Goal: Transaction & Acquisition: Purchase product/service

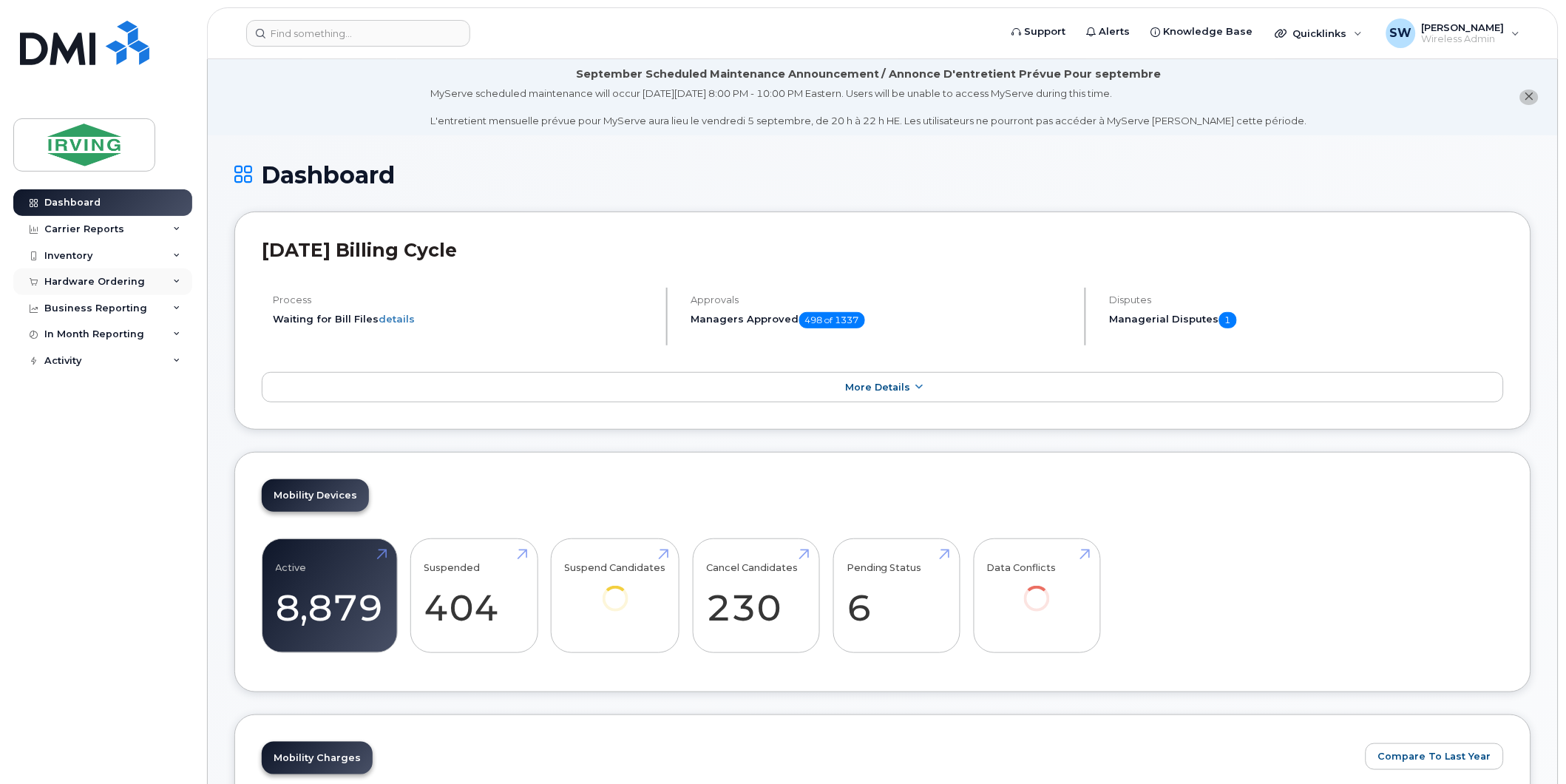
click at [98, 284] on div "Hardware Ordering" at bounding box center [95, 281] width 101 height 12
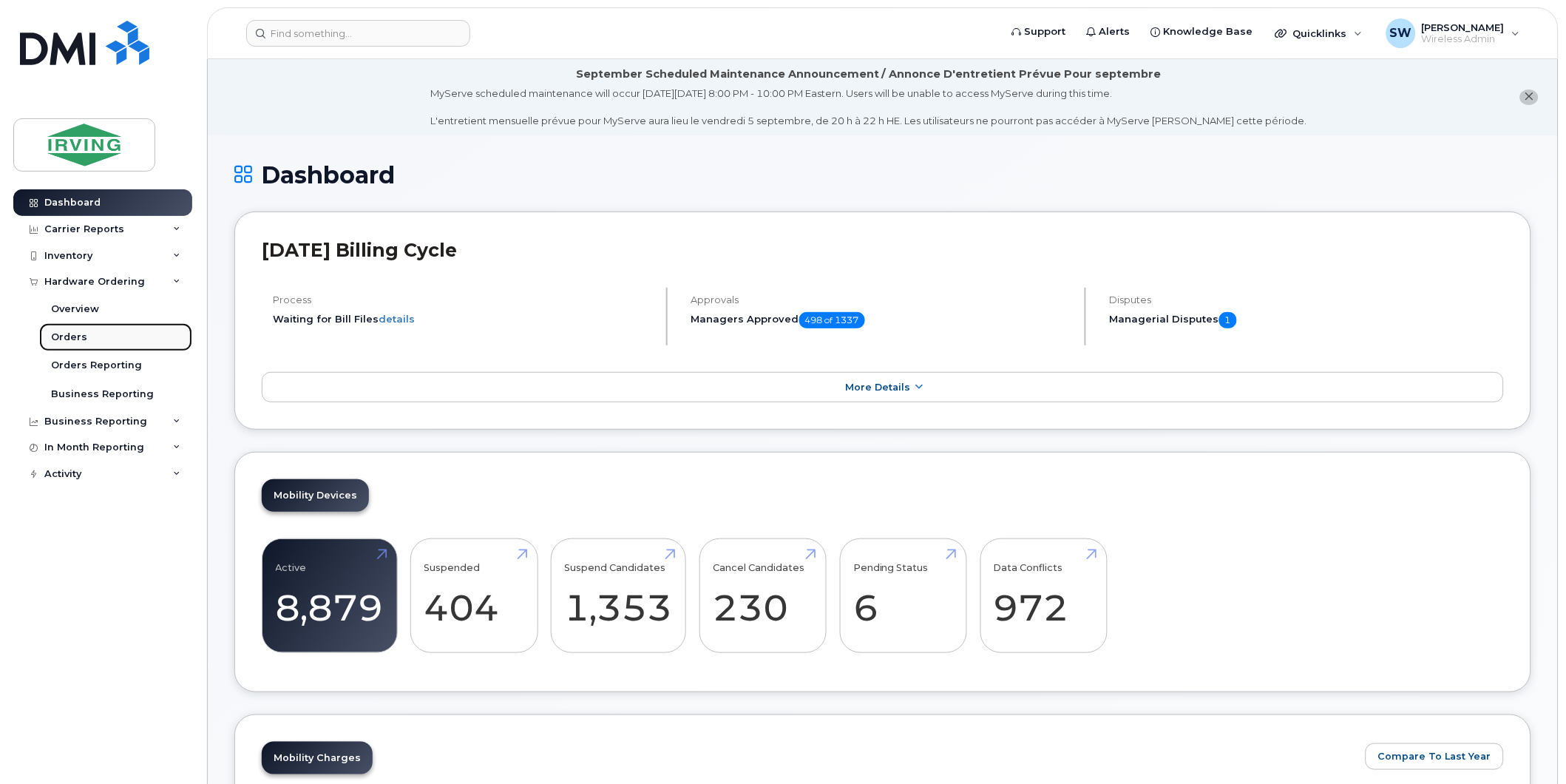
click at [75, 337] on div "Orders" at bounding box center [69, 337] width 36 height 13
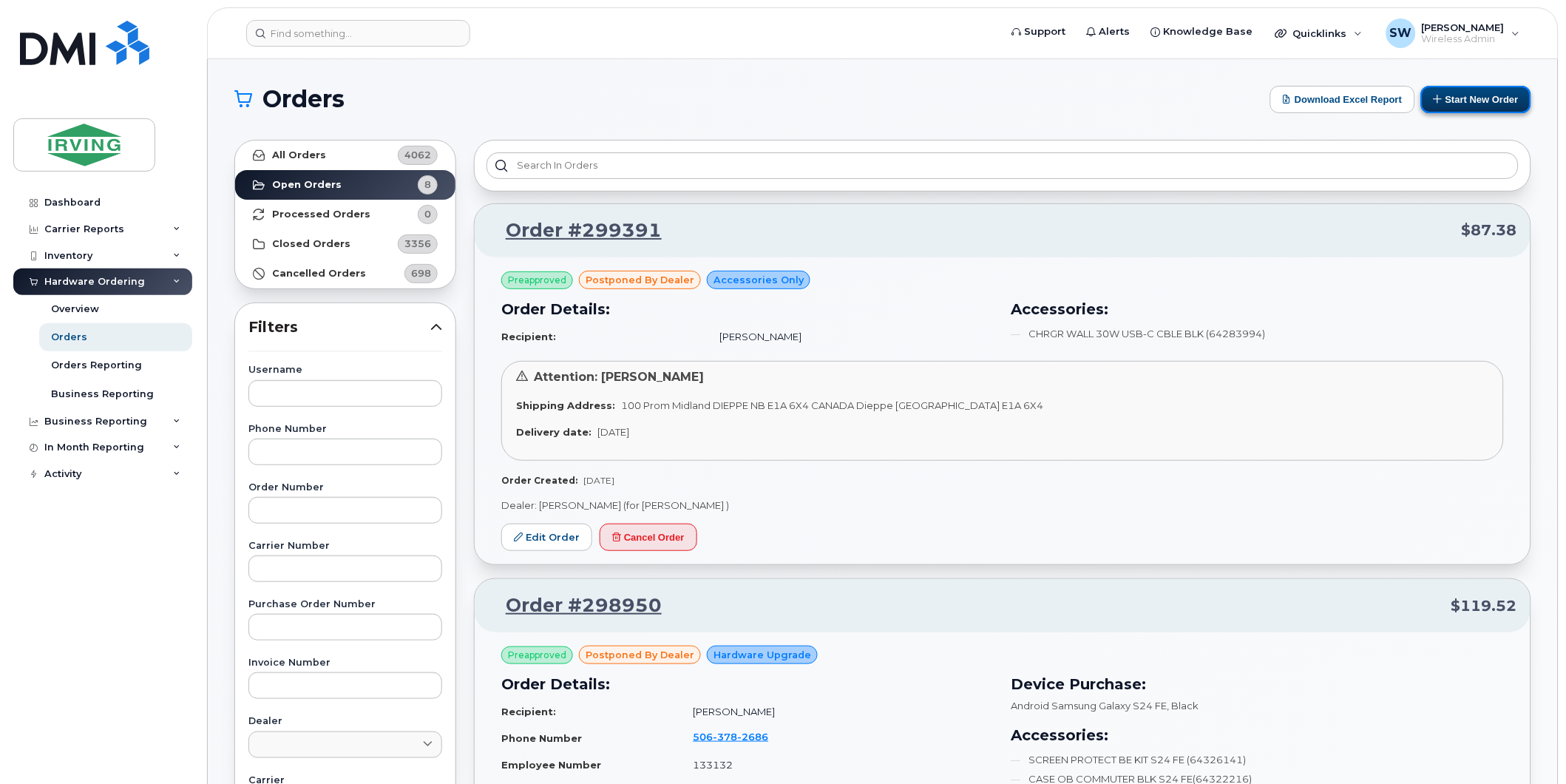
click at [1482, 99] on button "Start New Order" at bounding box center [1476, 99] width 110 height 28
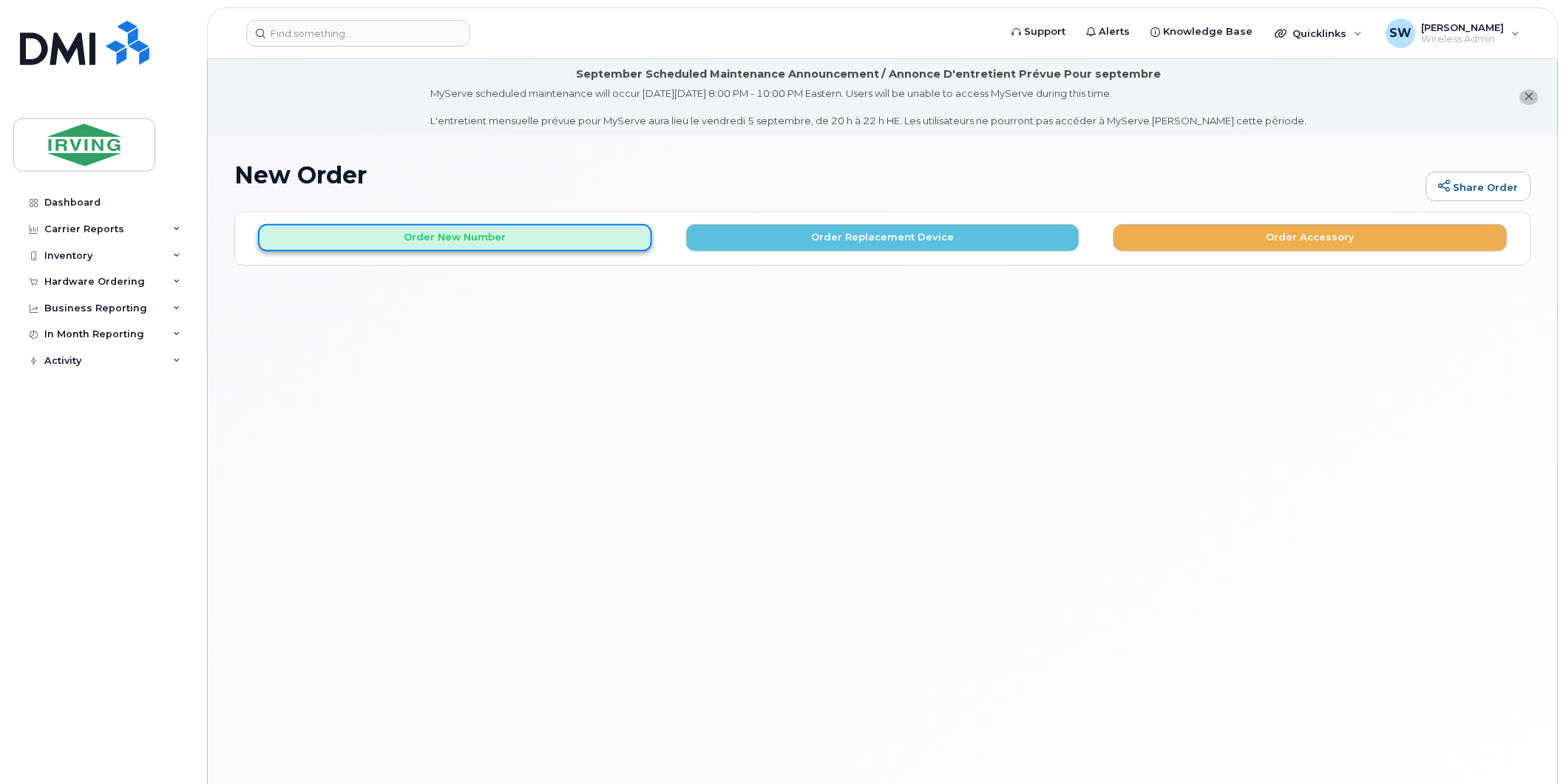
click at [481, 240] on button "Order New Number" at bounding box center [455, 238] width 394 height 28
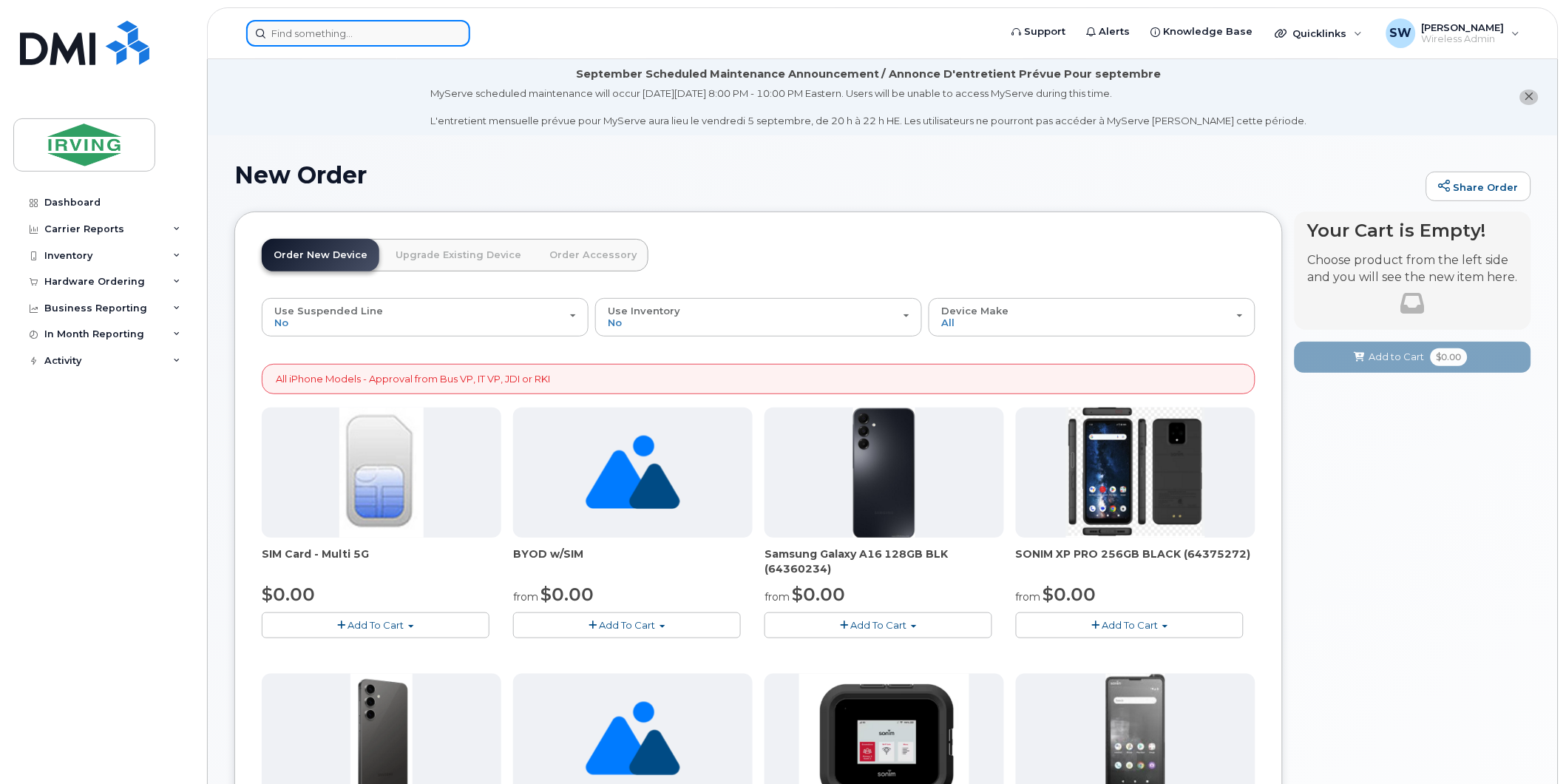
click at [403, 37] on input at bounding box center [358, 33] width 224 height 27
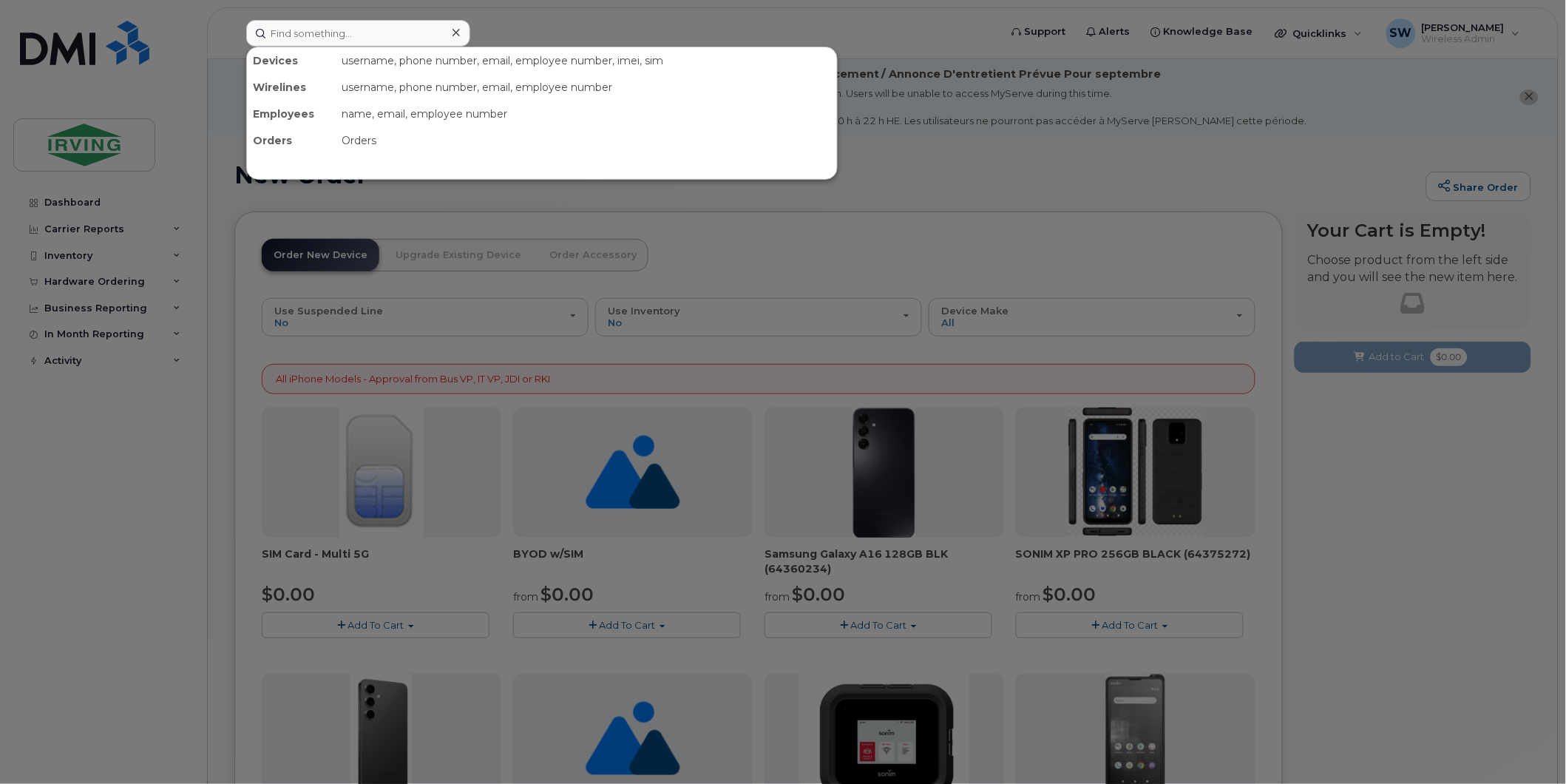
click at [1366, 560] on div at bounding box center [783, 392] width 1566 height 784
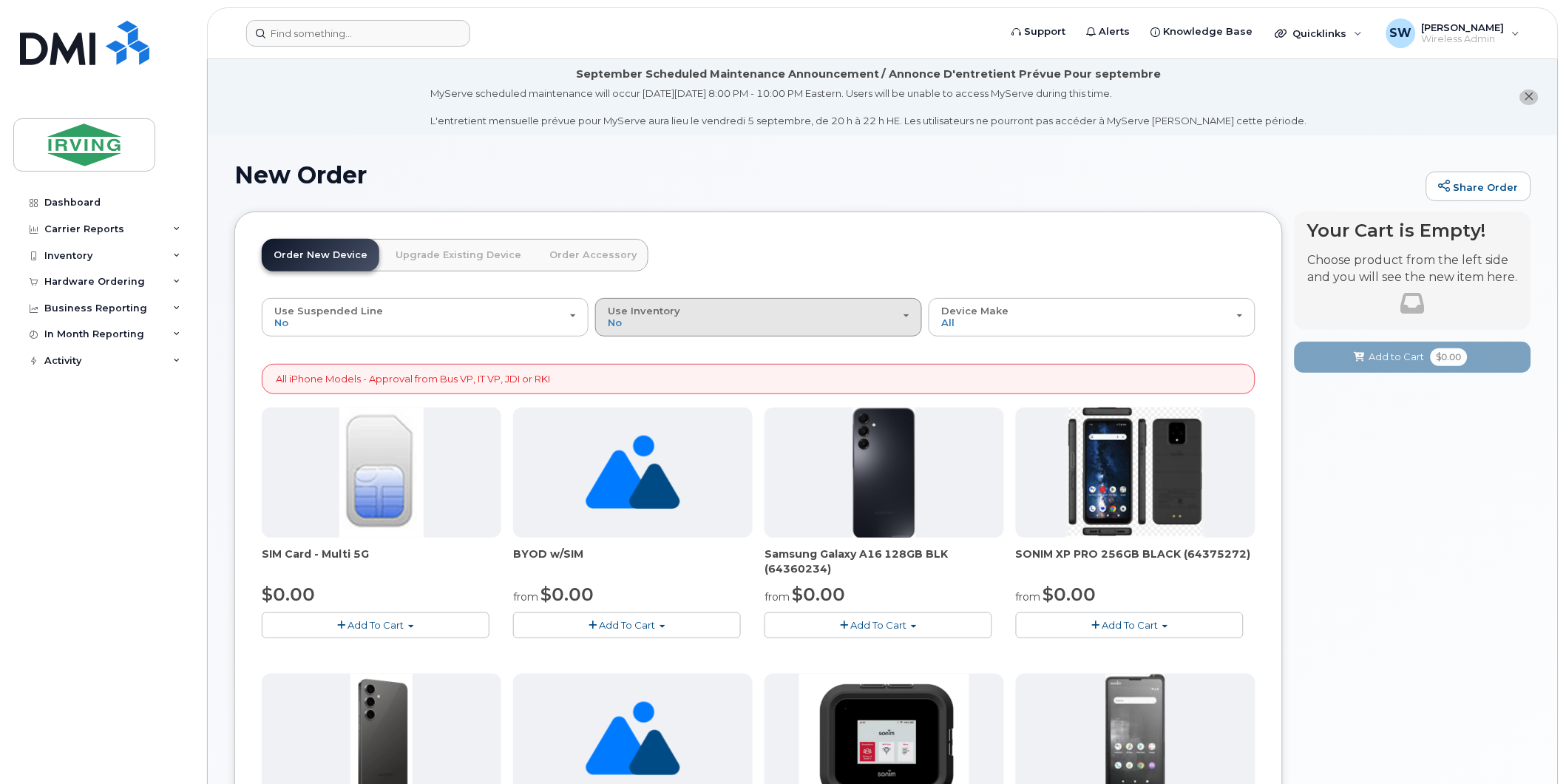
click at [913, 322] on button "Use Inventory No" at bounding box center [759, 317] width 327 height 39
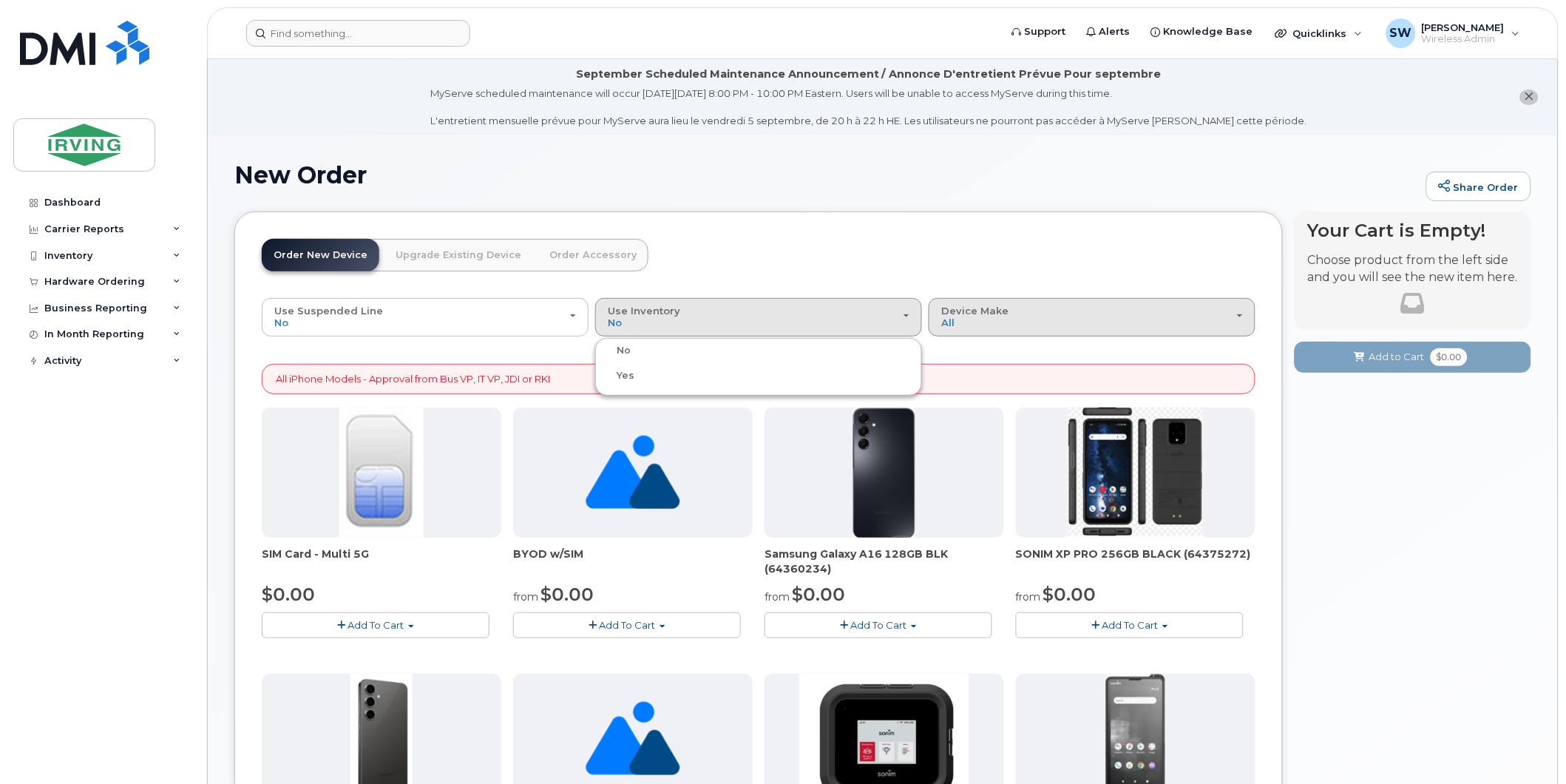
click at [1232, 321] on div "Device Make All Android Cell Phone HUB iPhone Unknown" at bounding box center [1092, 317] width 302 height 23
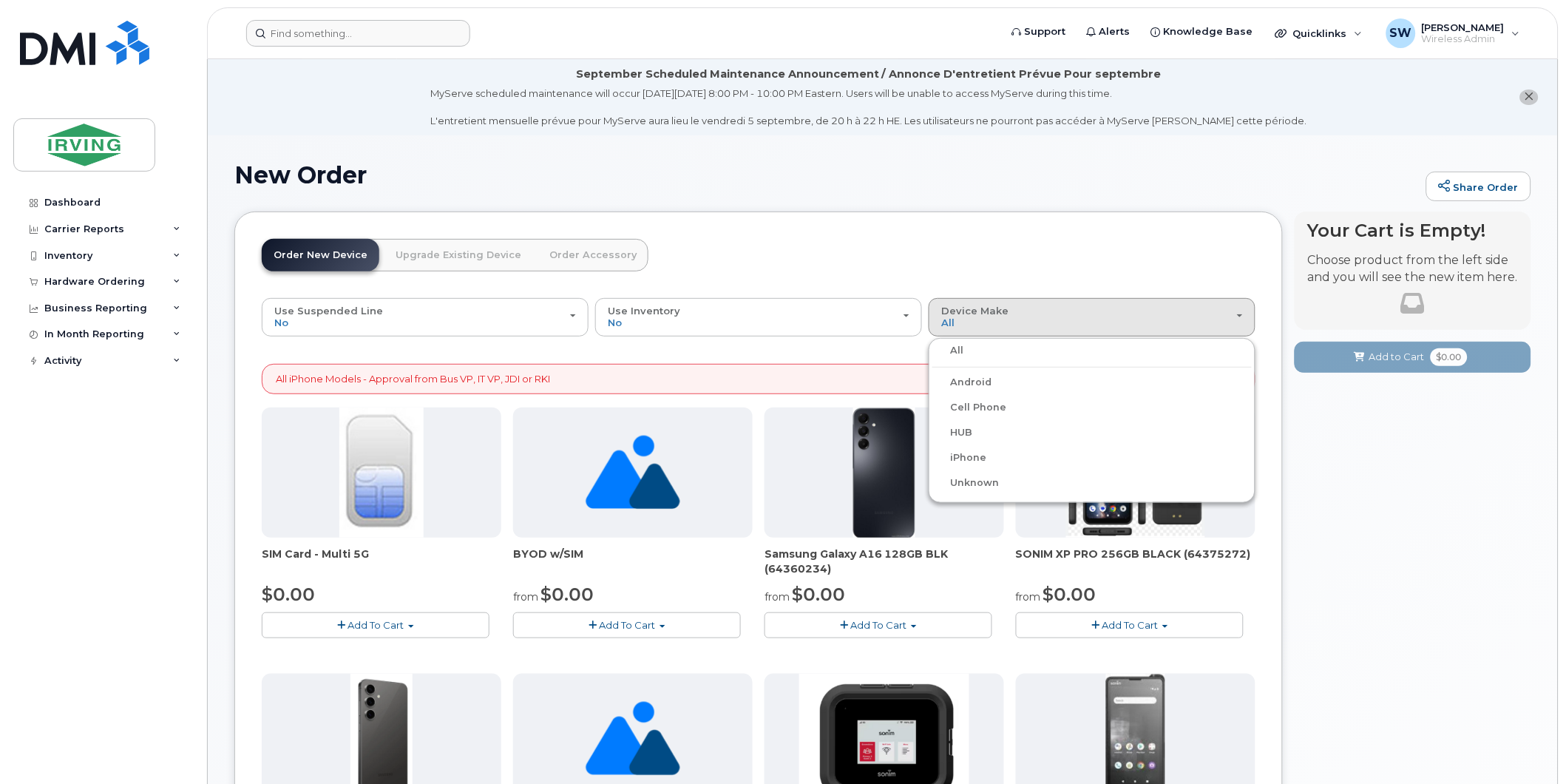
click at [981, 378] on label "Android" at bounding box center [962, 382] width 59 height 18
click at [0, 0] on input "Android" at bounding box center [0, 0] width 0 height 0
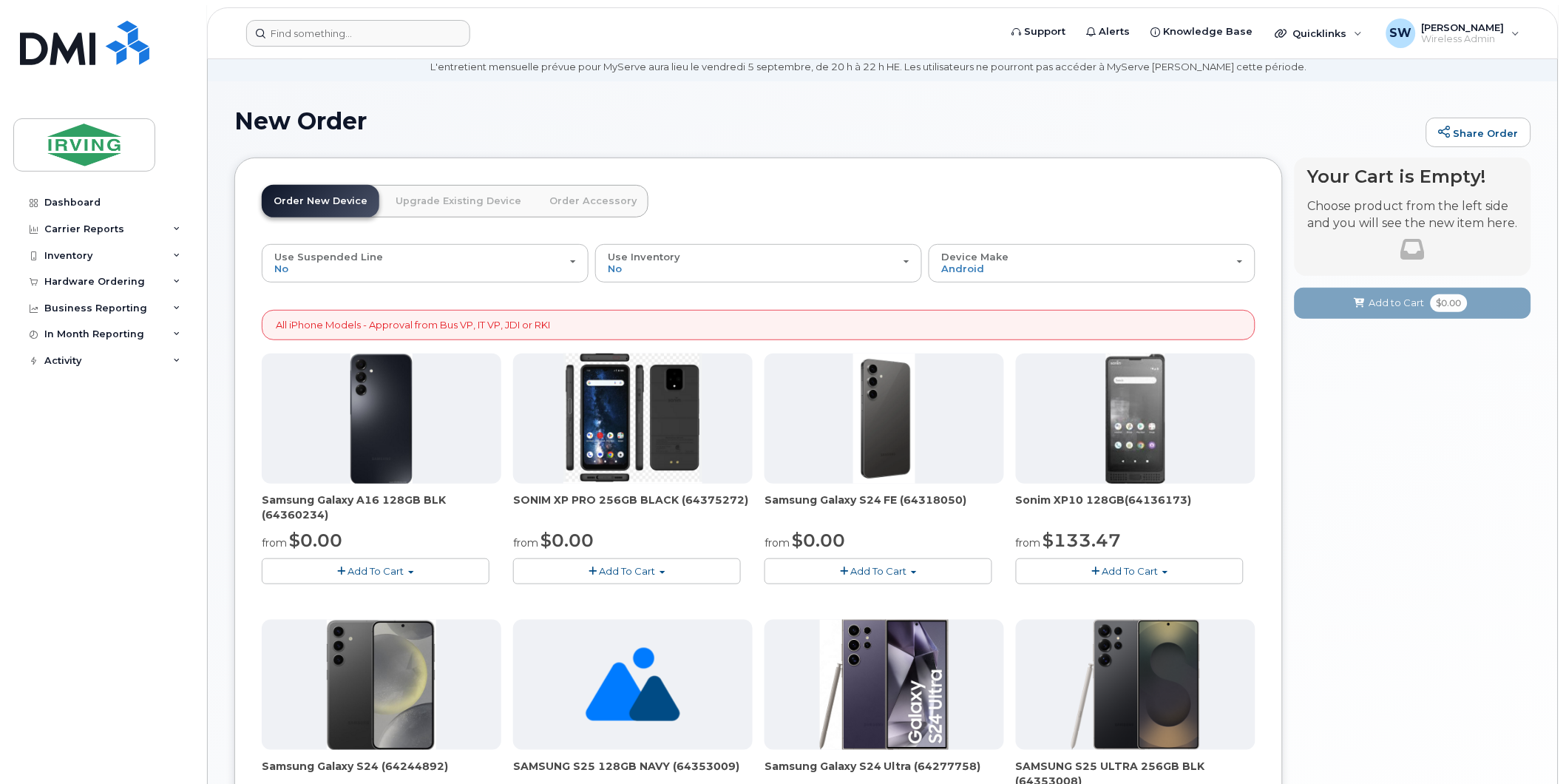
scroll to position [82, 0]
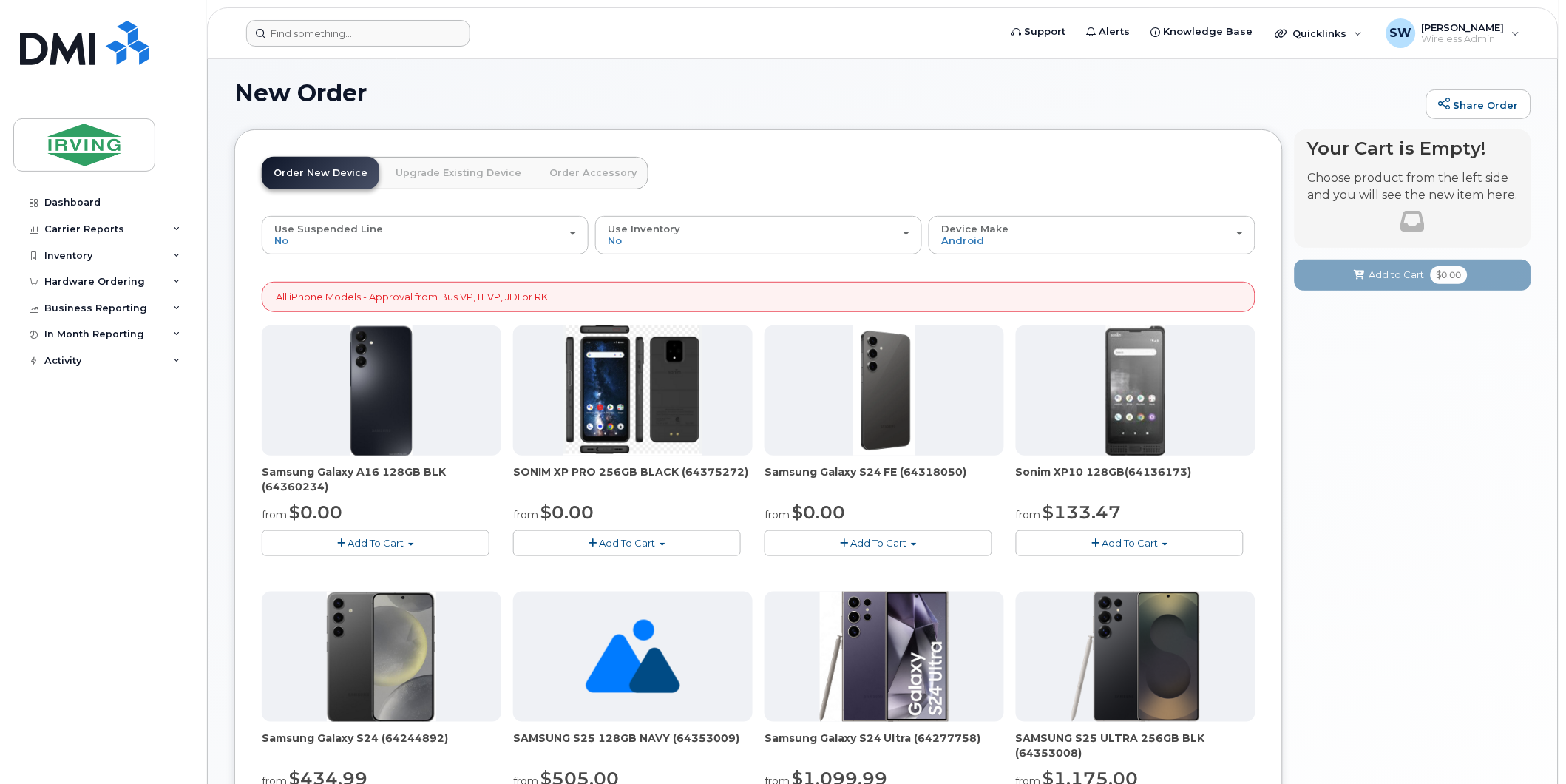
click at [910, 541] on button "Add To Cart" at bounding box center [879, 543] width 228 height 26
click at [880, 566] on link "$0.00 - 3 year term - voice & data plan (128GB)" at bounding box center [896, 571] width 257 height 18
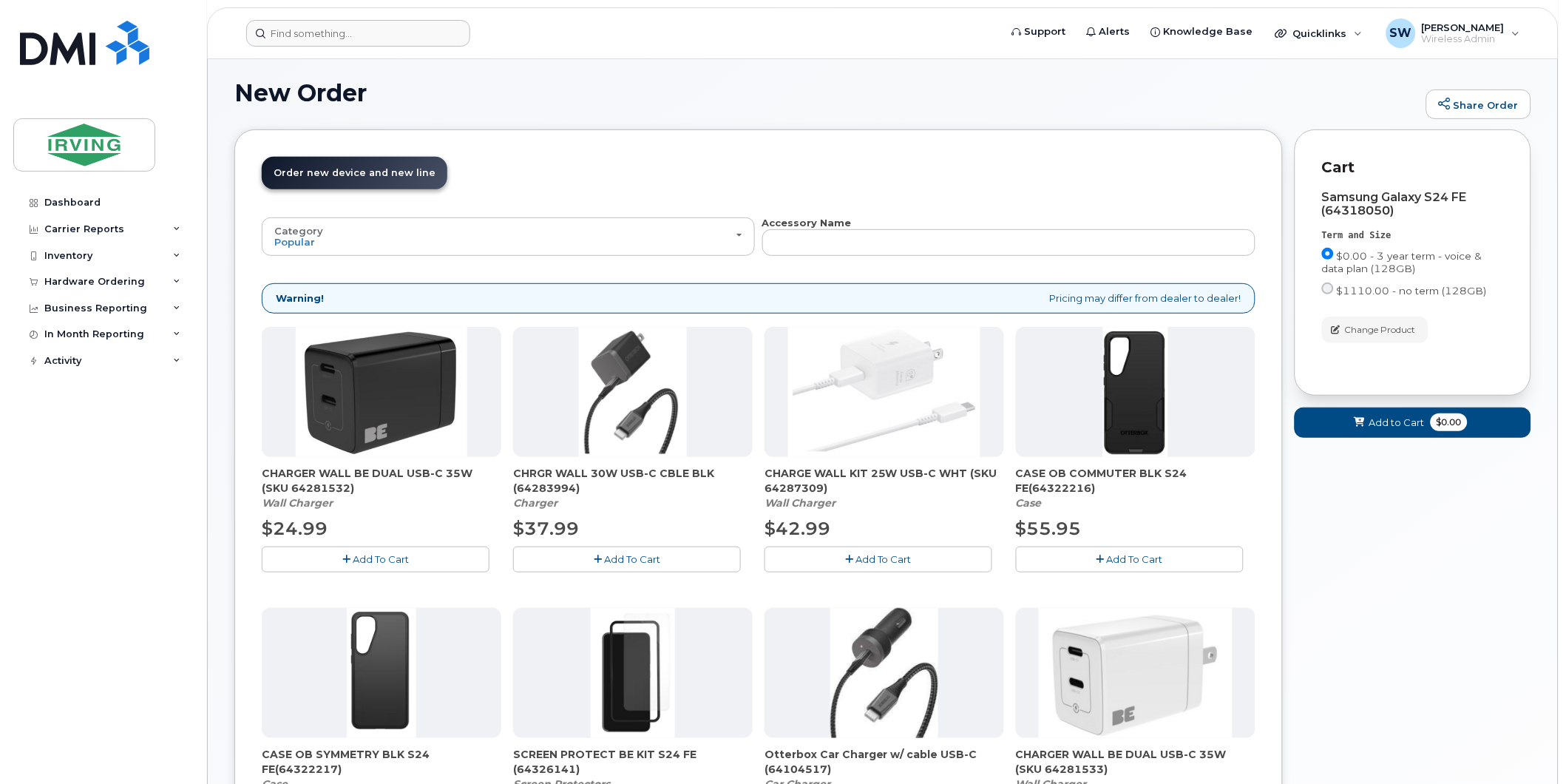
click at [629, 553] on span "Add To Cart" at bounding box center [632, 558] width 56 height 12
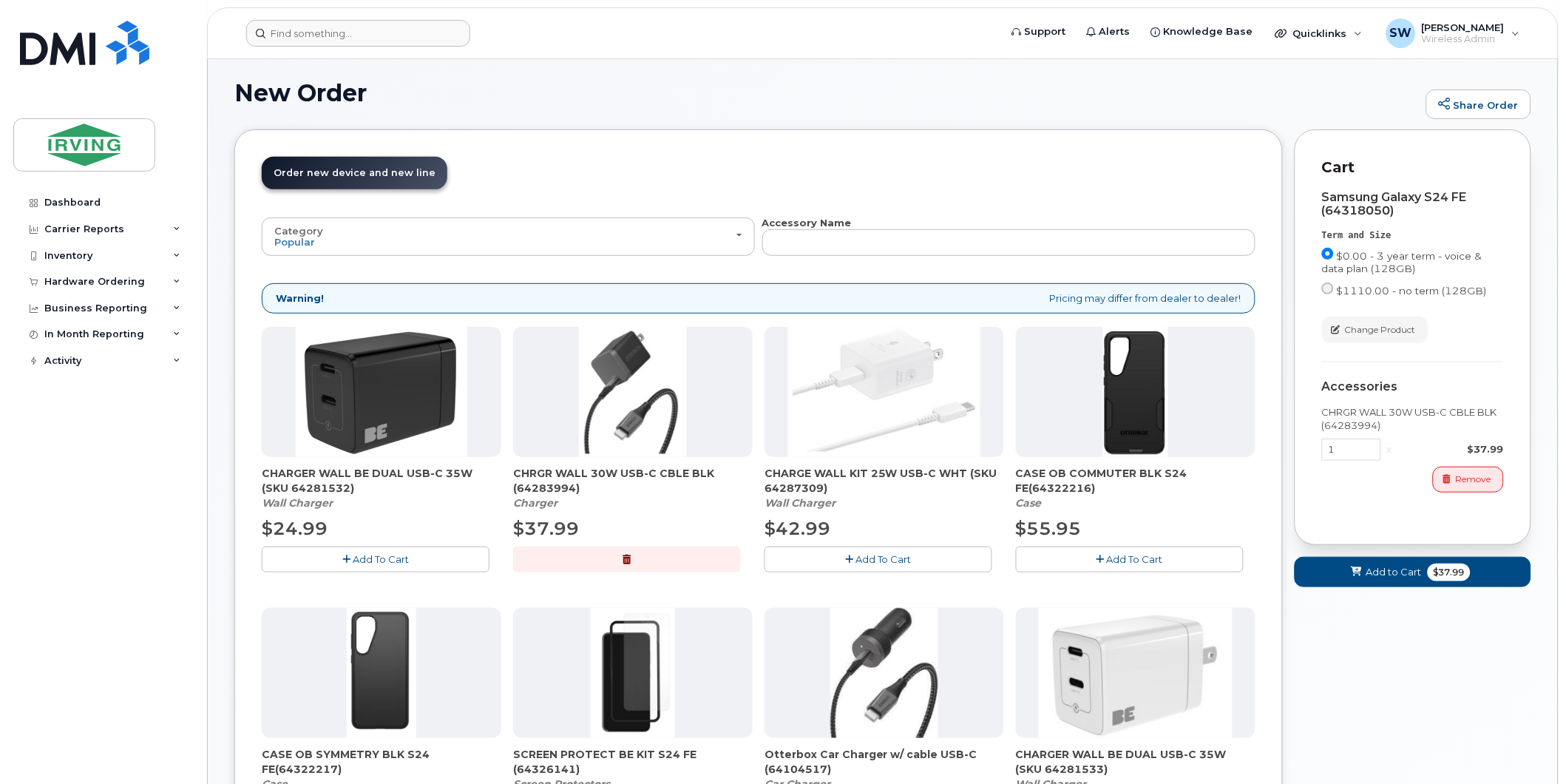
click at [1097, 554] on icon "button" at bounding box center [1101, 559] width 8 height 9
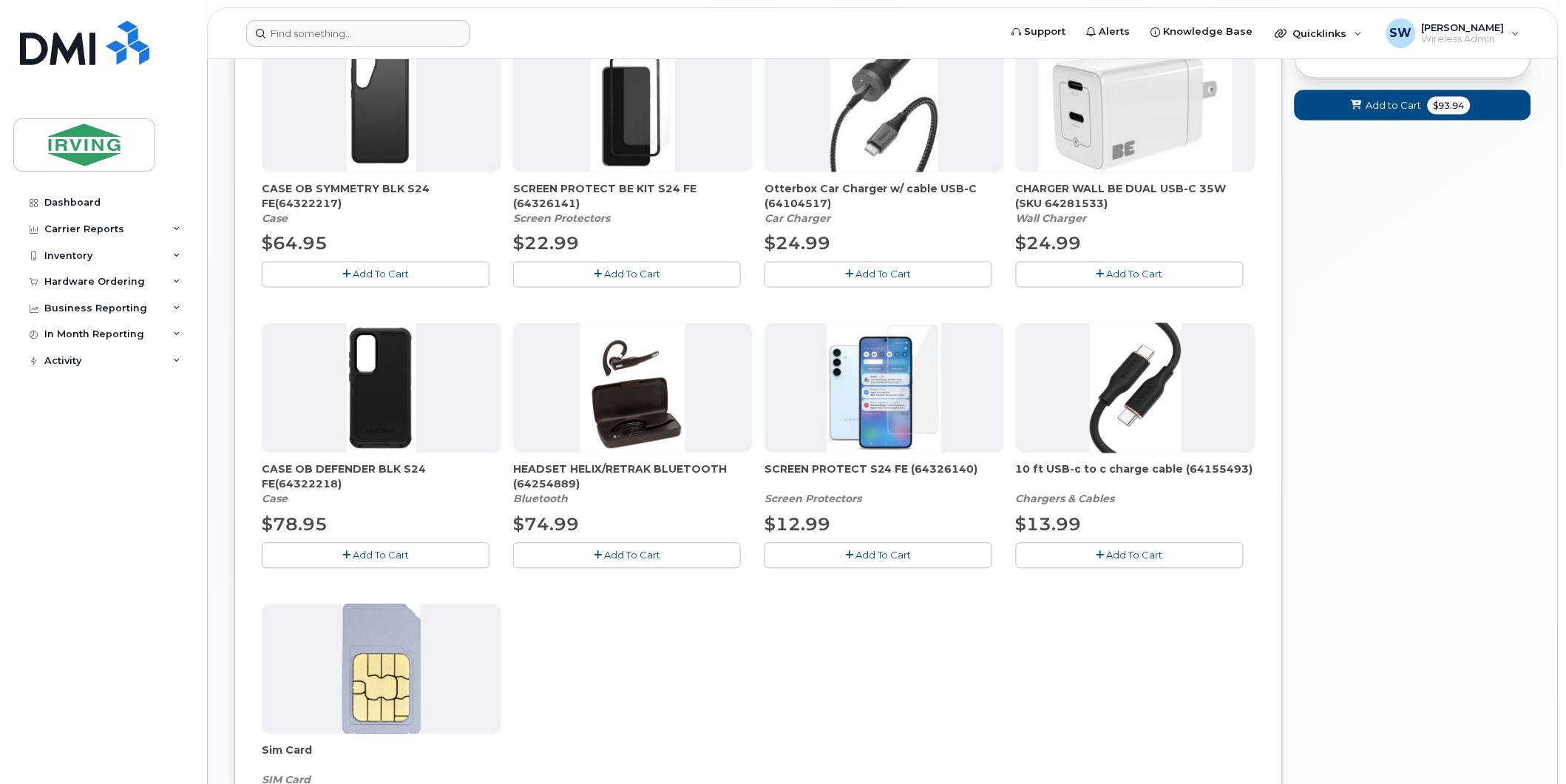
scroll to position [656, 0]
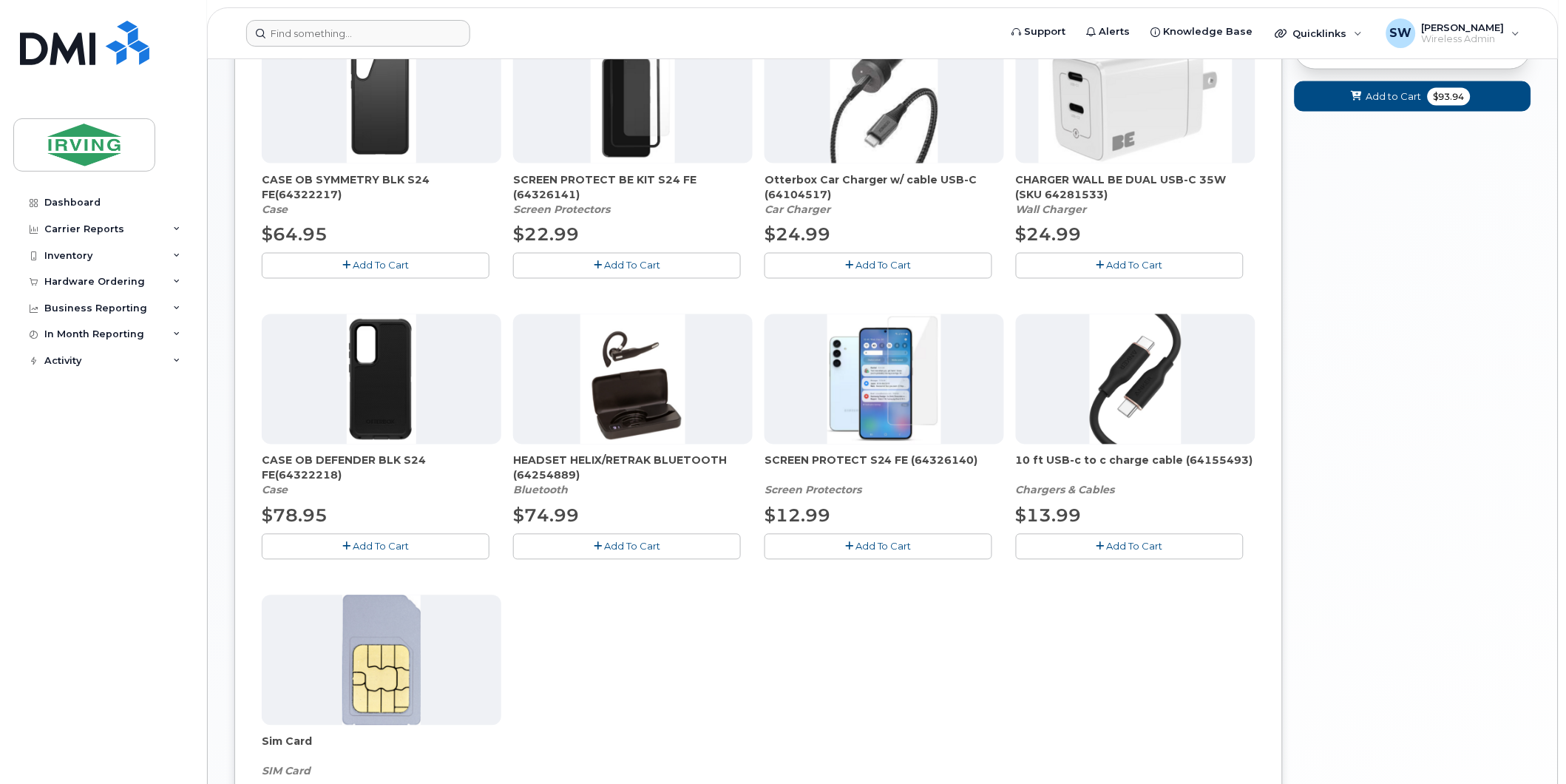
click at [863, 544] on span "Add To Cart" at bounding box center [884, 546] width 56 height 12
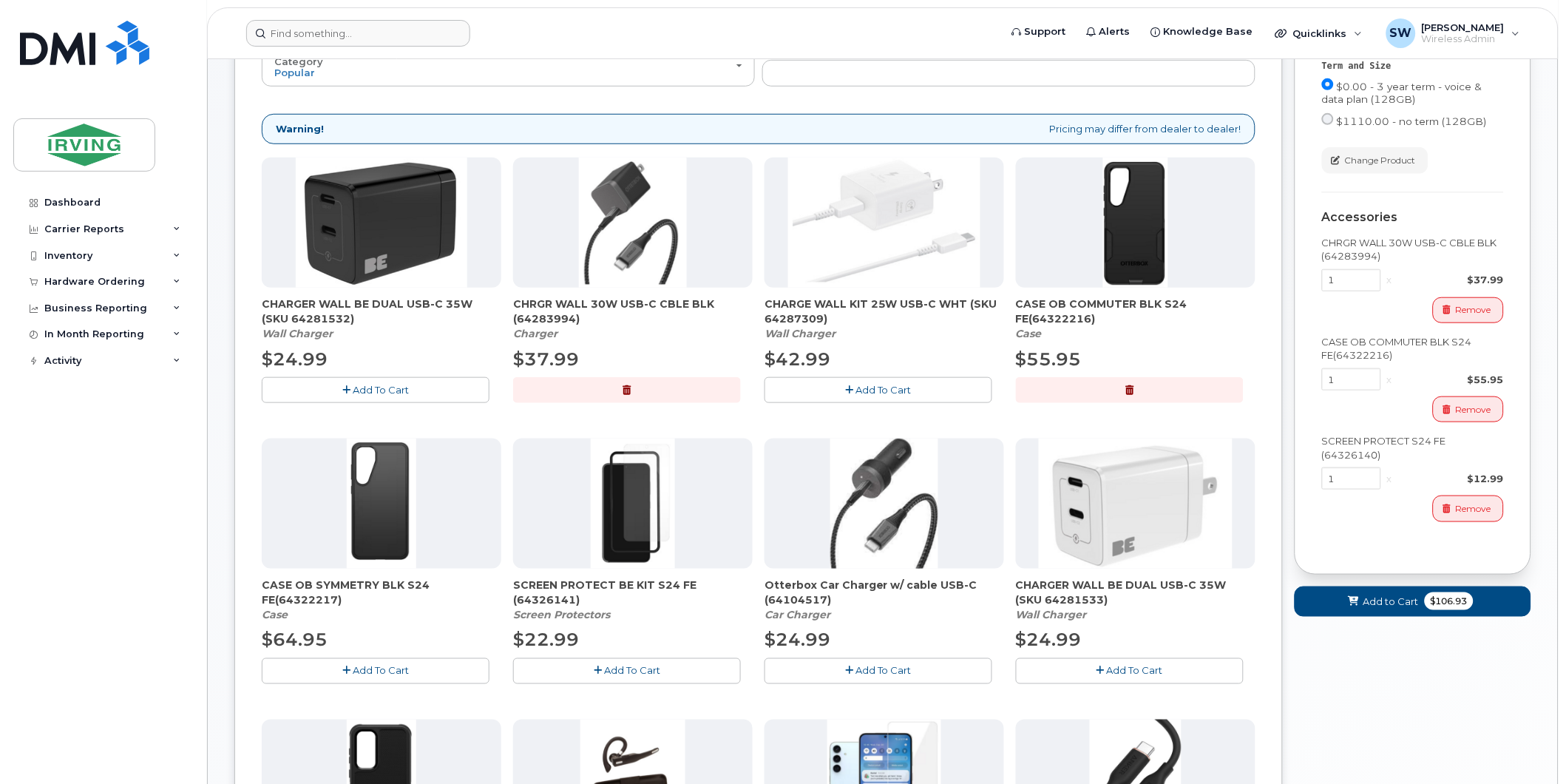
scroll to position [164, 0]
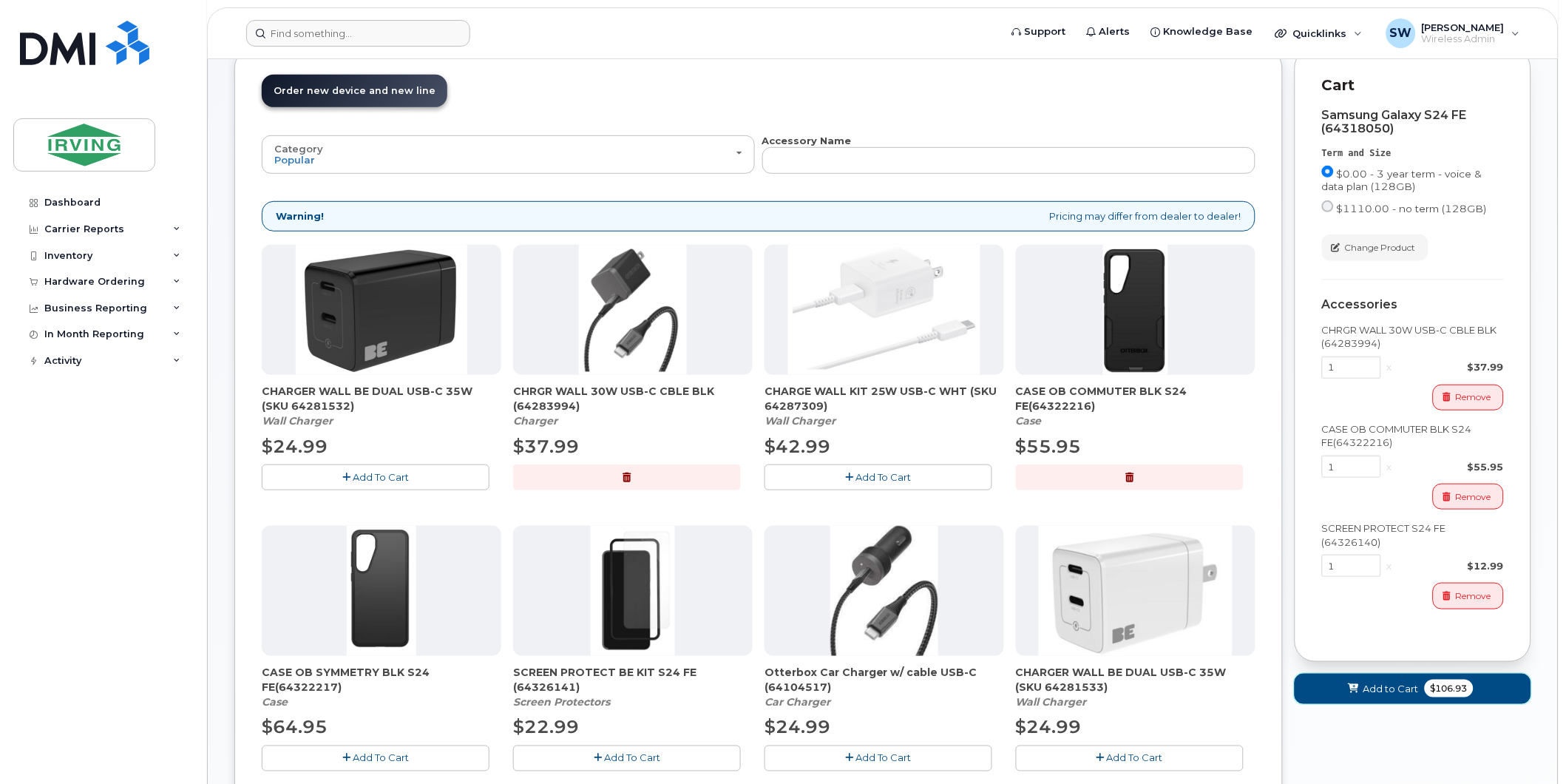
click at [1403, 690] on span "Add to Cart" at bounding box center [1391, 689] width 55 height 14
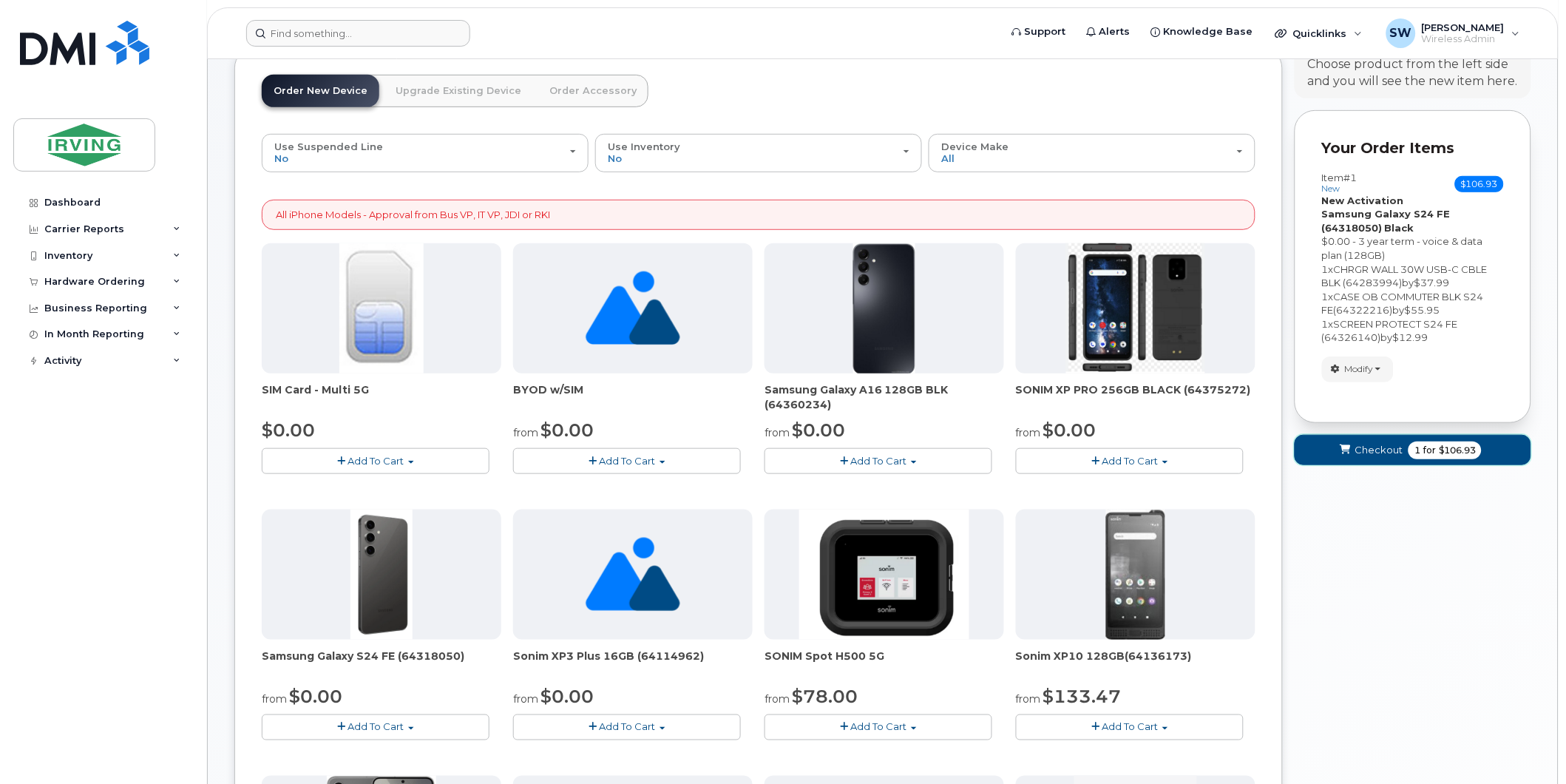
click at [1444, 454] on span "$106.93" at bounding box center [1457, 450] width 37 height 13
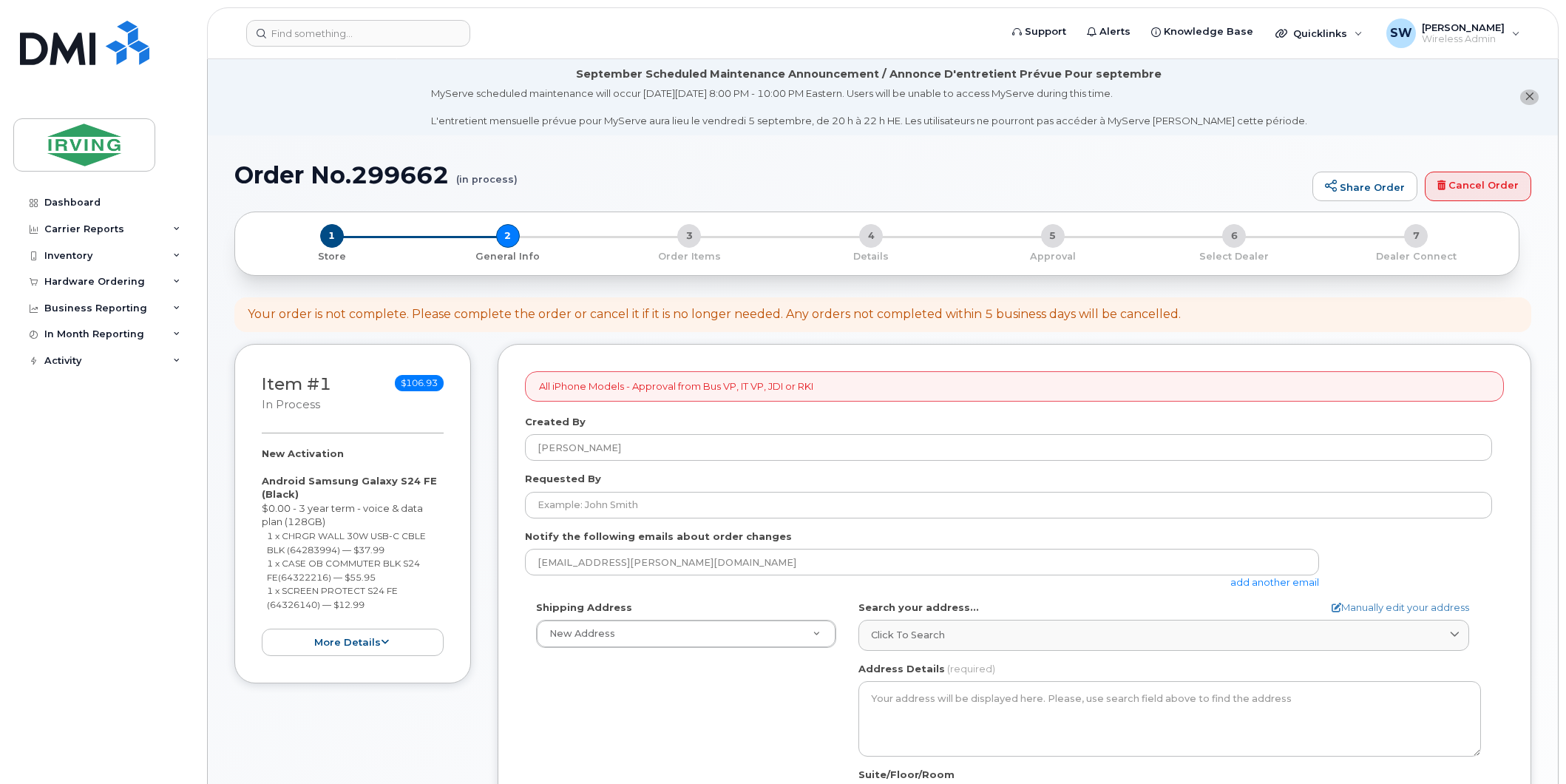
select select
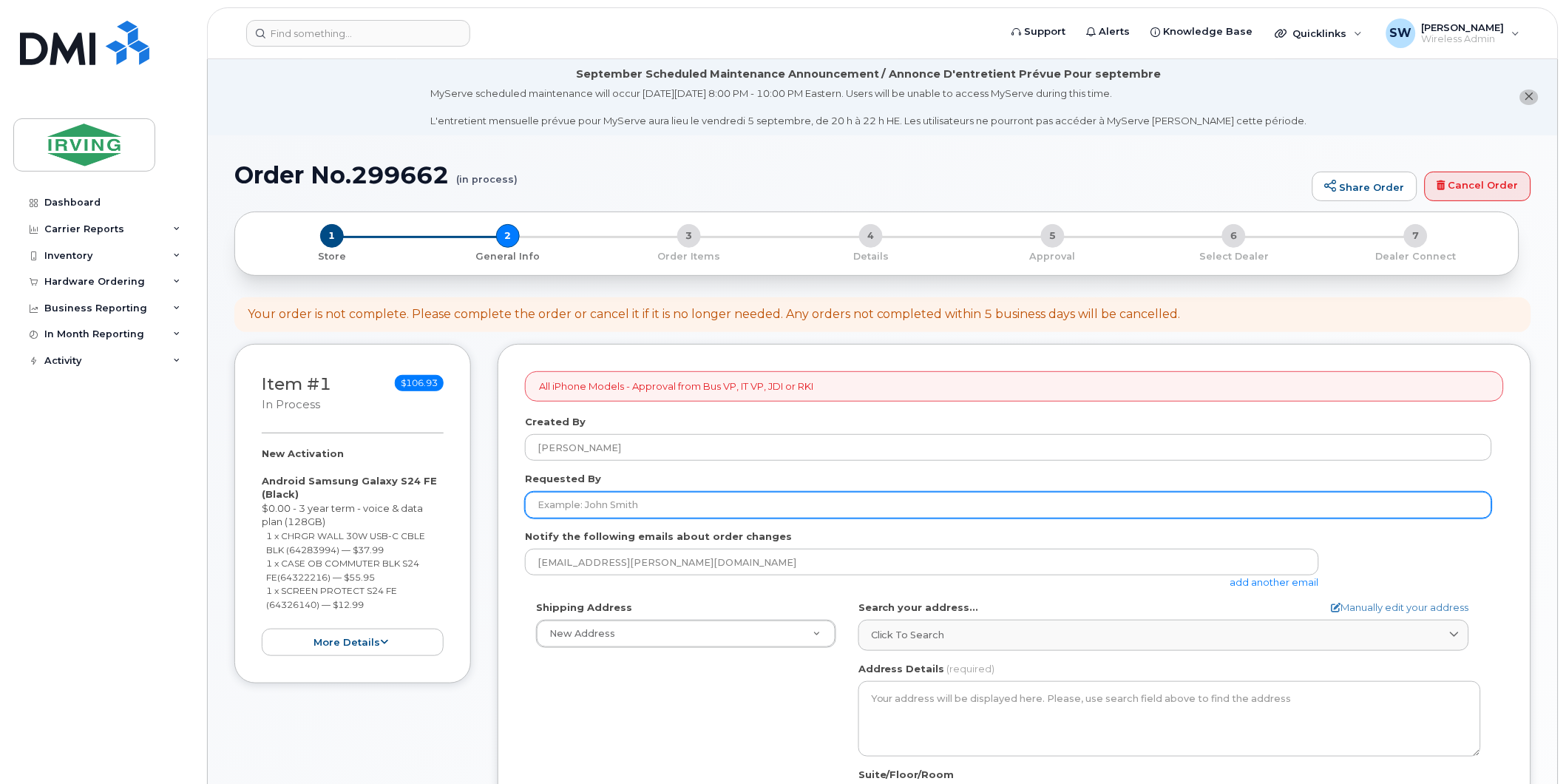
click at [646, 503] on input "Requested By" at bounding box center [1009, 504] width 967 height 27
type input "Rowan Brooks"
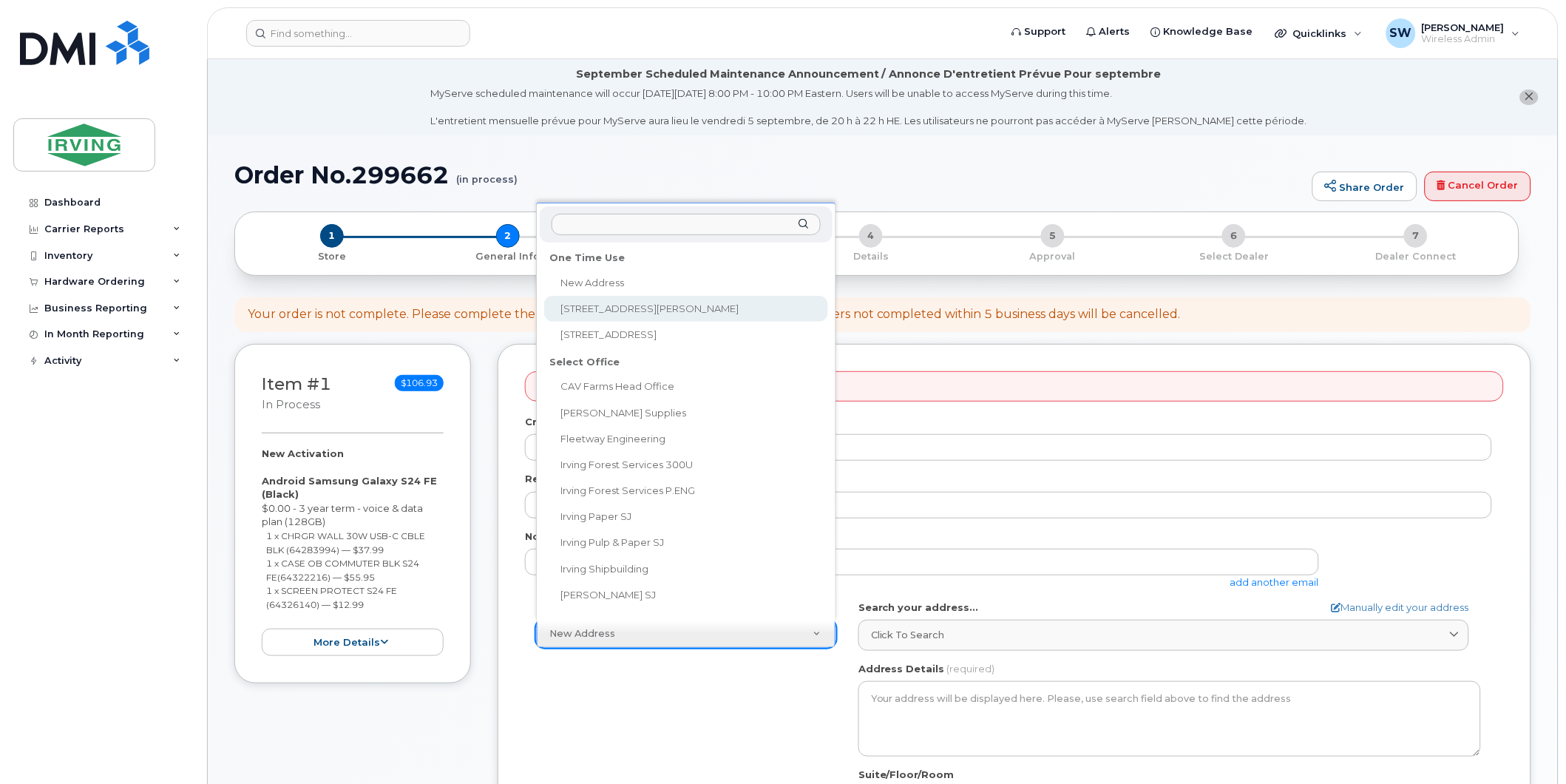
select select "30 Thorne Avenue"
type input "30 Thorne Avenue"
type input "2008"
type input "E2J 1W6"
type input "[PERSON_NAME]"
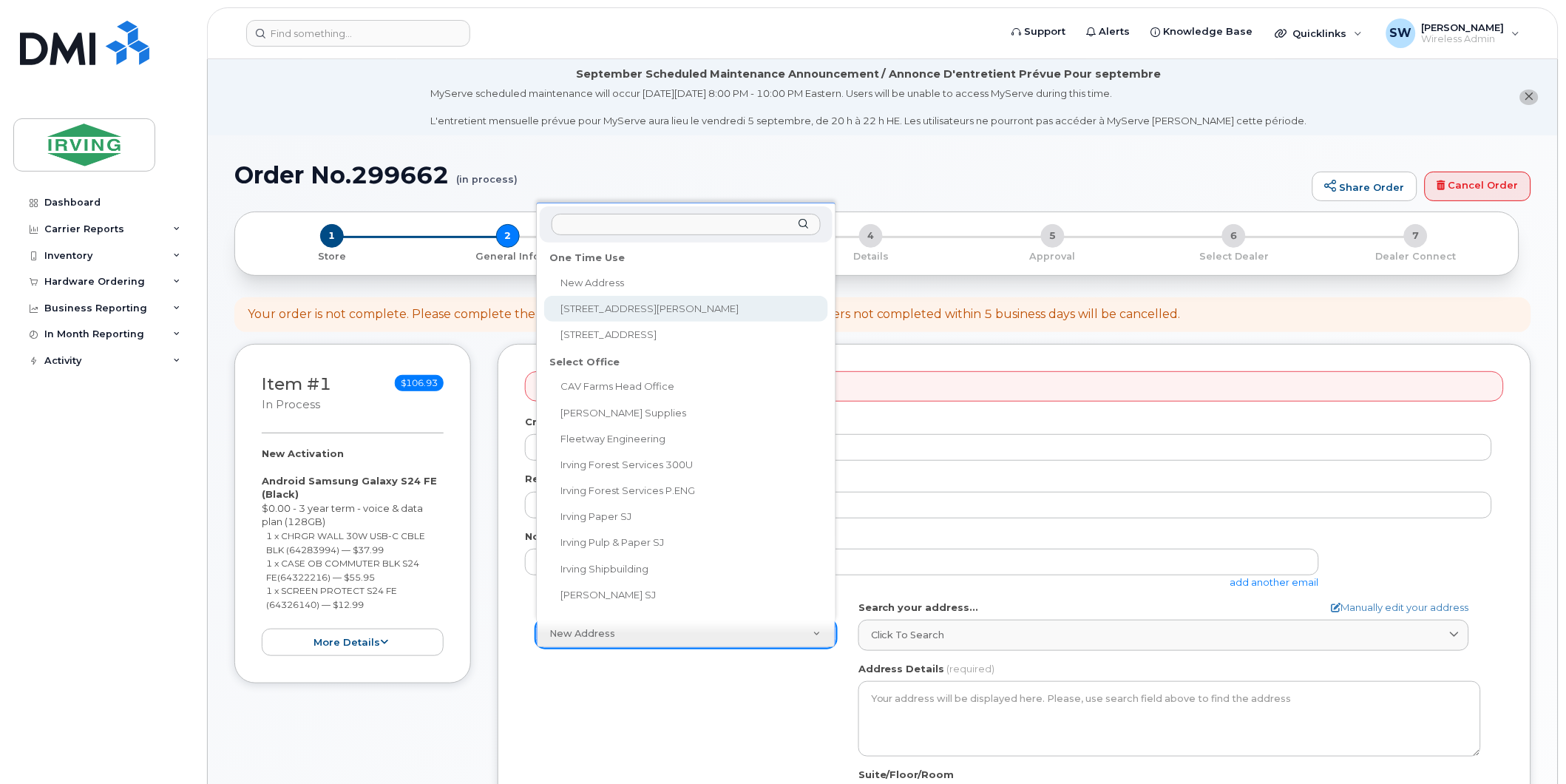
type input "5066333327"
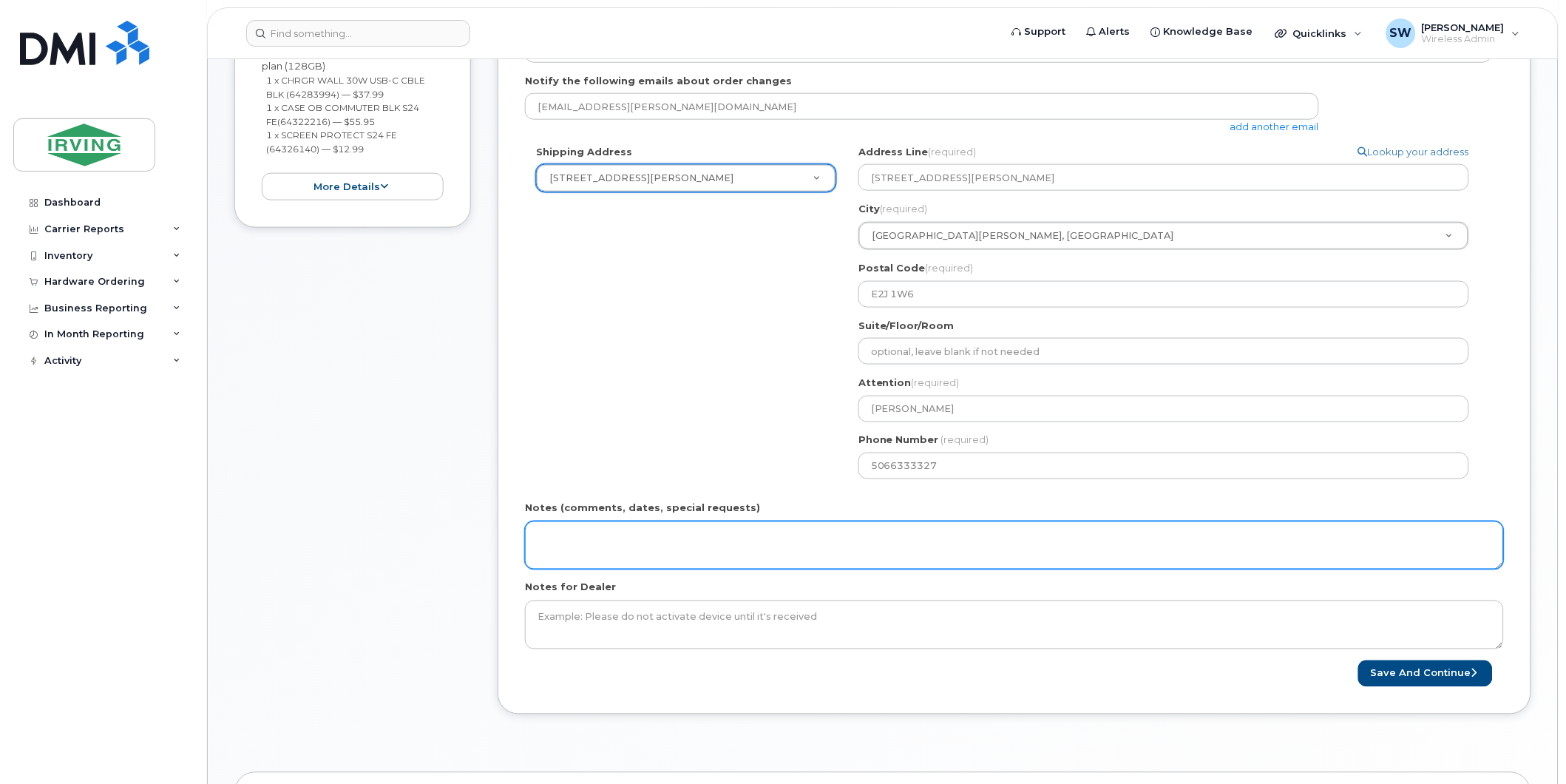
scroll to position [492, 0]
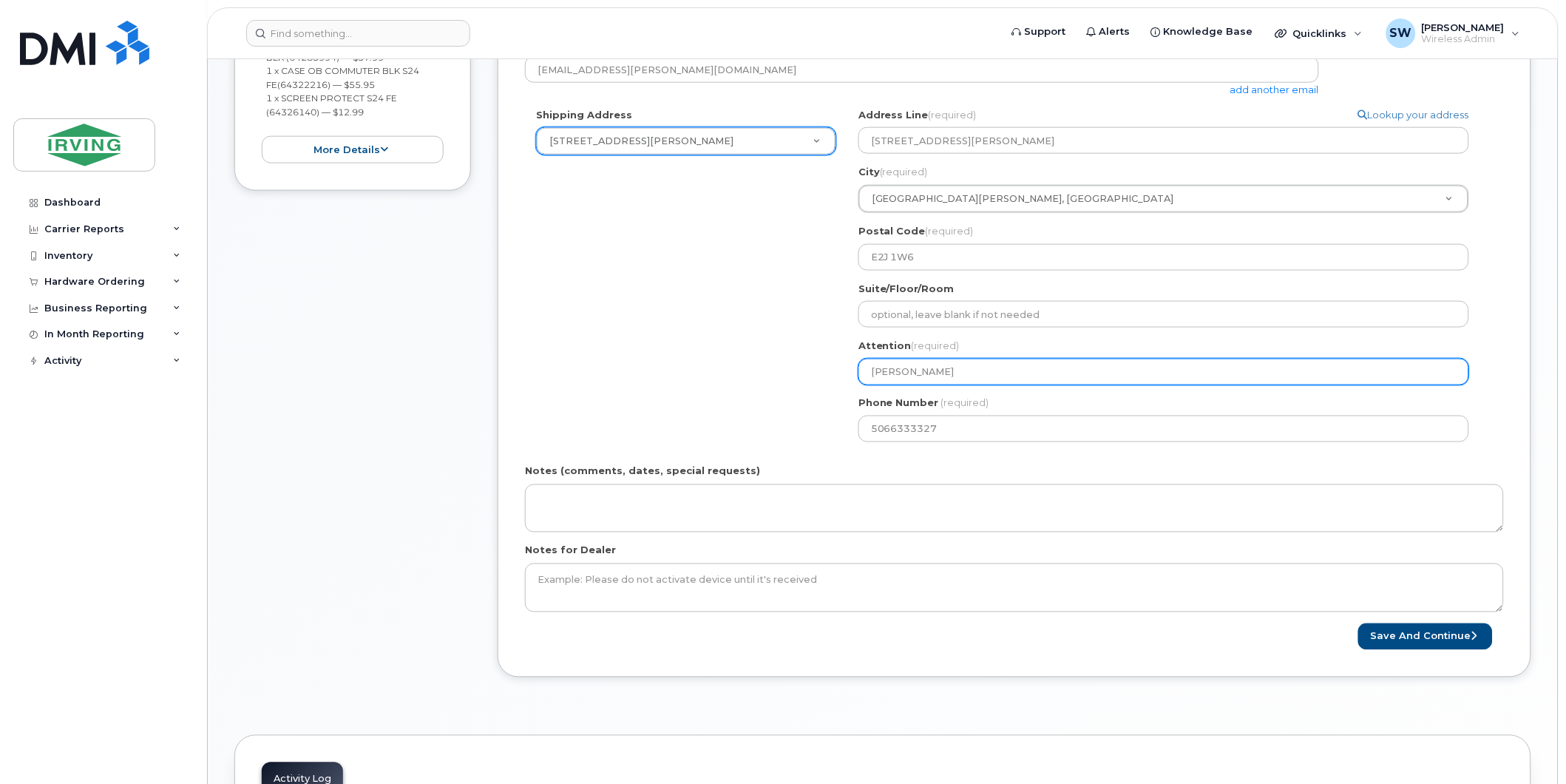
drag, startPoint x: 944, startPoint y: 370, endPoint x: 829, endPoint y: 351, distance: 116.6
click at [829, 351] on div "Shipping Address 30 Thorne Avenue New Address 30 Thorne Avenue 430 Bayside Dr C…" at bounding box center [1009, 280] width 967 height 345
select select
type input "T"
select select
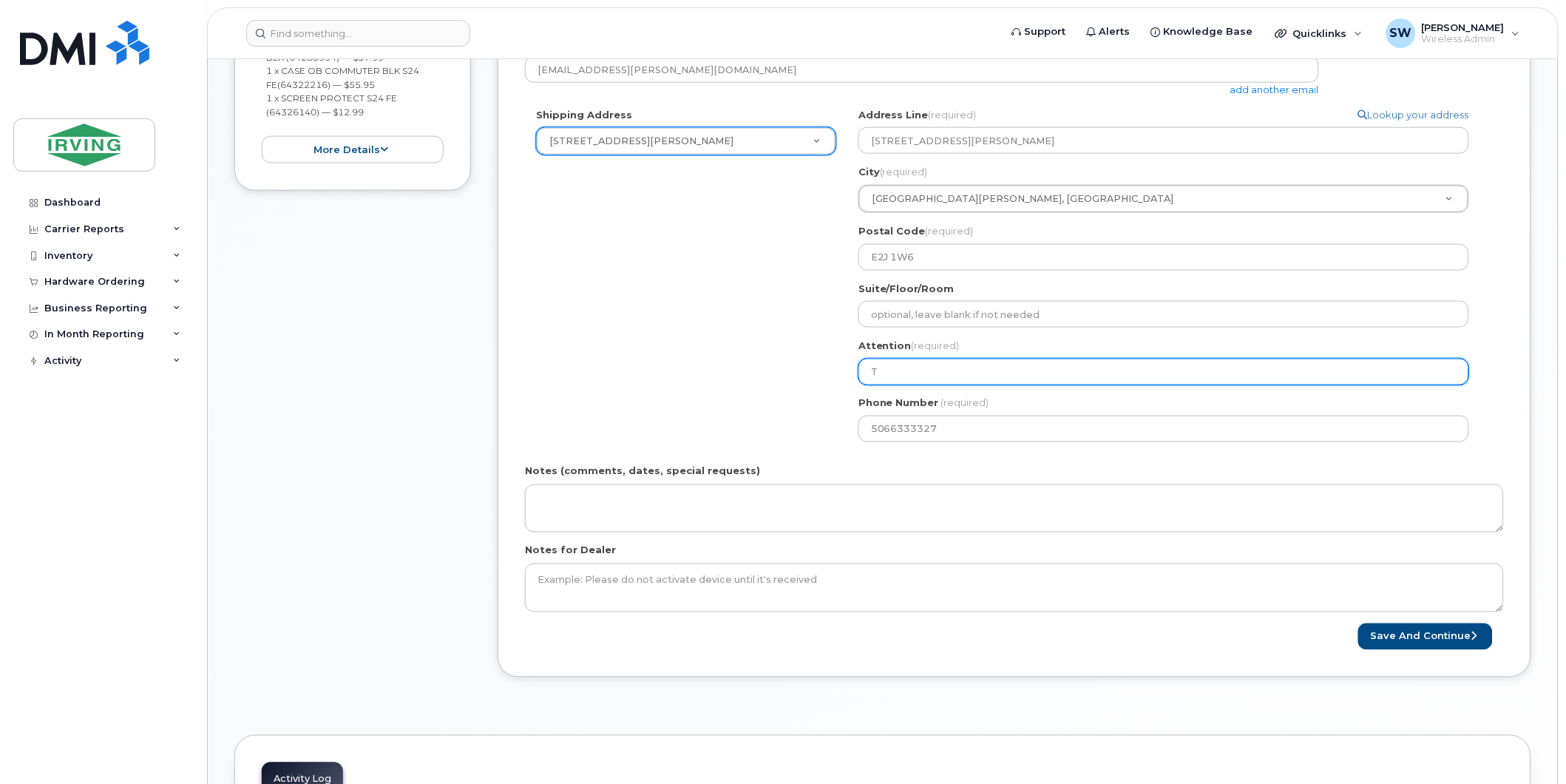
type input "Te"
select select
type input "Tem"
select select
type input "[PERSON_NAME]"
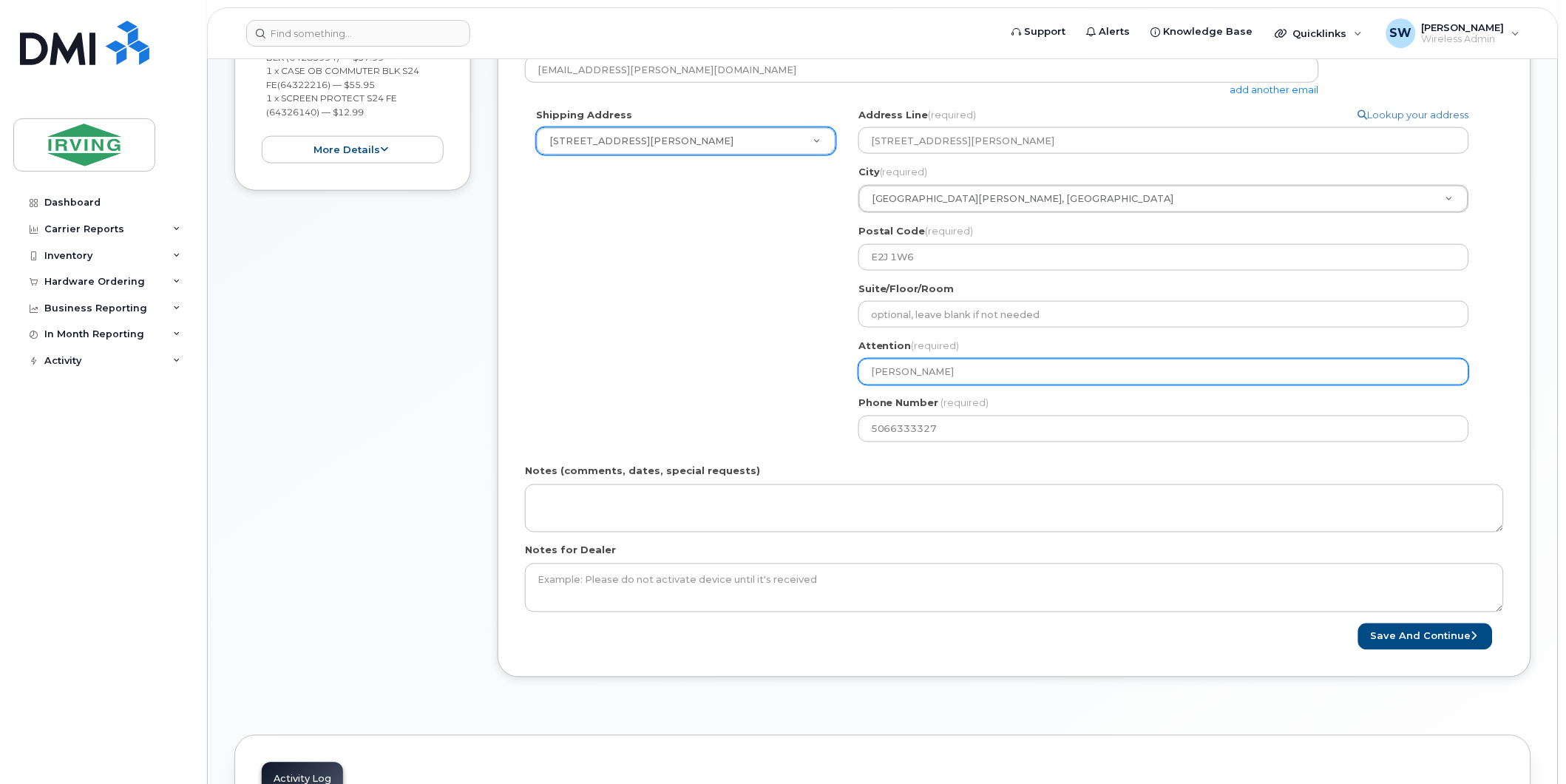
select select
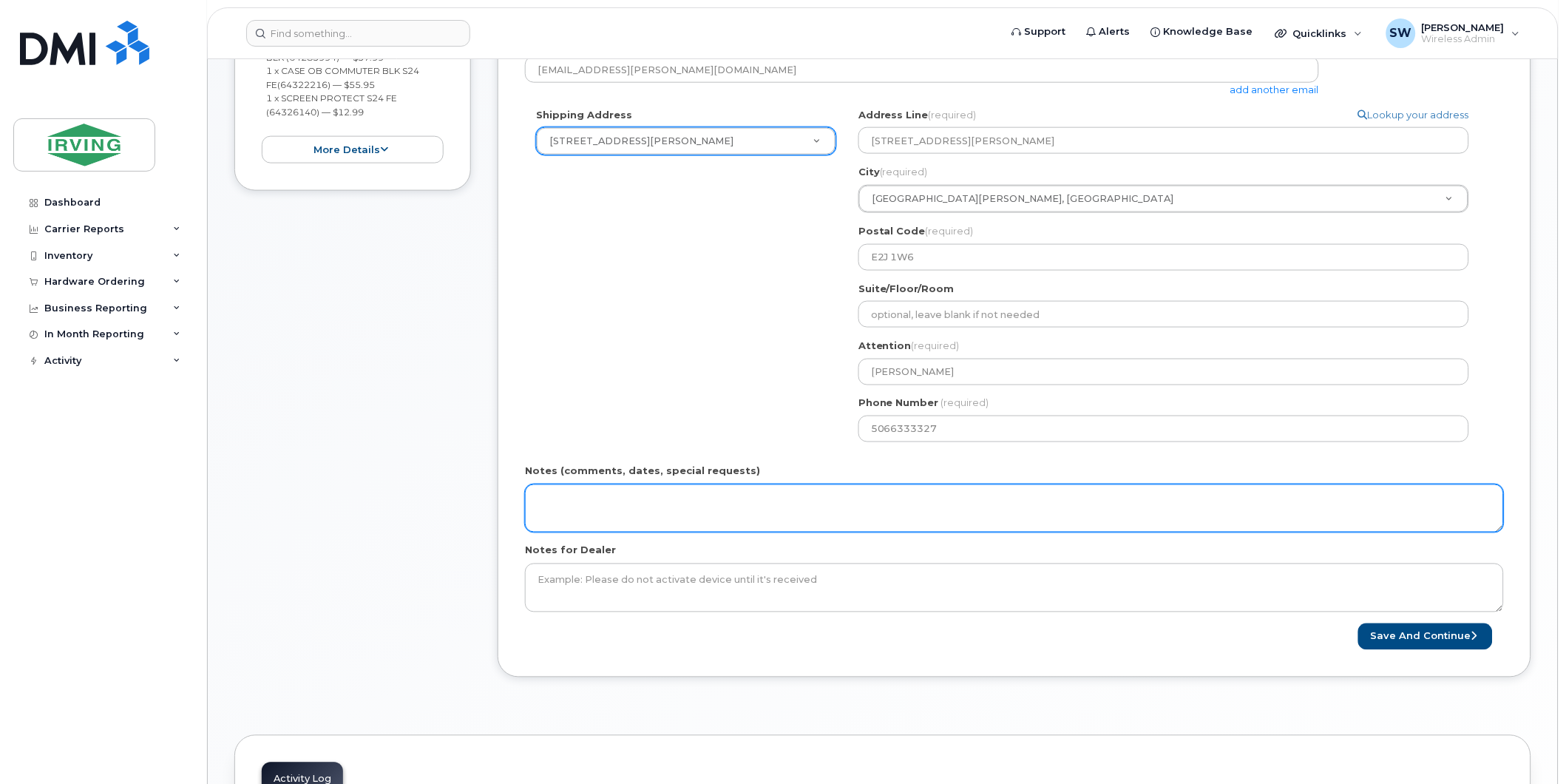
click at [682, 508] on textarea "Notes (comments, dates, special requests)" at bounding box center [1014, 508] width 979 height 49
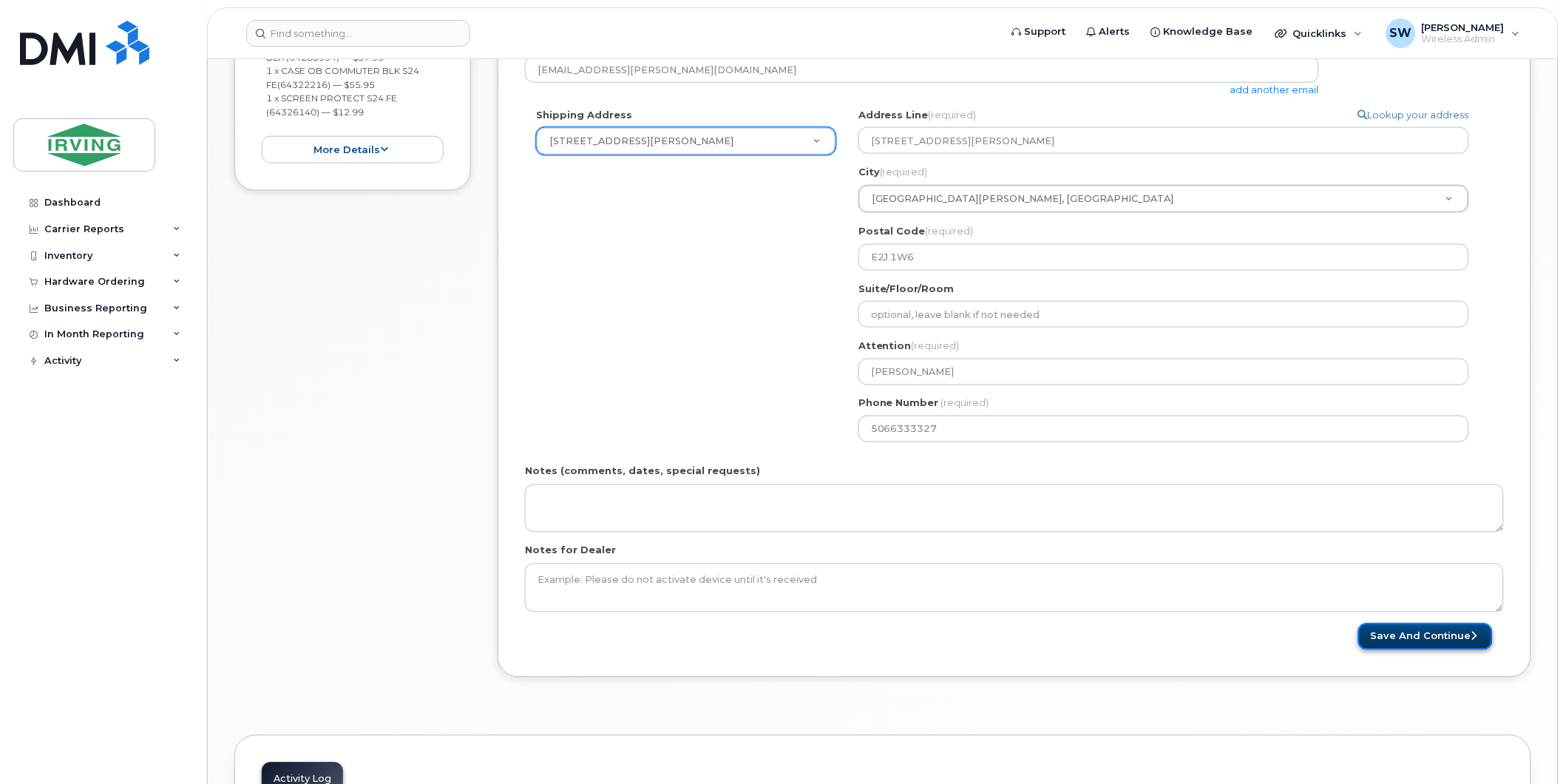
click at [1423, 641] on button "Save and Continue" at bounding box center [1426, 637] width 135 height 28
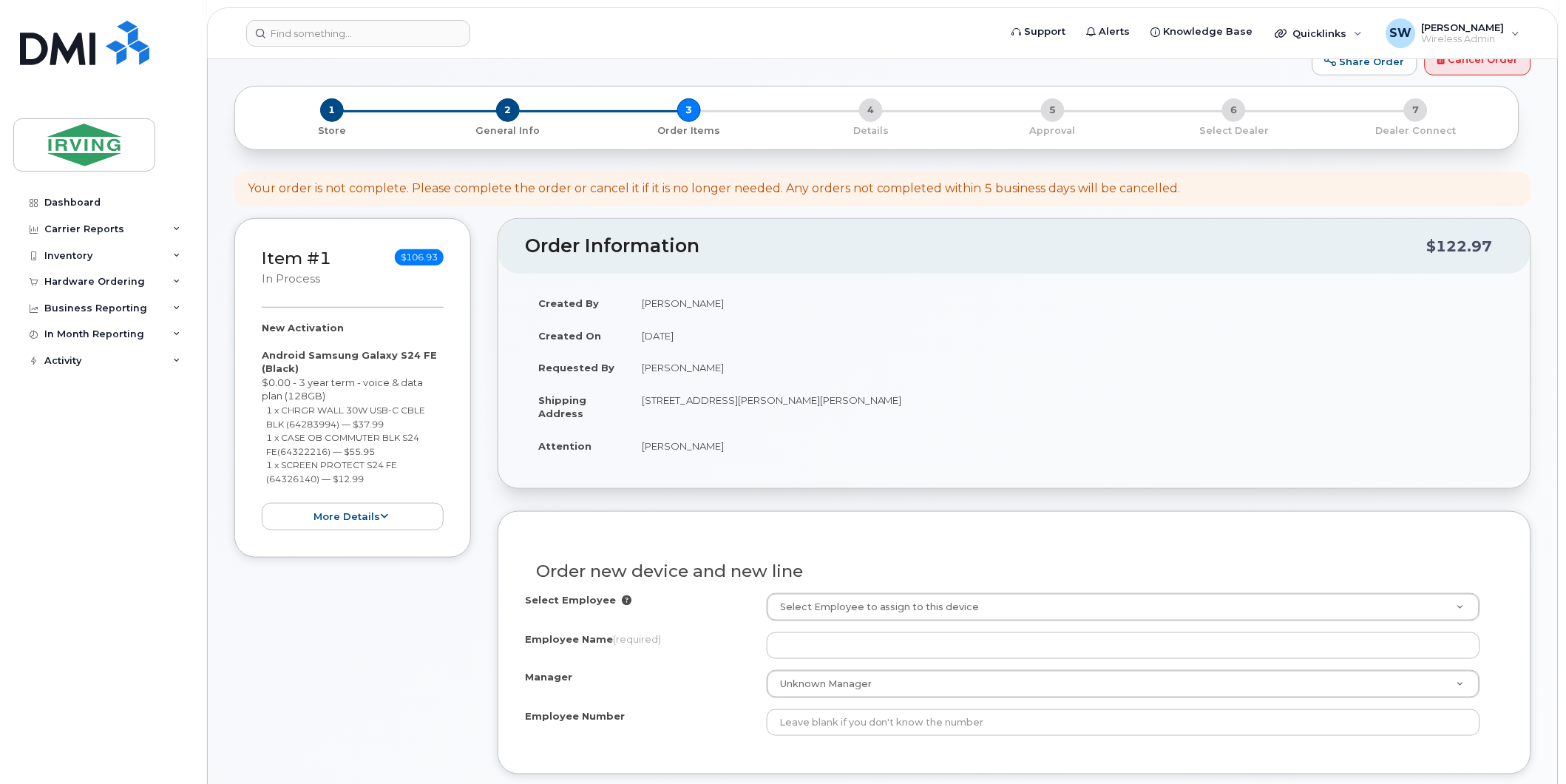
scroll to position [328, 0]
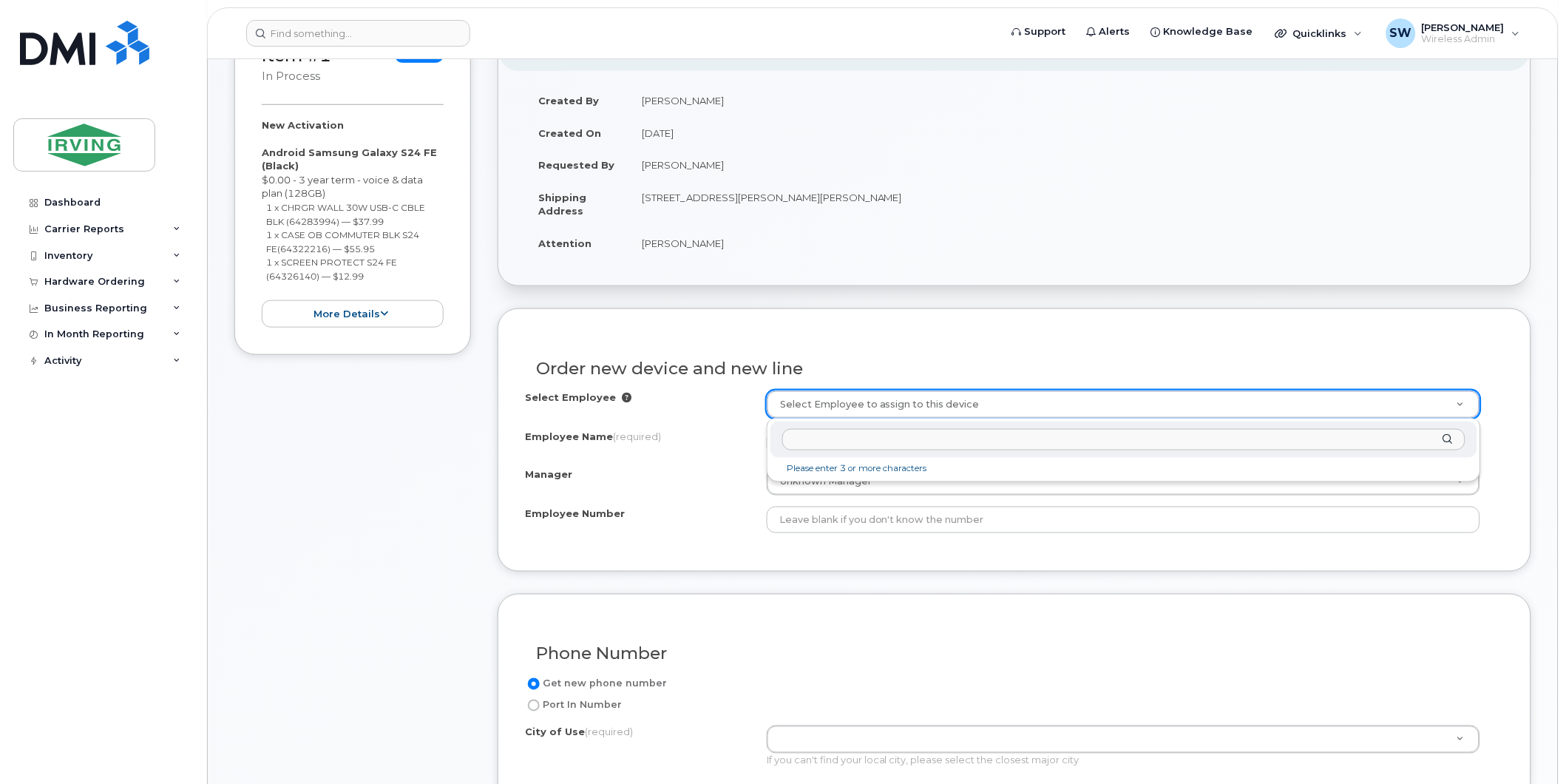
click at [961, 442] on input "text" at bounding box center [1124, 440] width 682 height 22
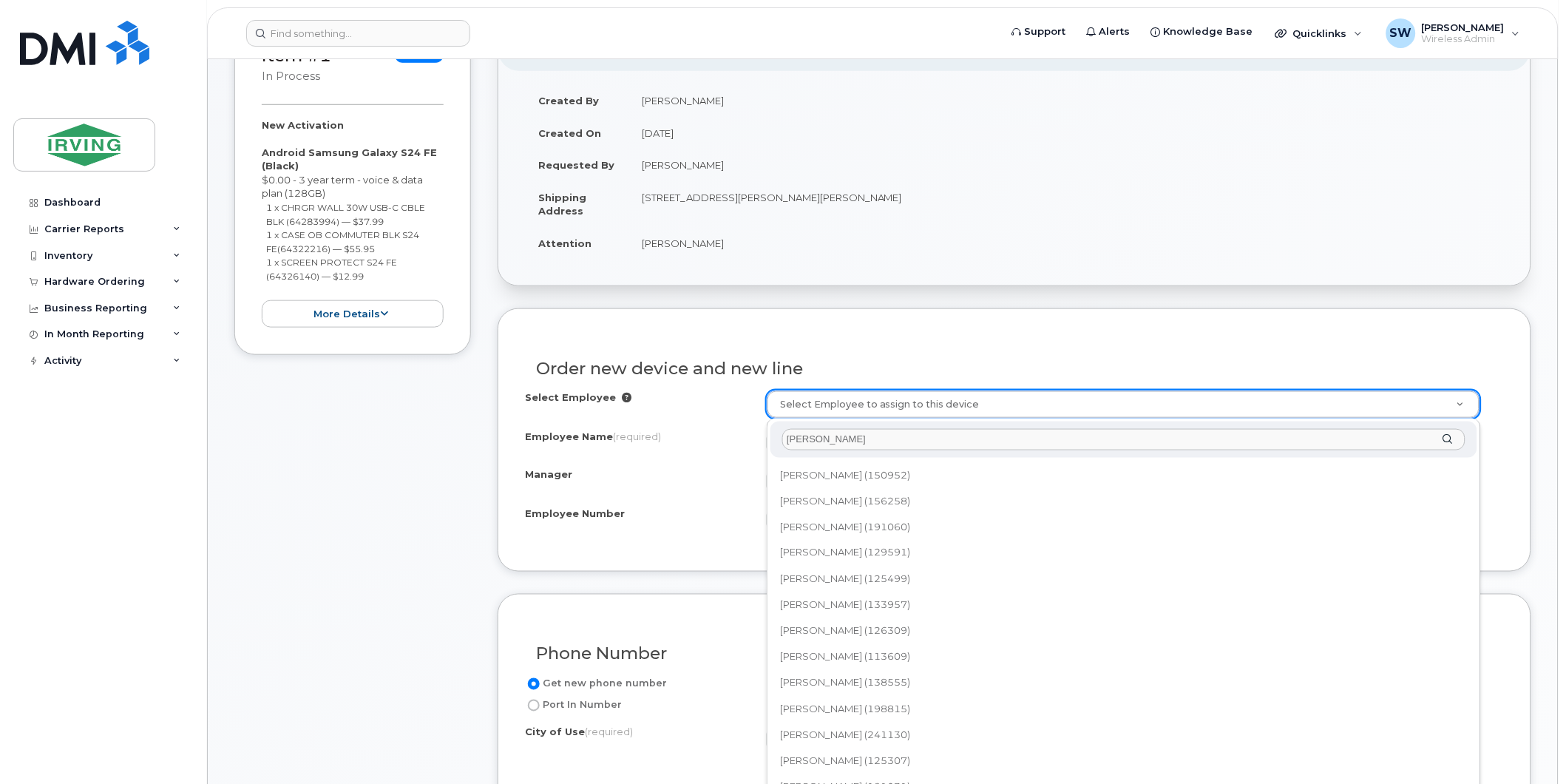
scroll to position [656, 0]
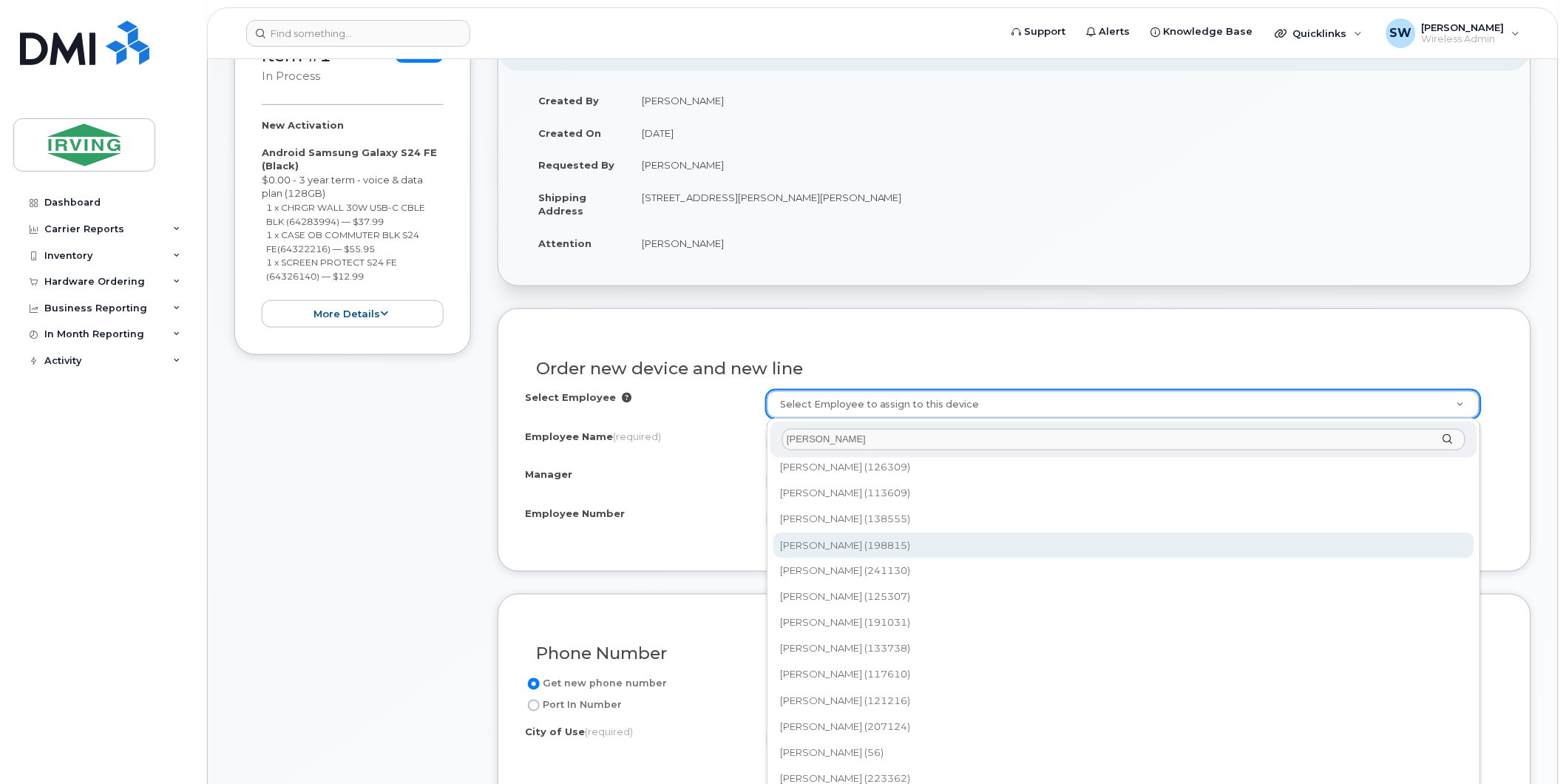
drag, startPoint x: 822, startPoint y: 433, endPoint x: 703, endPoint y: 414, distance: 120.5
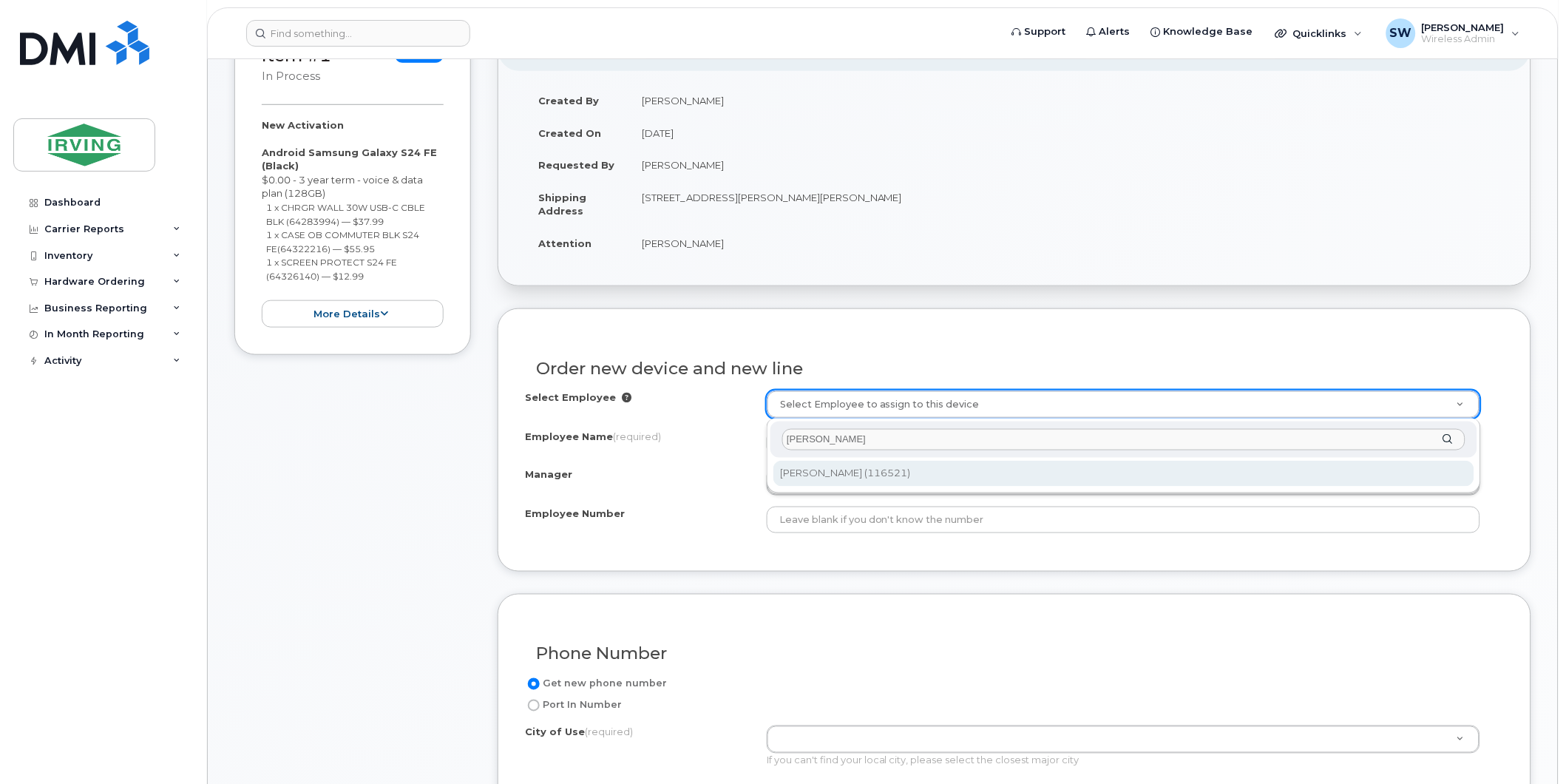
type input "[PERSON_NAME]"
type input "1456731"
type input "[PERSON_NAME]"
type input "116521"
type input "100450"
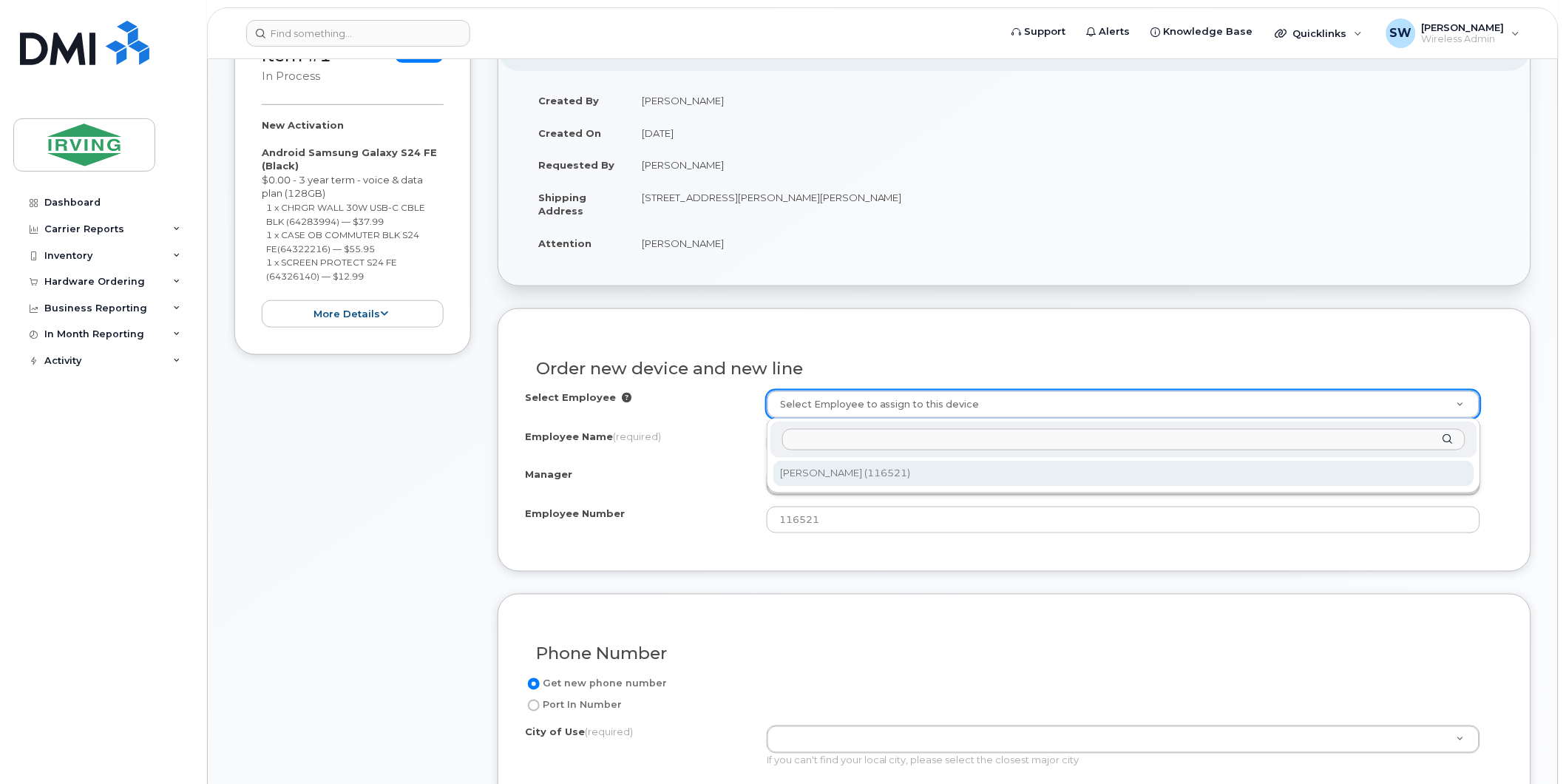
select select "1451409"
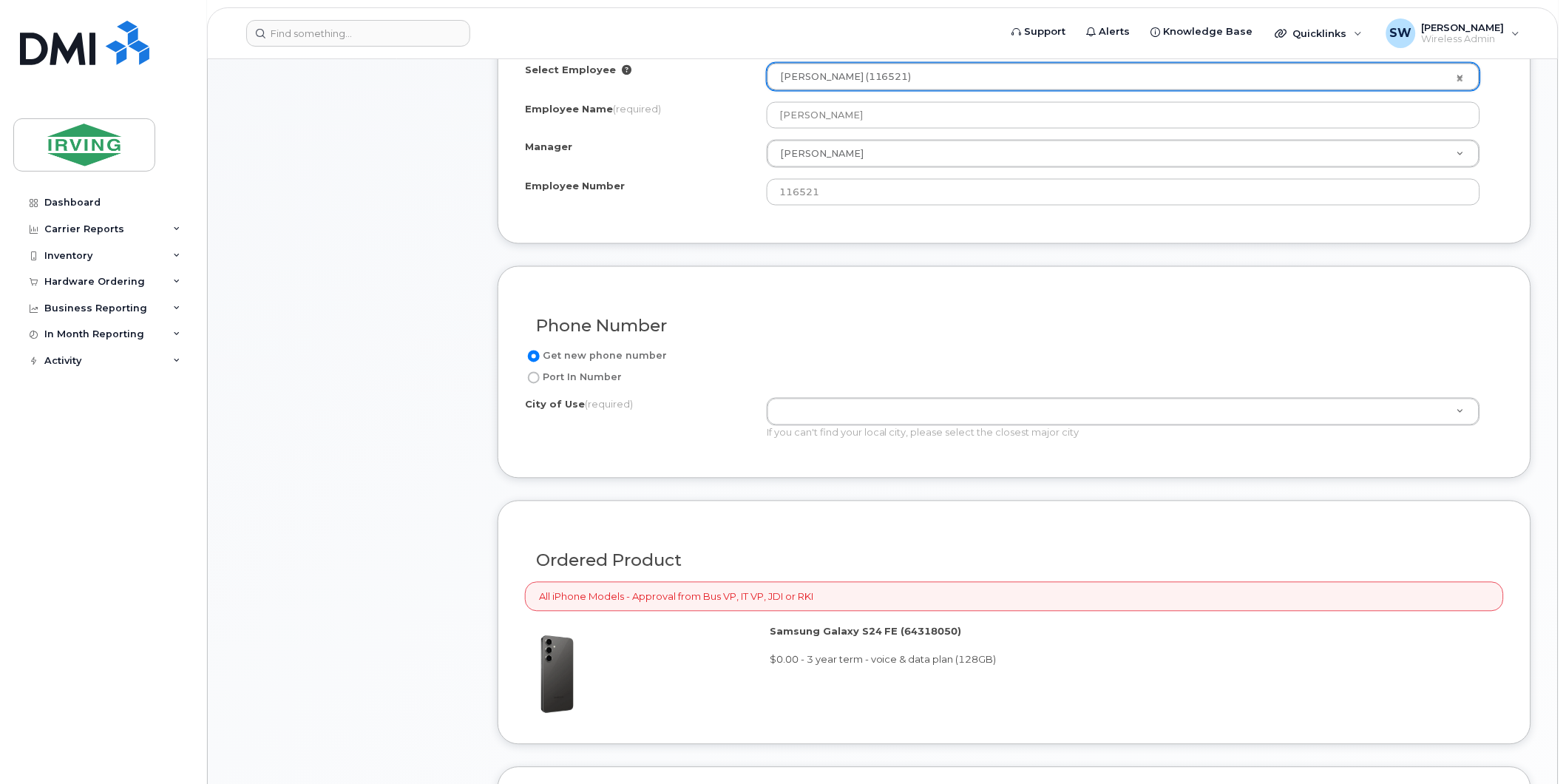
scroll to position [656, 0]
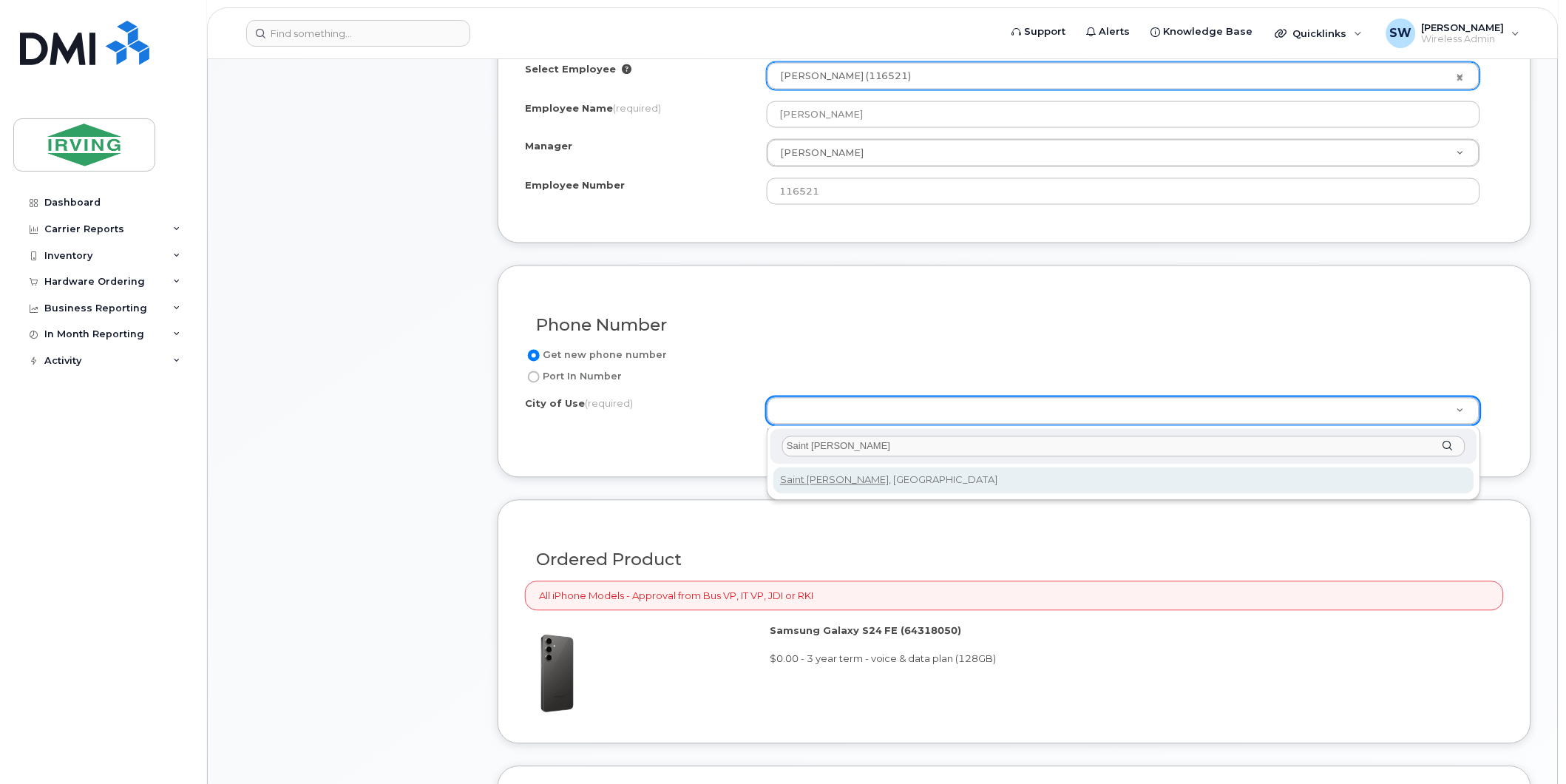
type input "Saint John"
type input "2008"
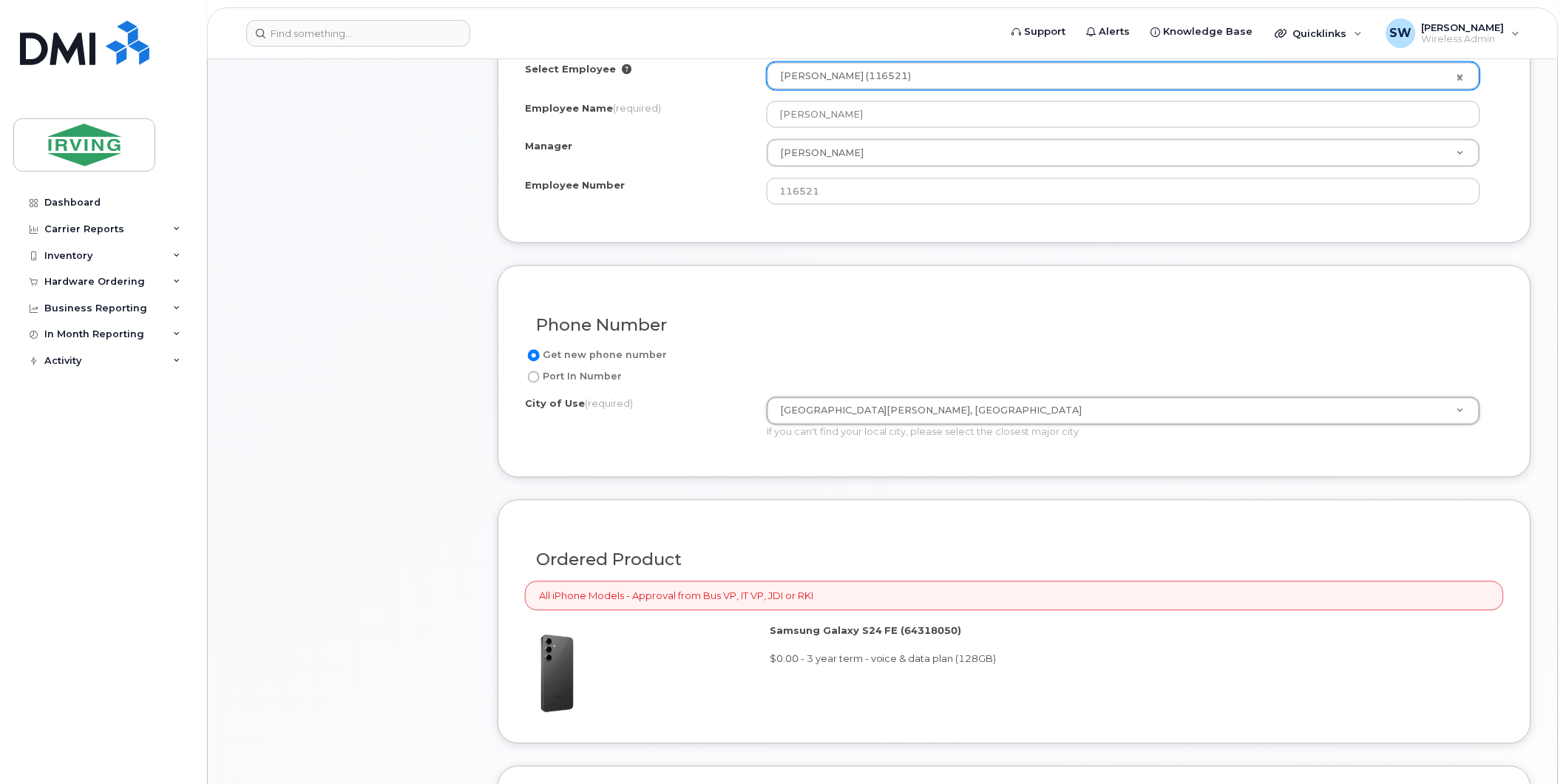
click at [464, 454] on div "Item #1 in process $106.93 New Activation Android Samsung Galaxy S24 FE (Black)…" at bounding box center [352, 366] width 236 height 1357
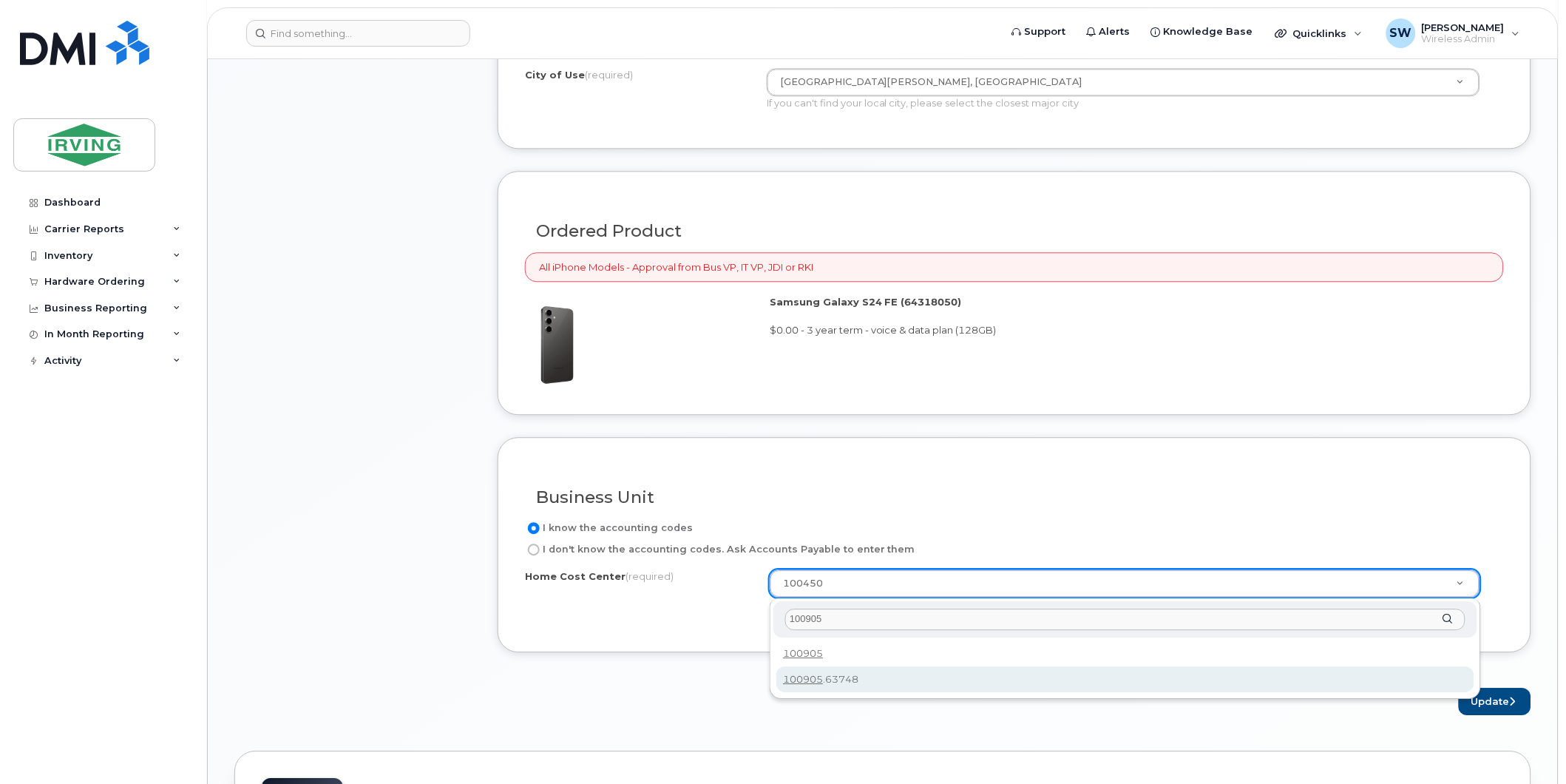
type input "100905"
type input "100905.63748"
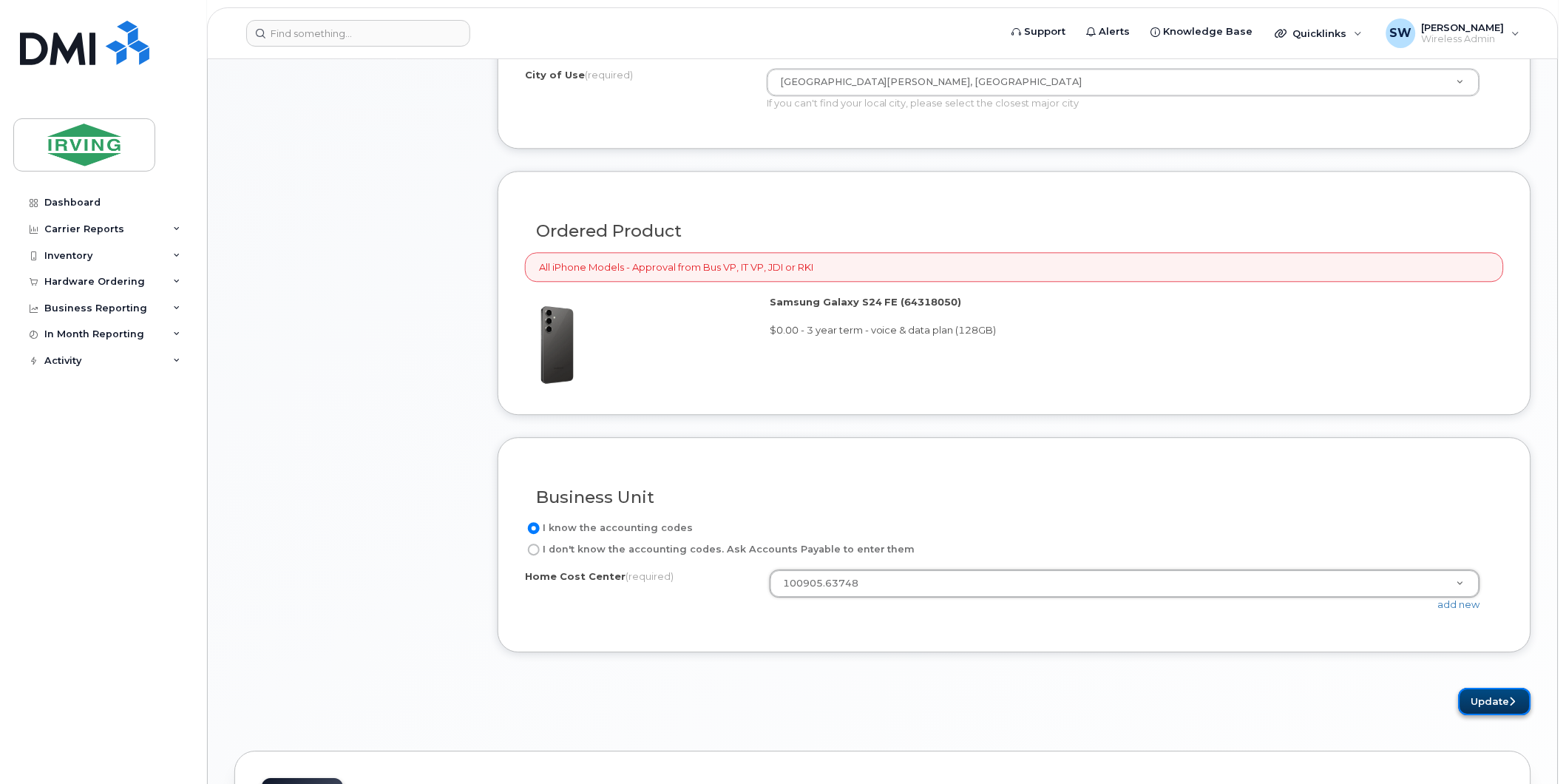
click at [1489, 700] on button "Update" at bounding box center [1495, 702] width 72 height 28
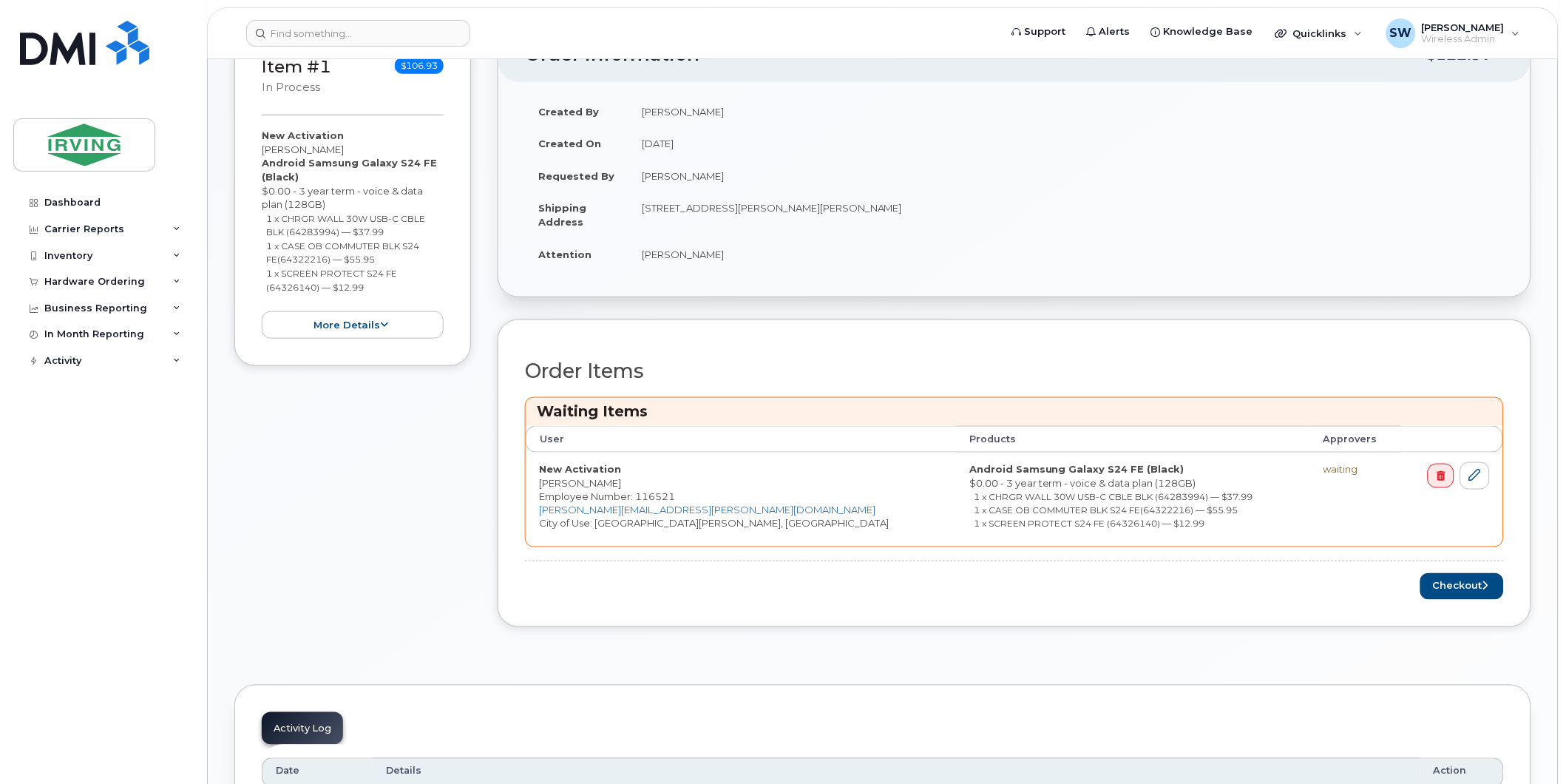
scroll to position [410, 0]
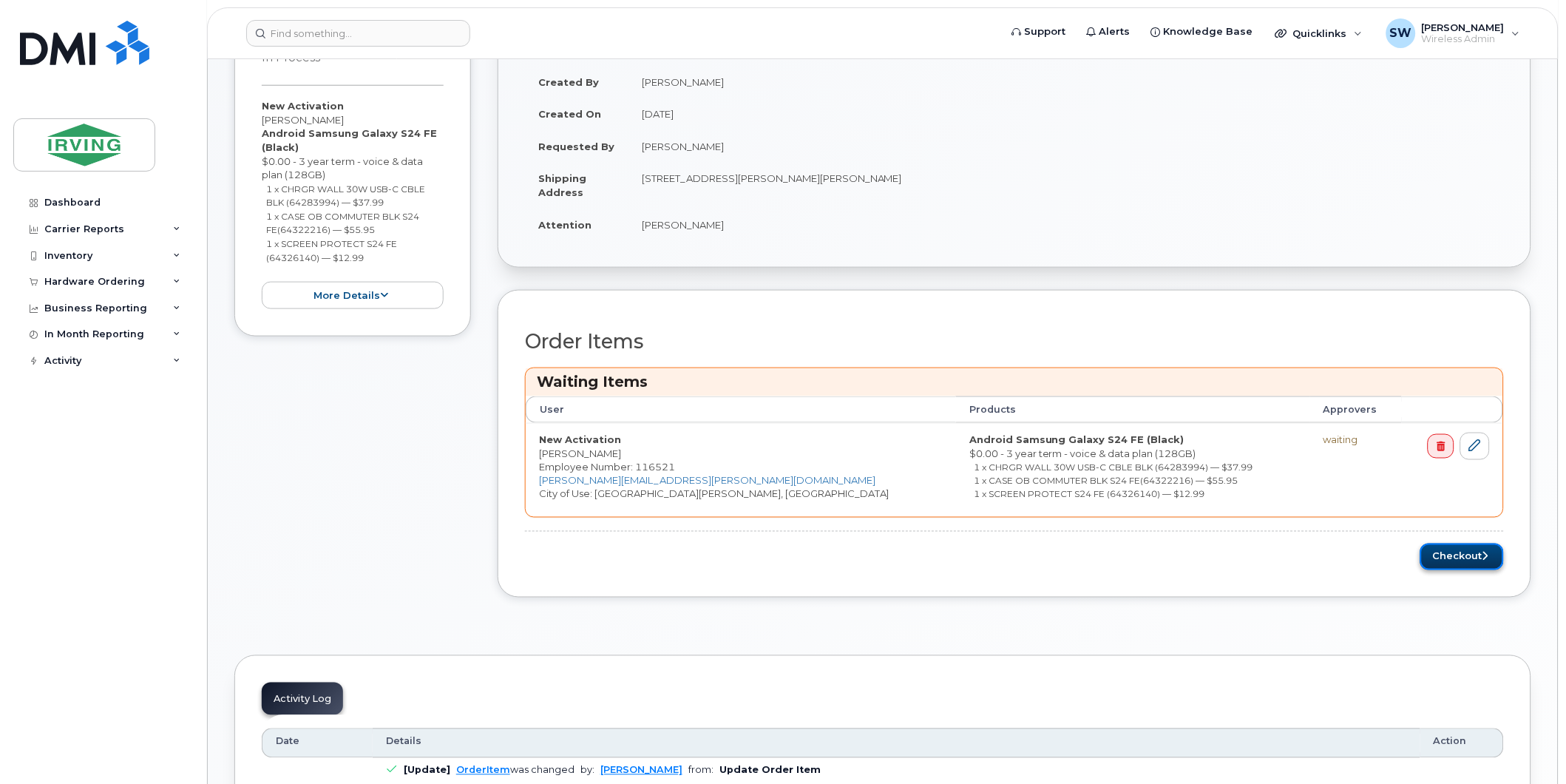
click at [1453, 552] on button "Checkout" at bounding box center [1462, 558] width 83 height 28
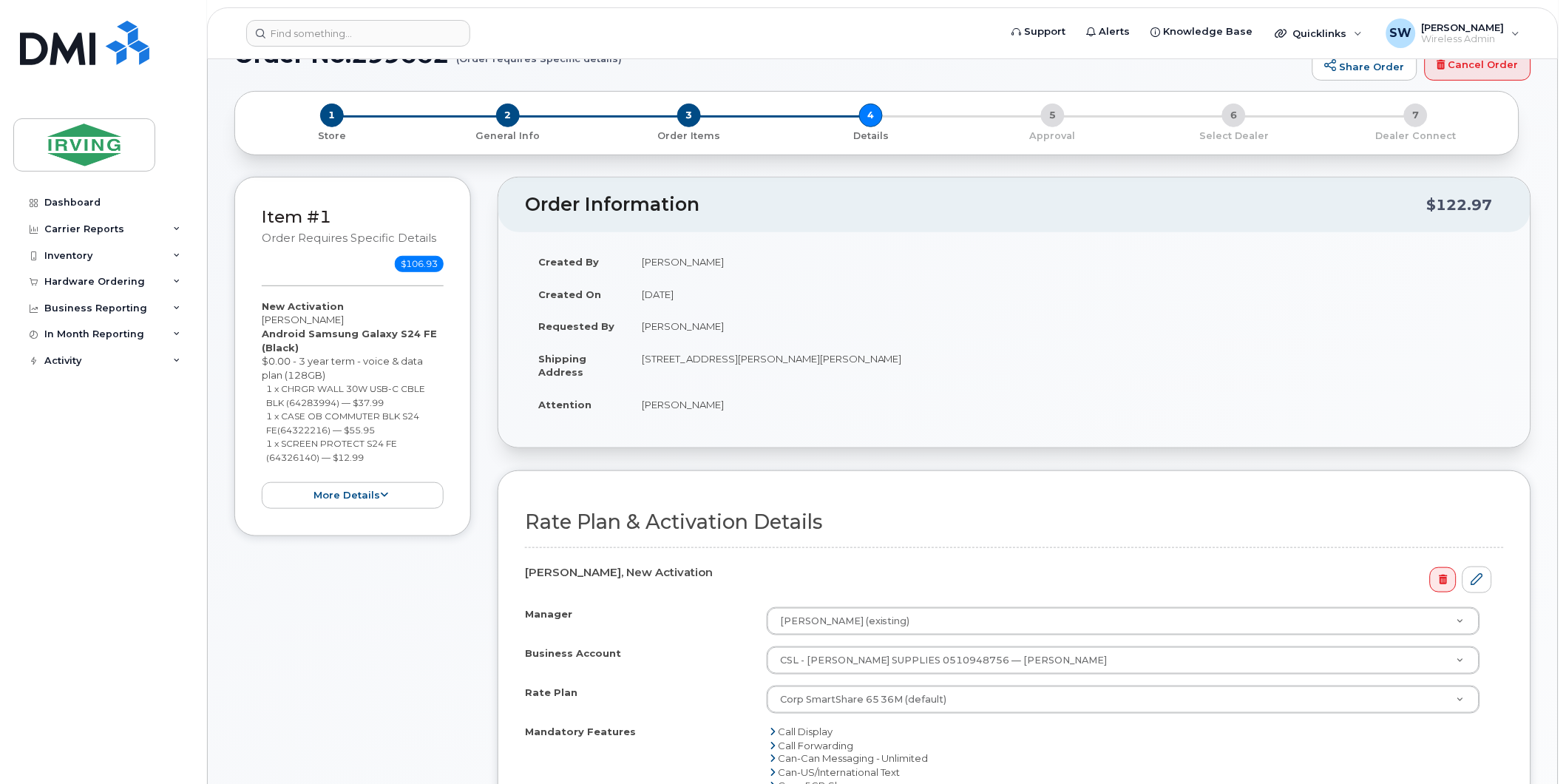
scroll to position [328, 0]
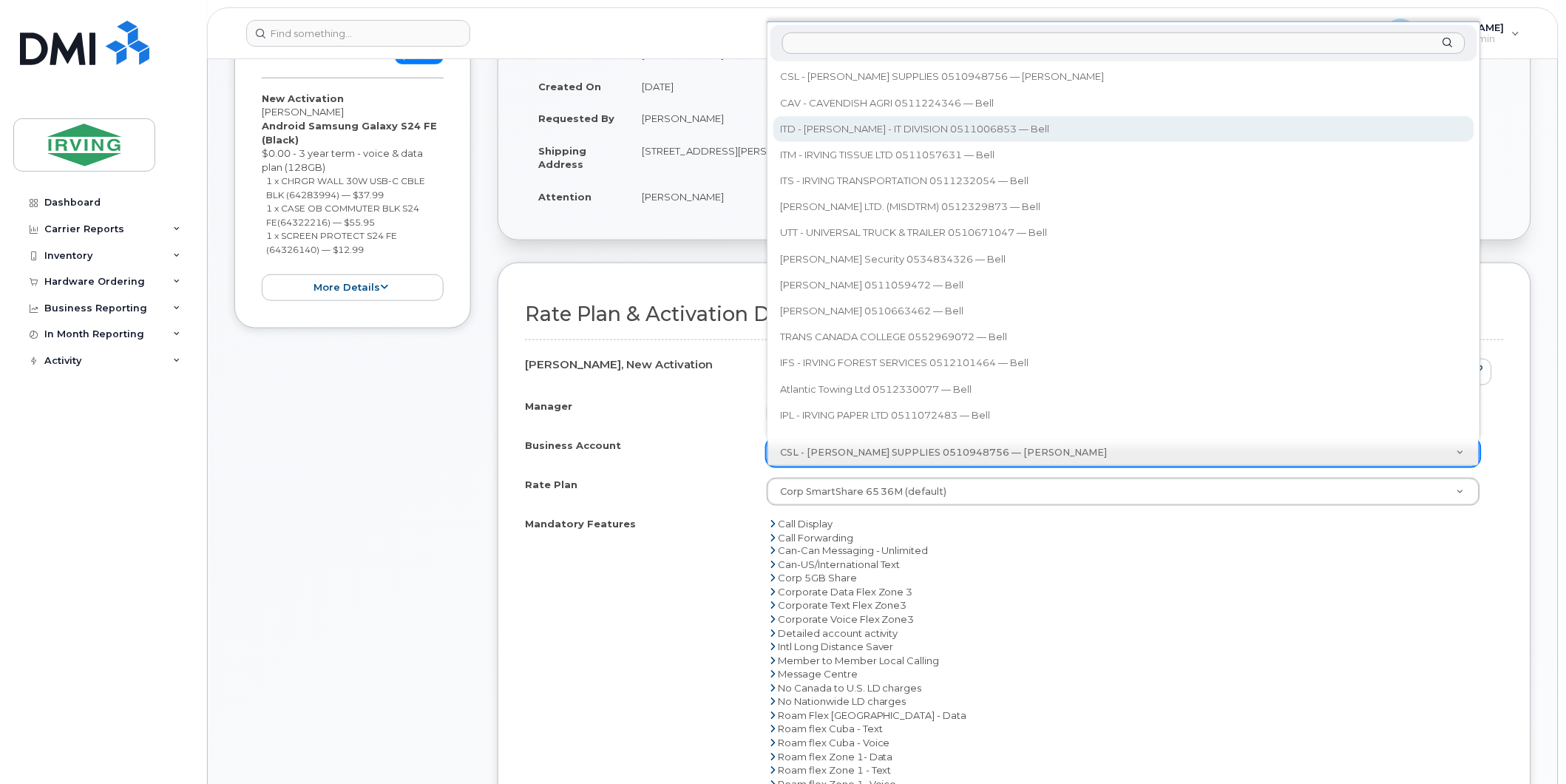
select select "11301"
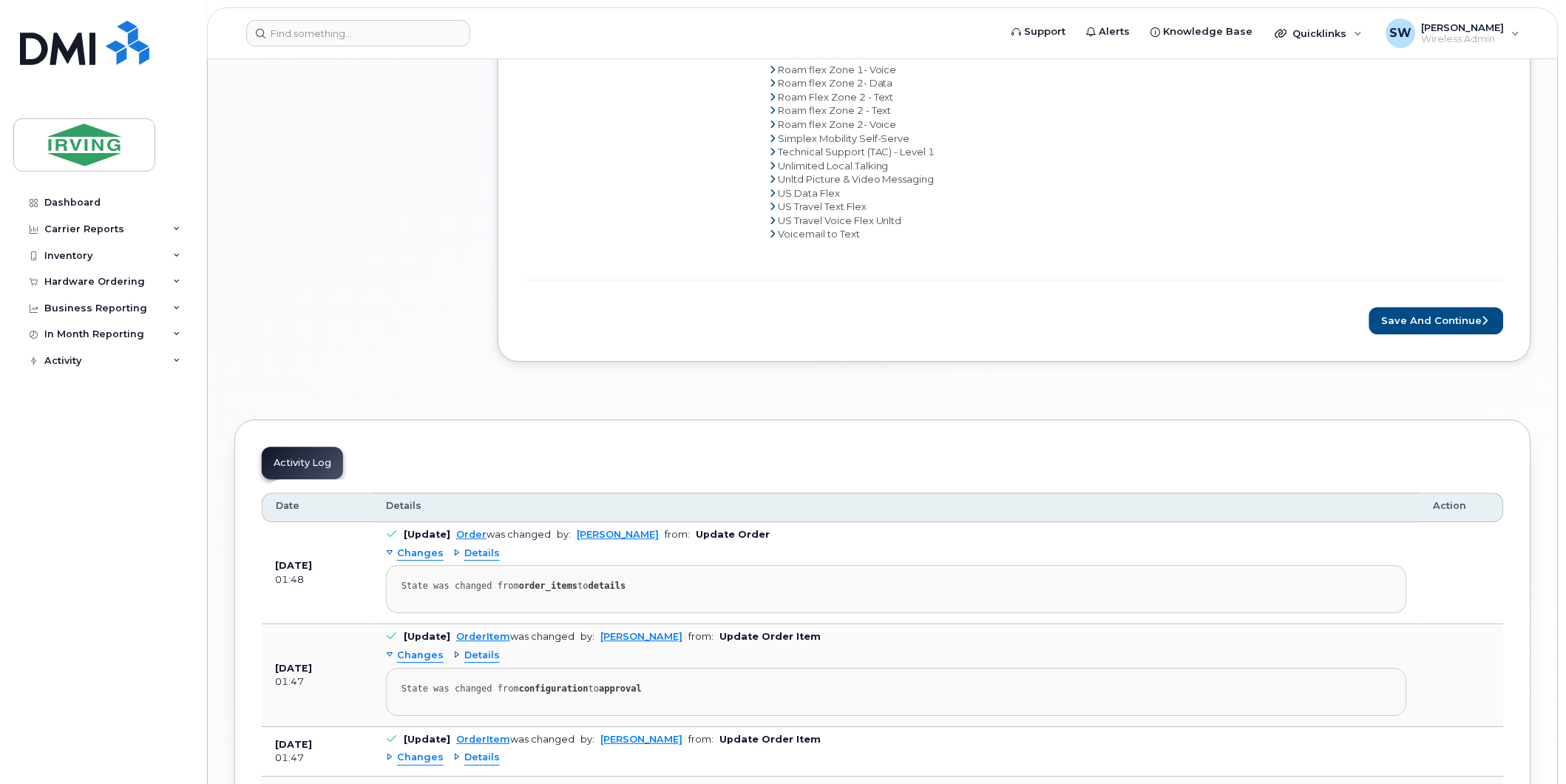
scroll to position [1109, 0]
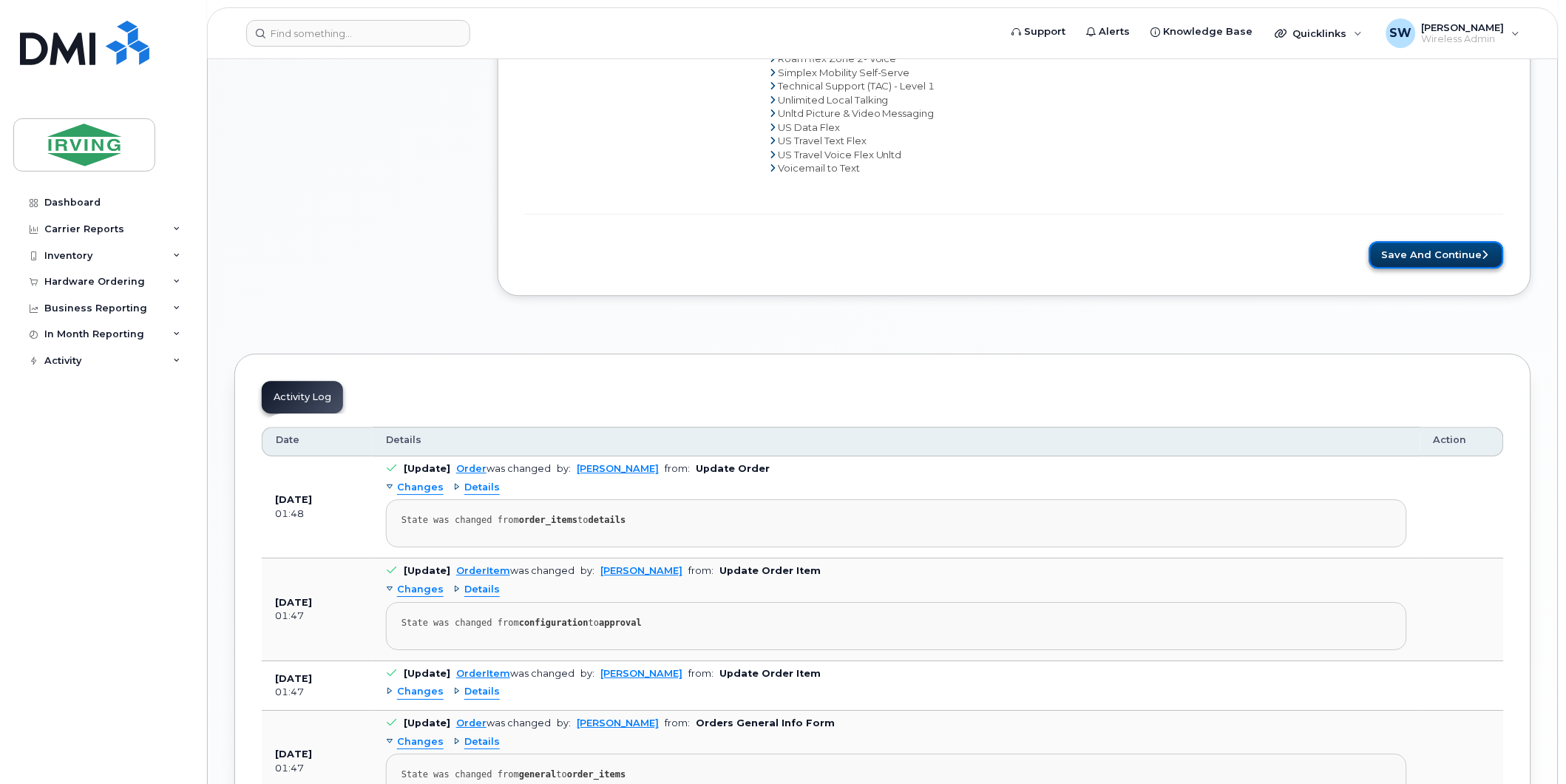
click at [1427, 256] on button "Save and Continue" at bounding box center [1437, 255] width 135 height 28
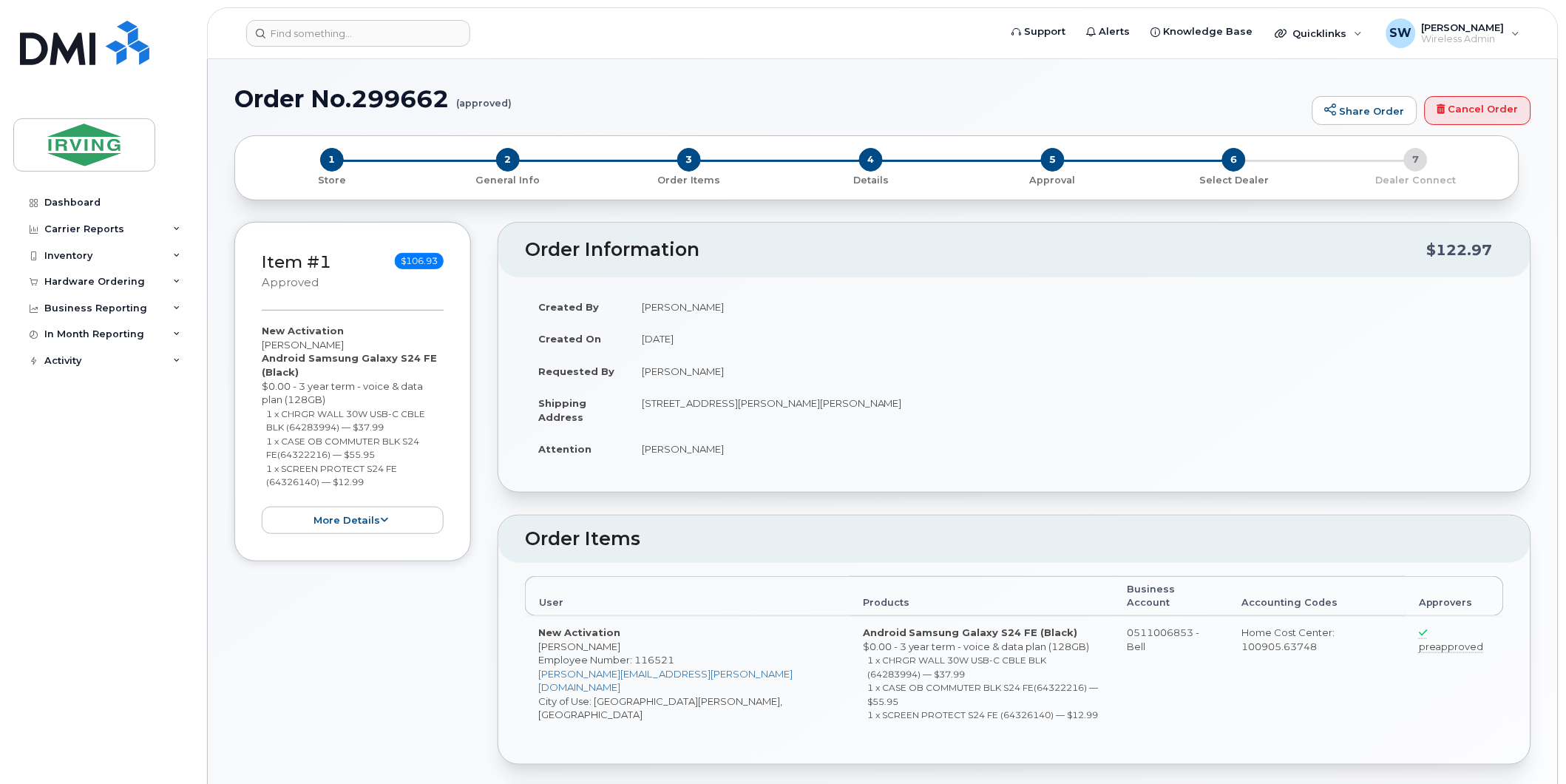
radio input "true"
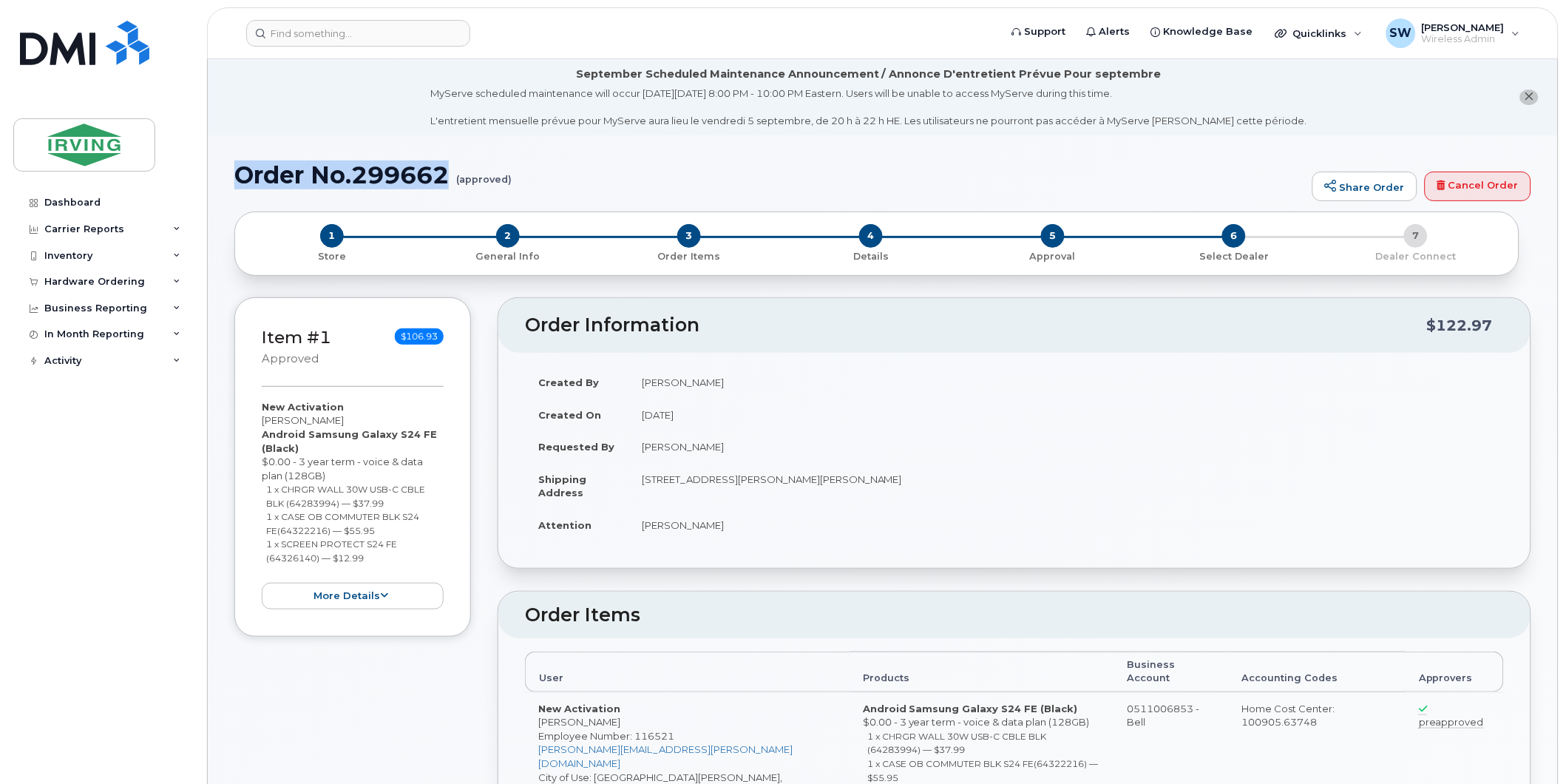
drag, startPoint x: 239, startPoint y: 169, endPoint x: 444, endPoint y: 166, distance: 205.0
click at [444, 166] on h1 "Order No.299662 (approved)" at bounding box center [770, 175] width 1071 height 26
copy h1 "Order No.299662"
click at [83, 278] on div "Hardware Ordering" at bounding box center [95, 281] width 101 height 12
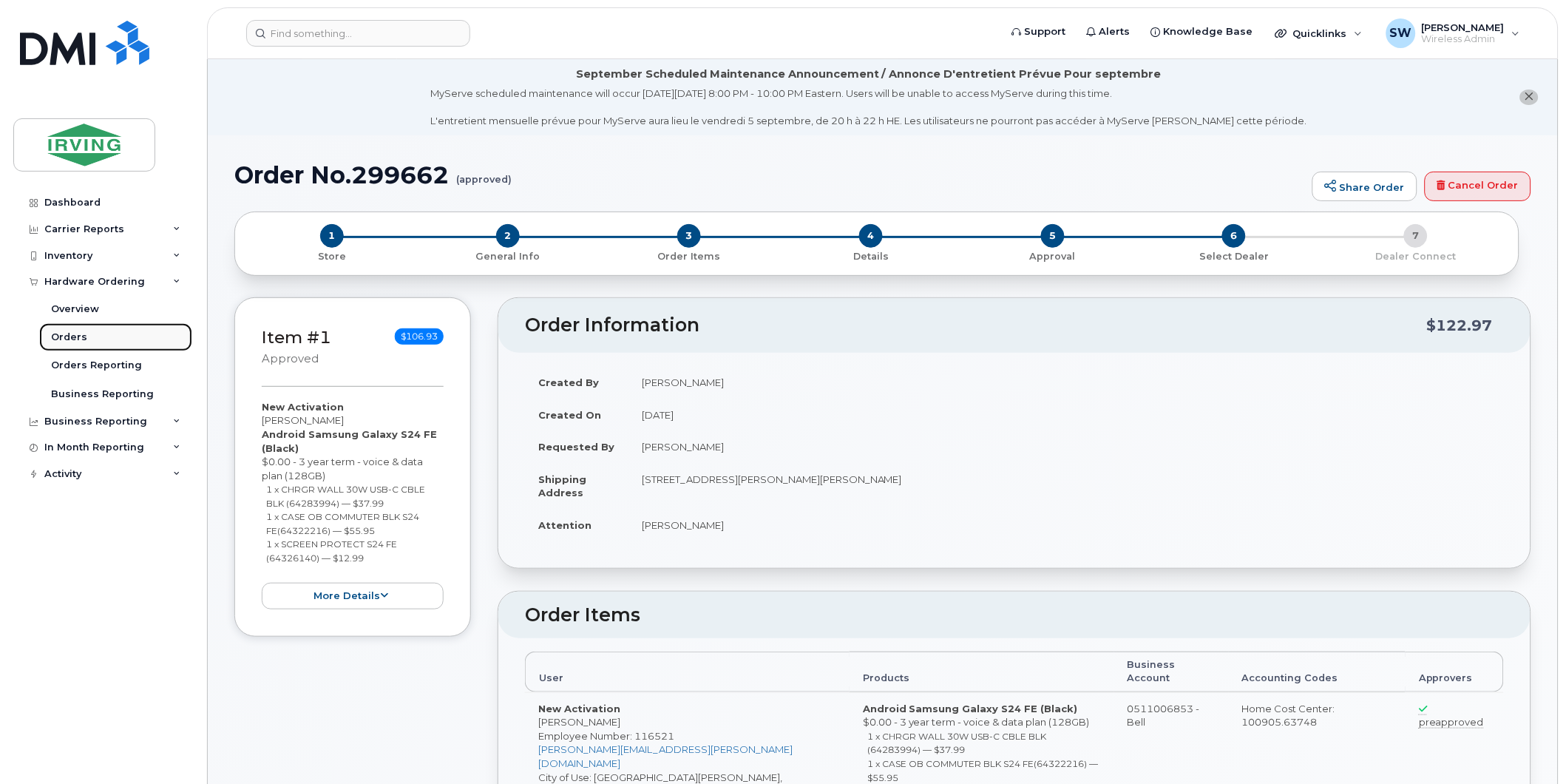
click at [76, 337] on div "Orders" at bounding box center [69, 337] width 36 height 13
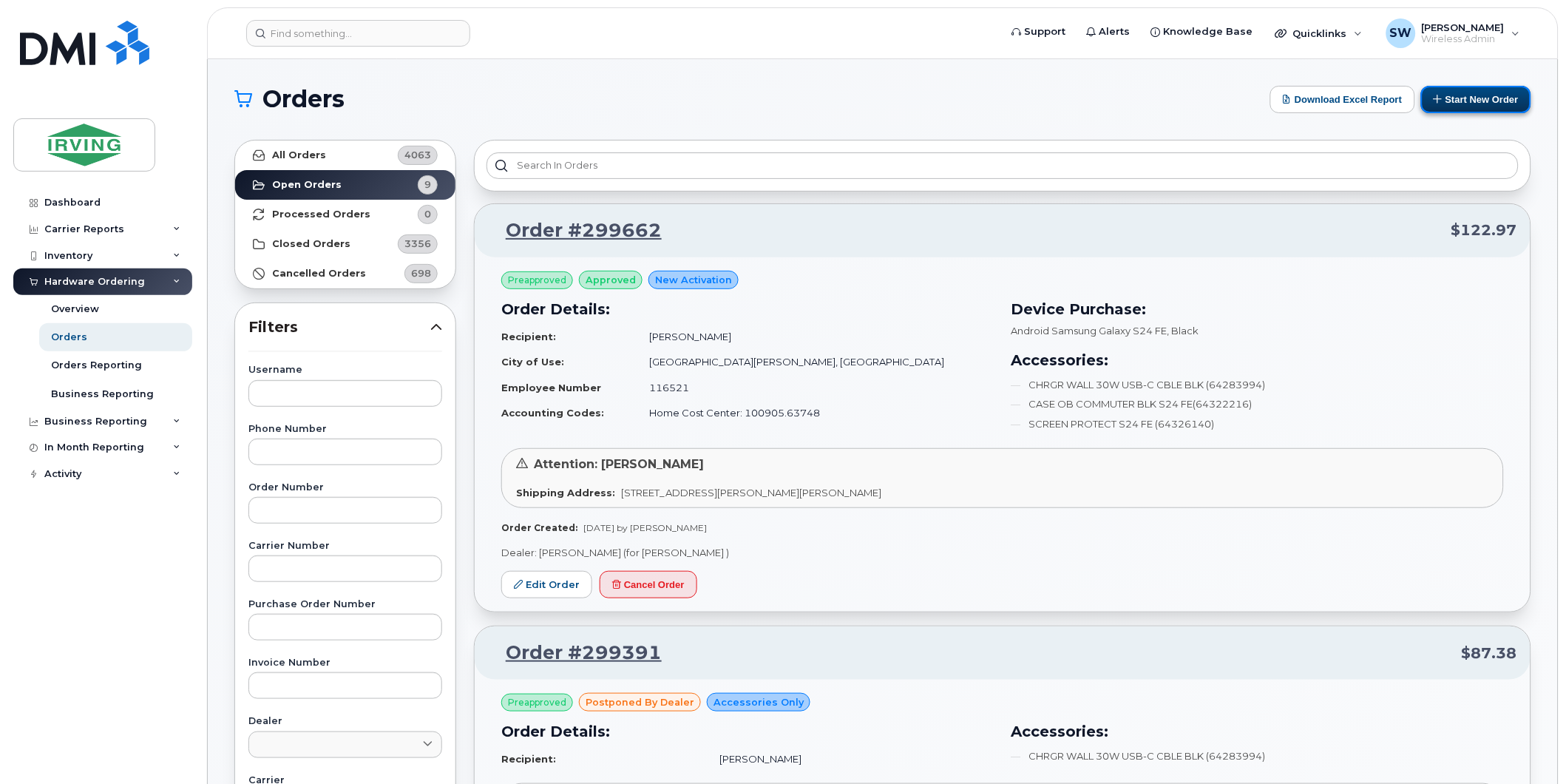
click at [1474, 102] on button "Start New Order" at bounding box center [1476, 99] width 110 height 28
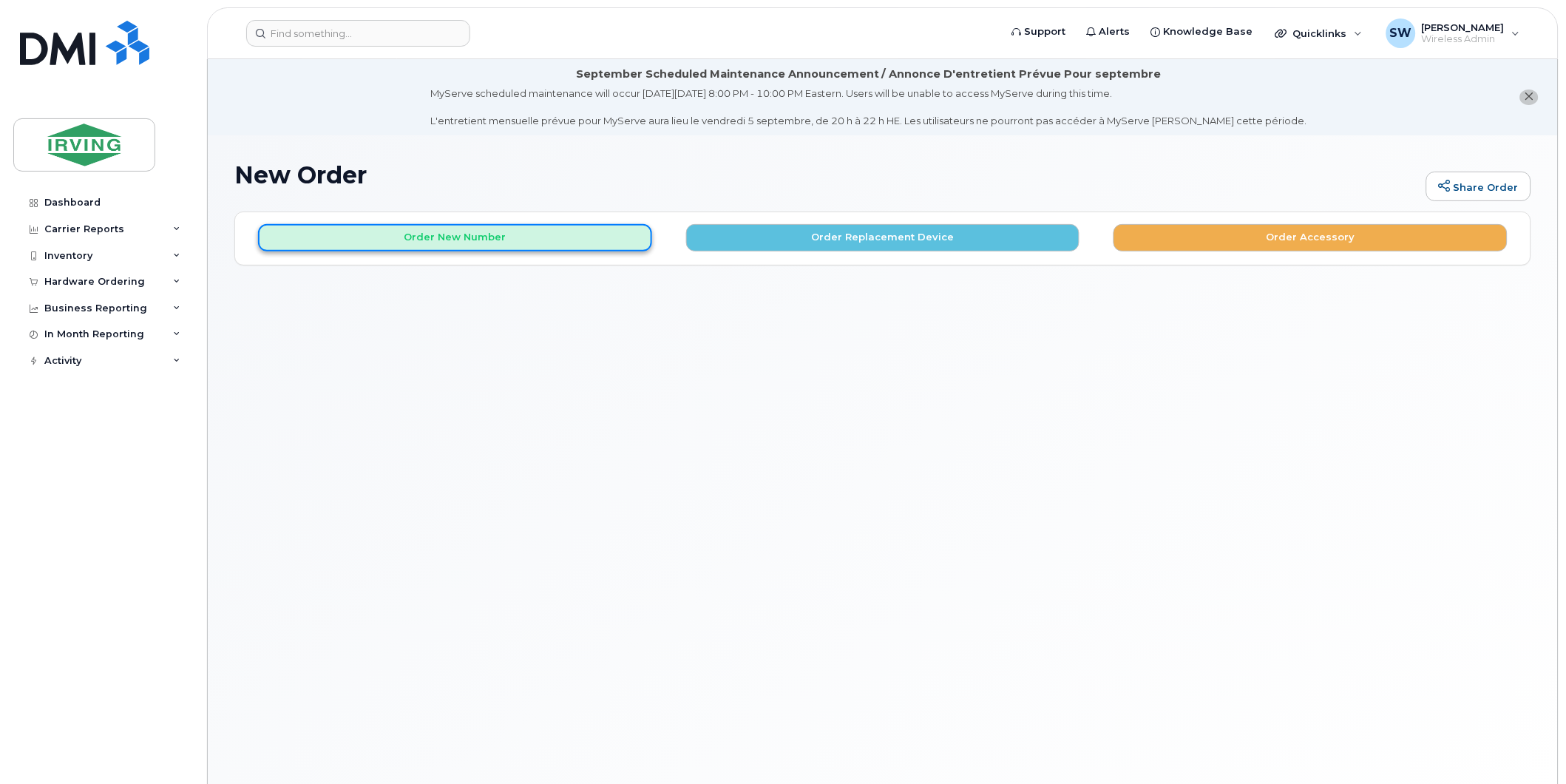
click at [496, 239] on button "Order New Number" at bounding box center [455, 238] width 394 height 28
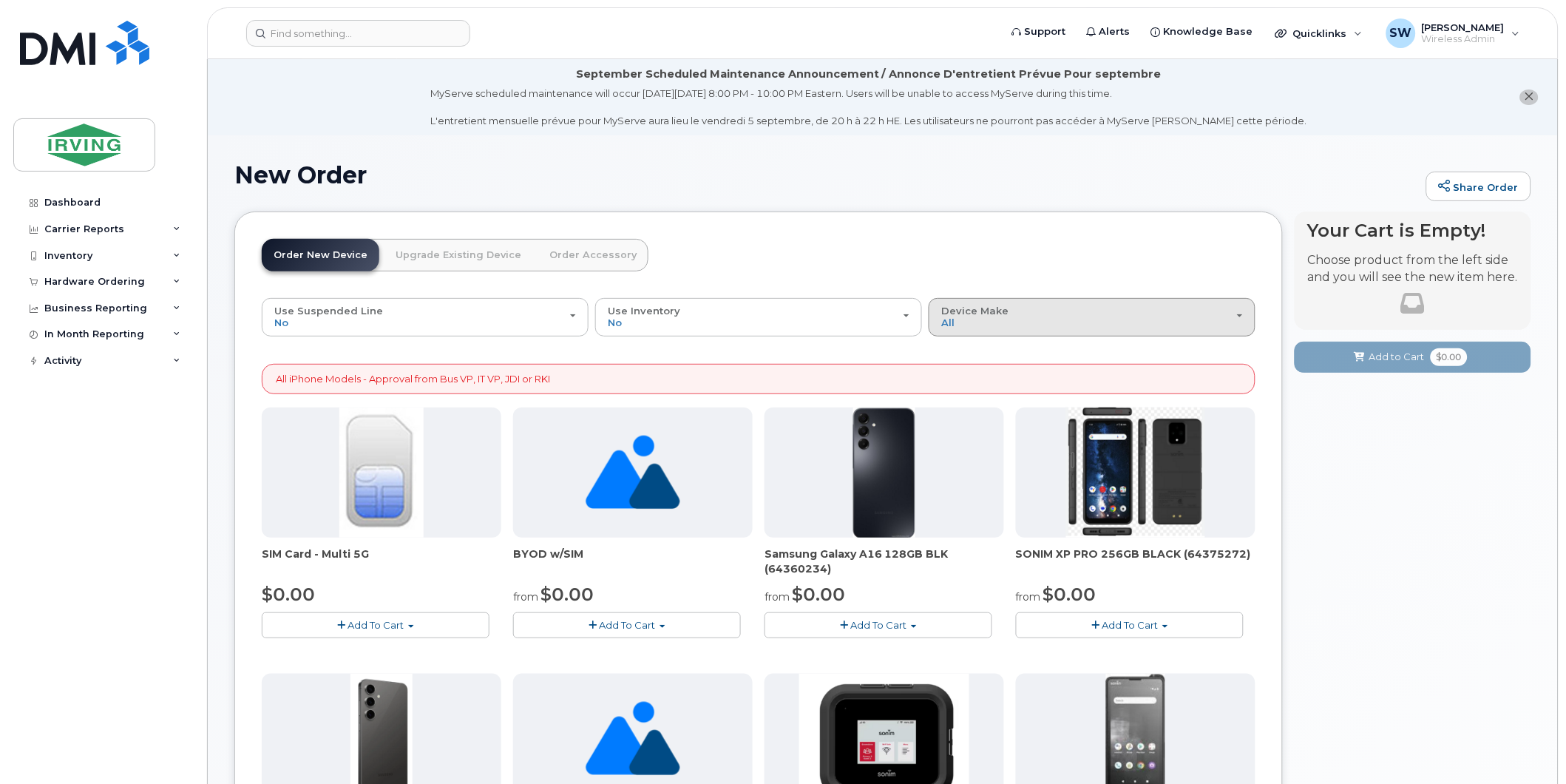
click at [1236, 314] on div "Device Make All Android Cell Phone HUB iPhone Unknown" at bounding box center [1092, 317] width 302 height 23
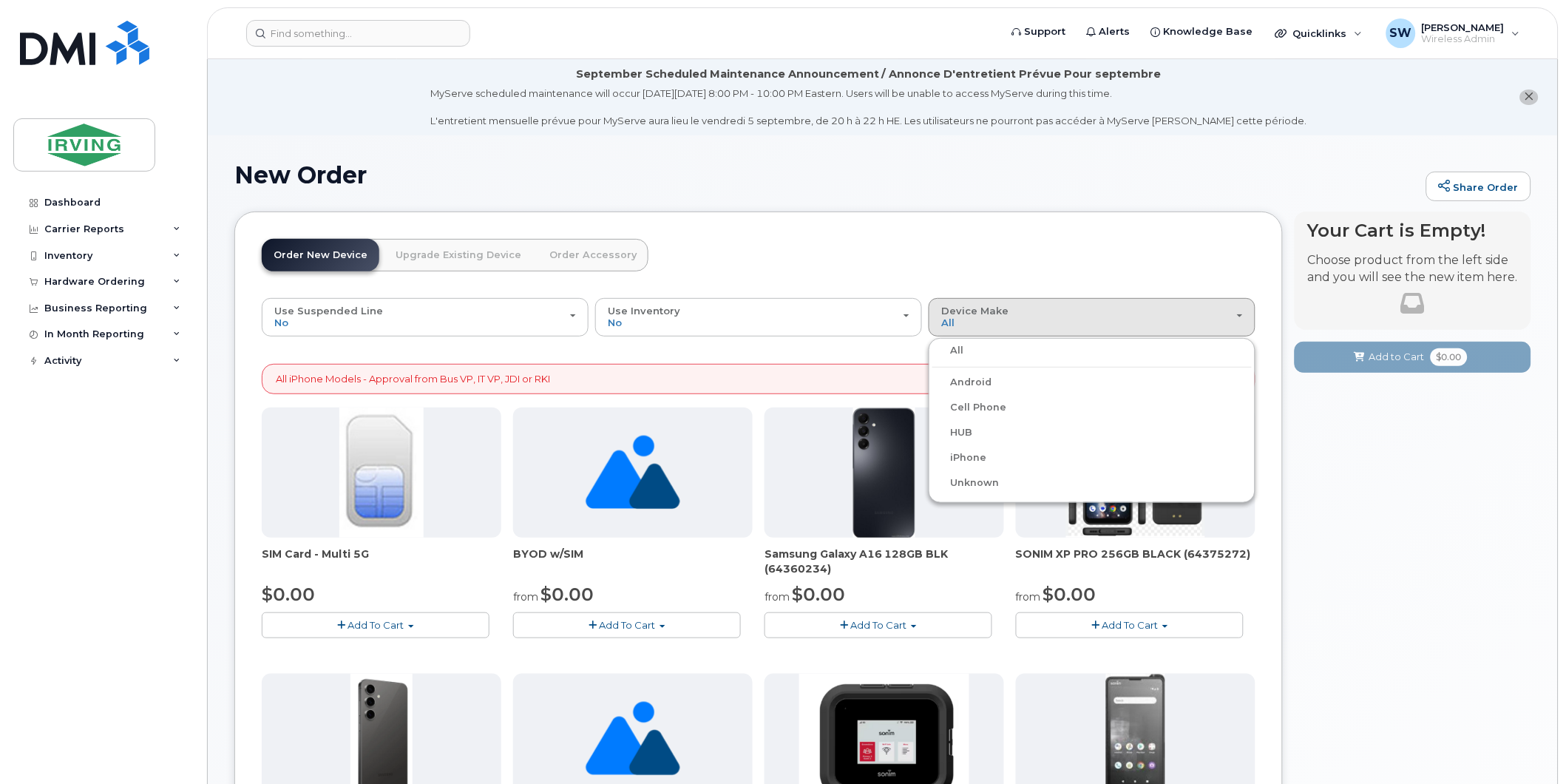
click at [974, 383] on label "Android" at bounding box center [962, 382] width 59 height 18
click at [0, 0] on input "Android" at bounding box center [0, 0] width 0 height 0
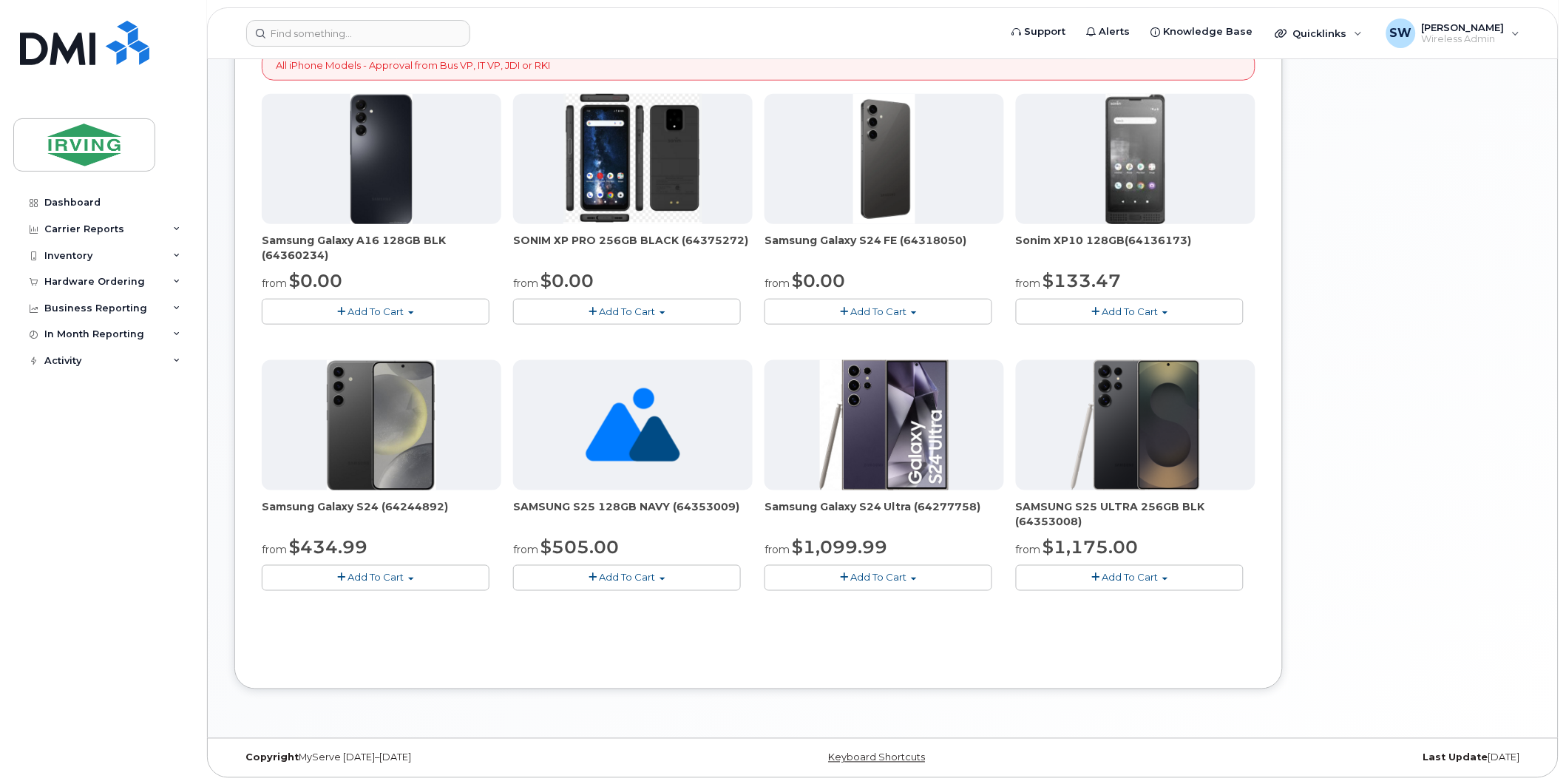
scroll to position [316, 0]
click at [910, 312] on button "Add To Cart" at bounding box center [879, 310] width 228 height 26
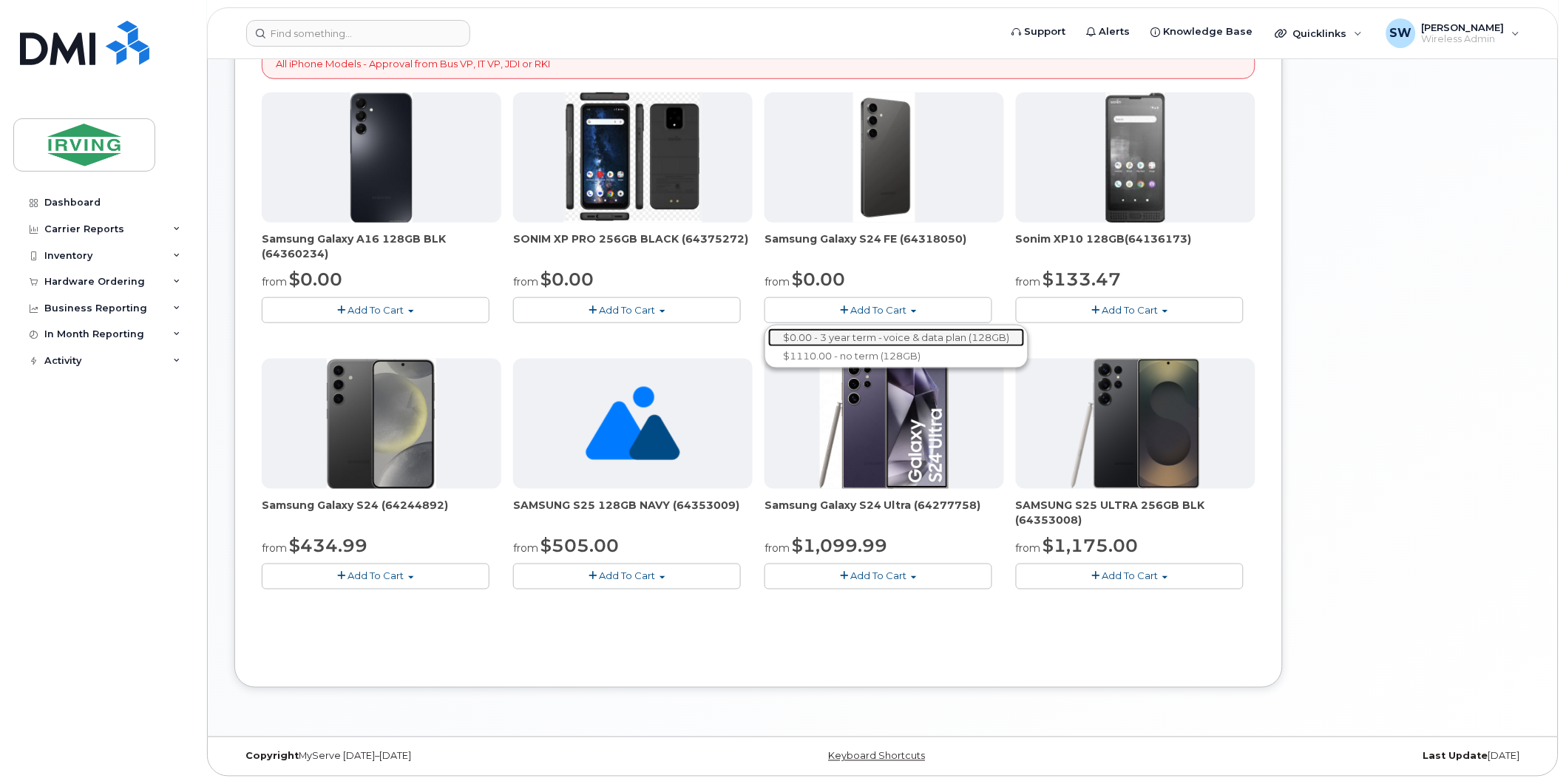
click at [897, 333] on link "$0.00 - 3 year term - voice & data plan (128GB)" at bounding box center [896, 337] width 257 height 18
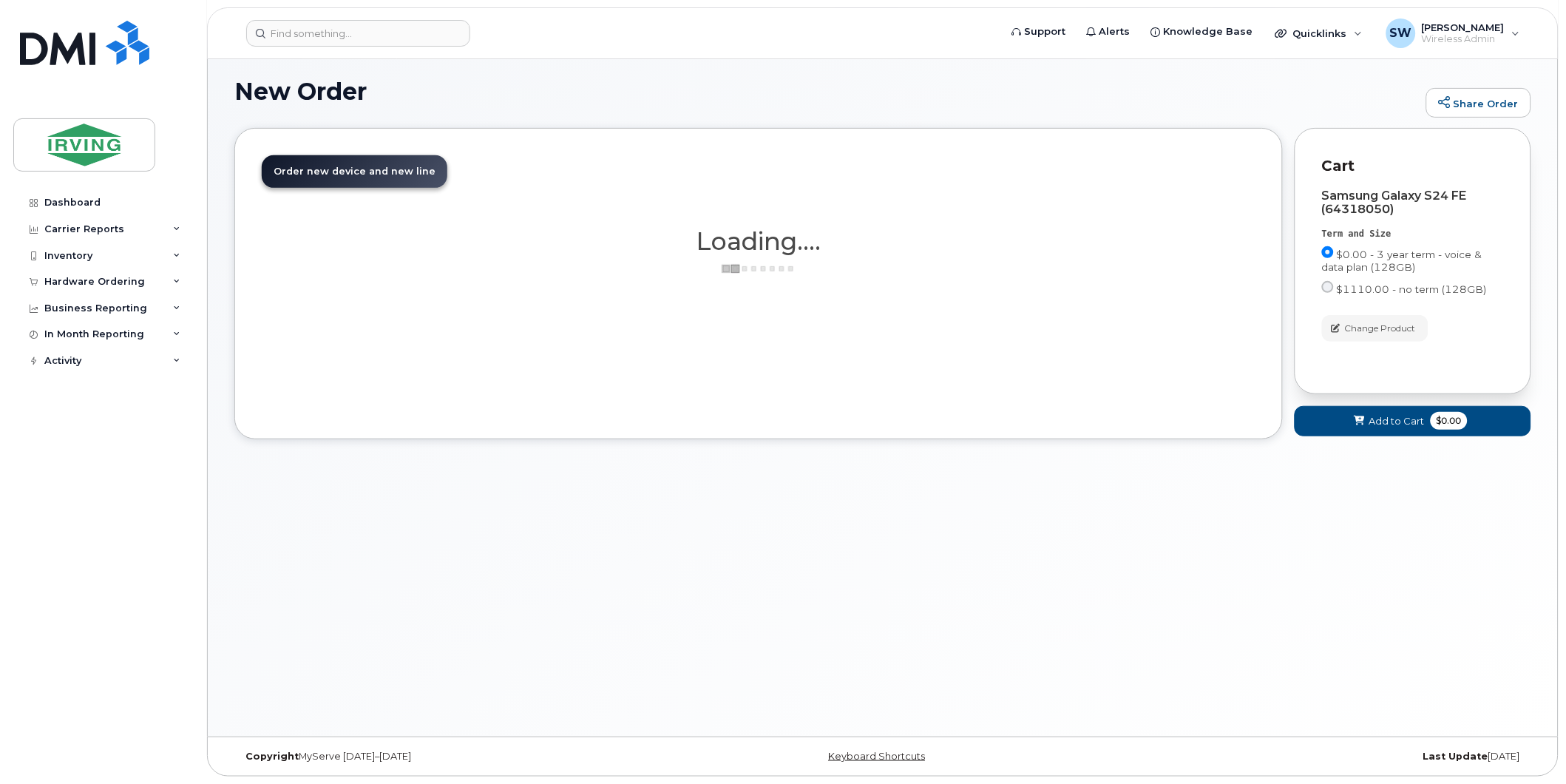
scroll to position [83, 0]
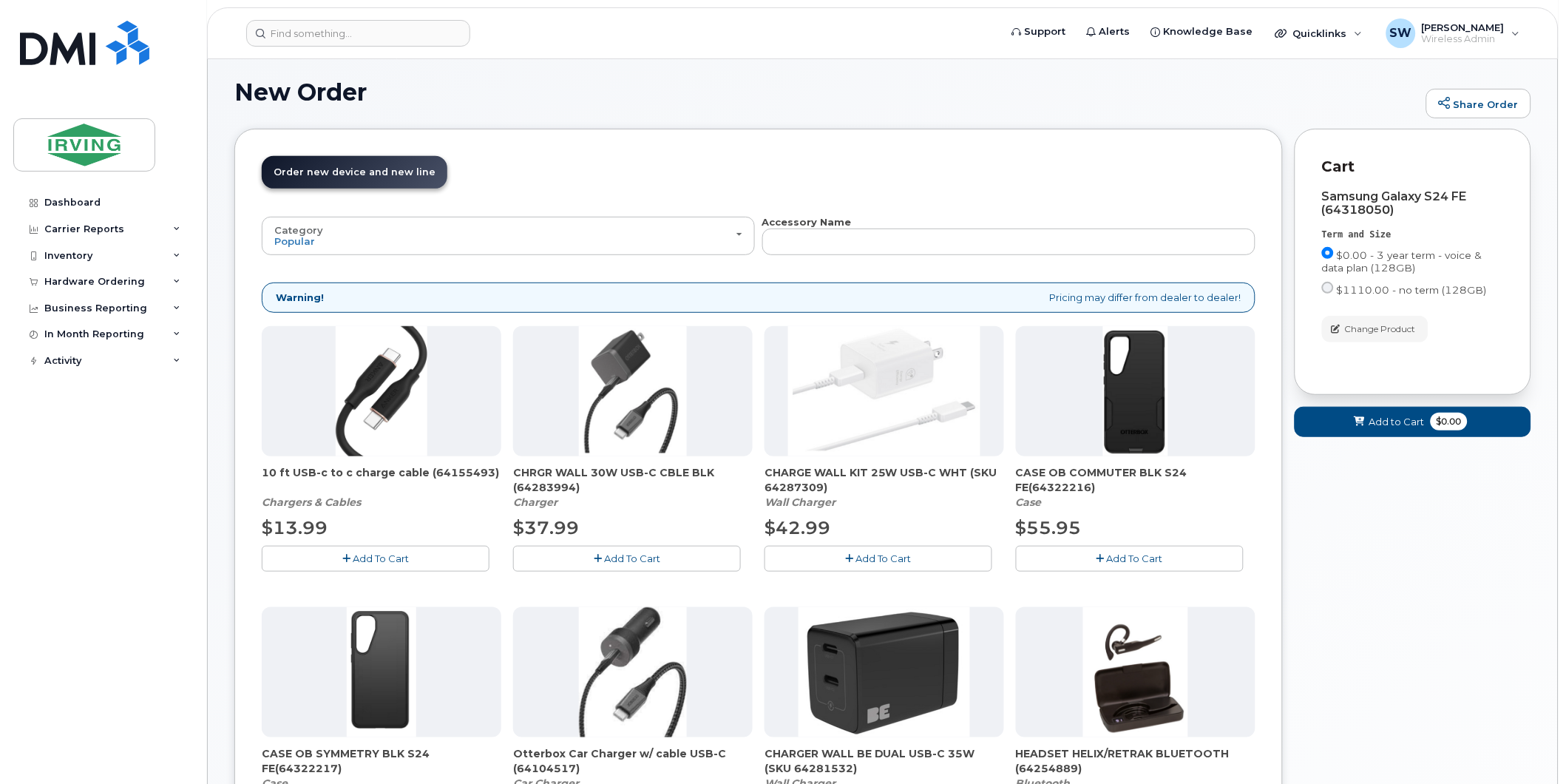
click at [1121, 560] on span "Add To Cart" at bounding box center [1135, 558] width 56 height 12
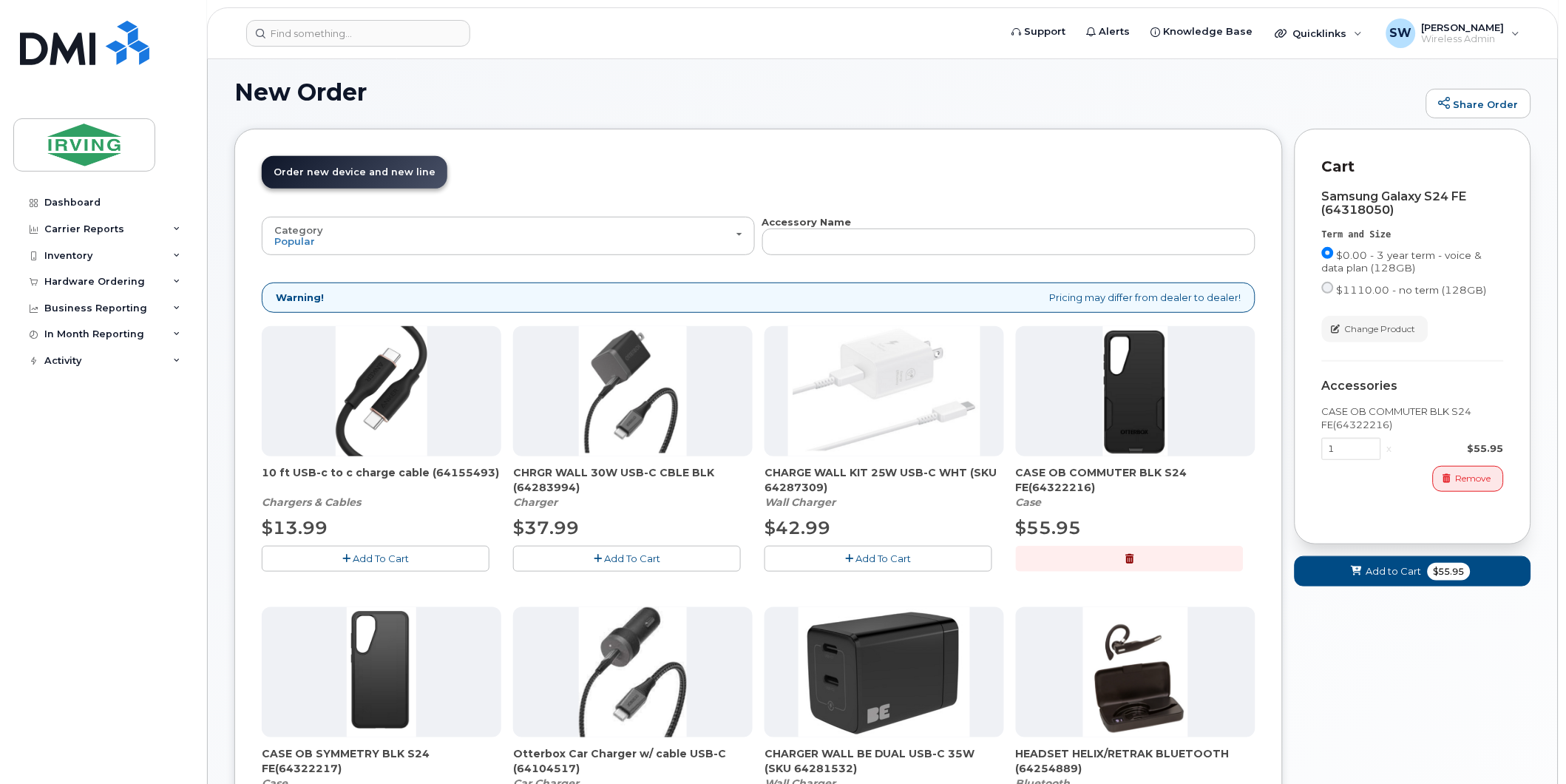
click at [622, 554] on span "Add To Cart" at bounding box center [632, 558] width 56 height 12
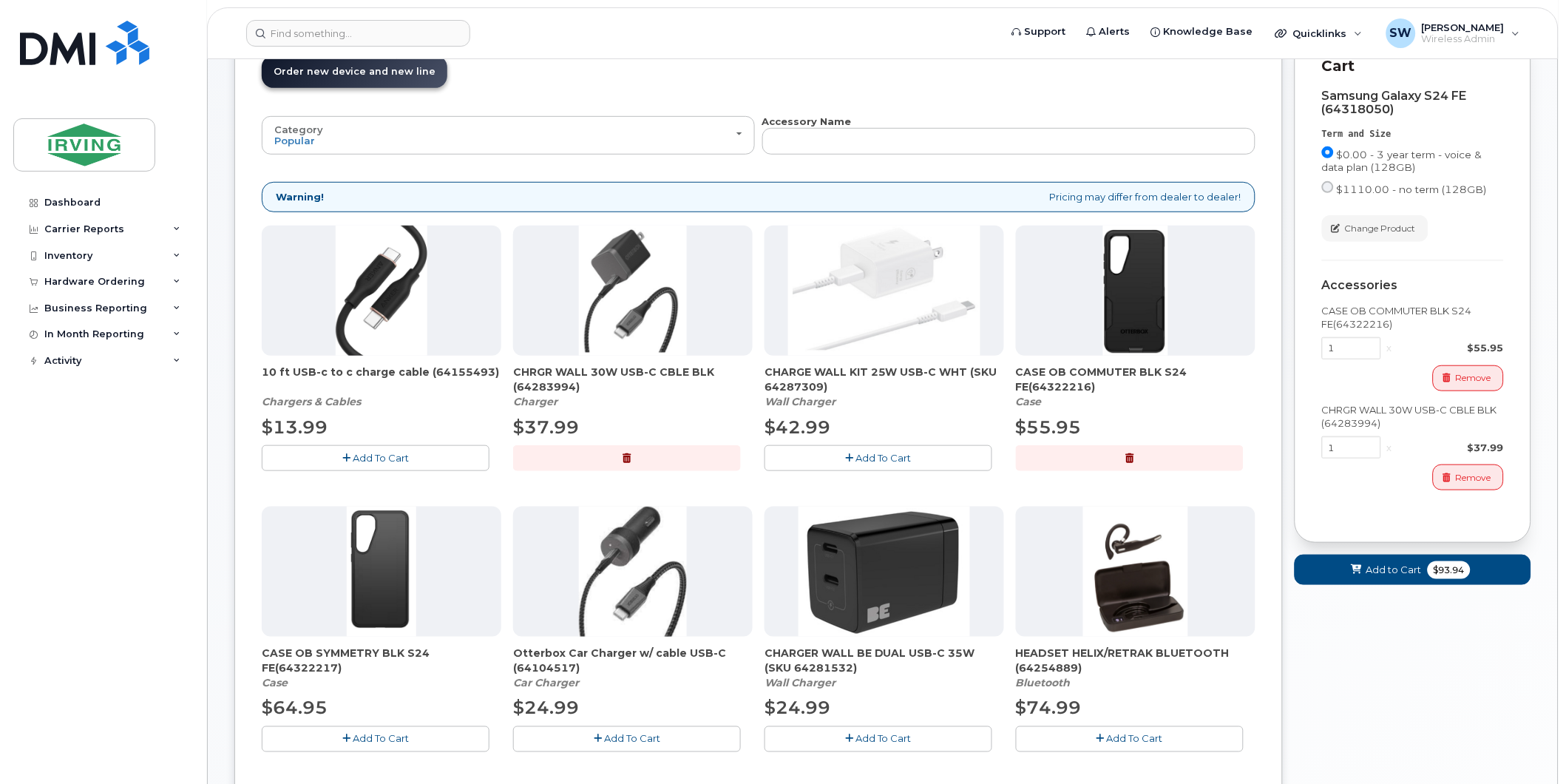
scroll to position [493, 0]
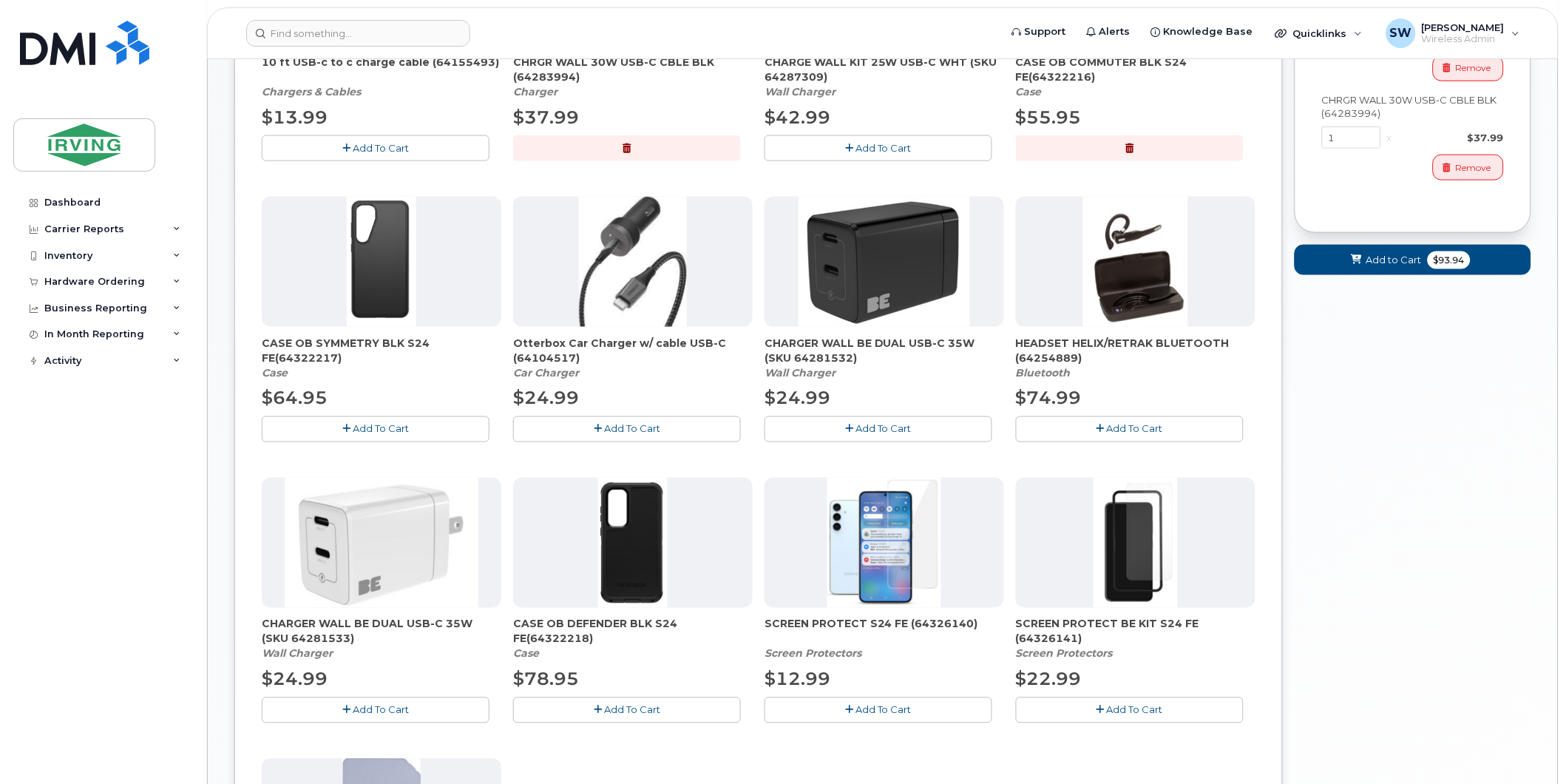
click at [878, 710] on span "Add To Cart" at bounding box center [884, 709] width 56 height 12
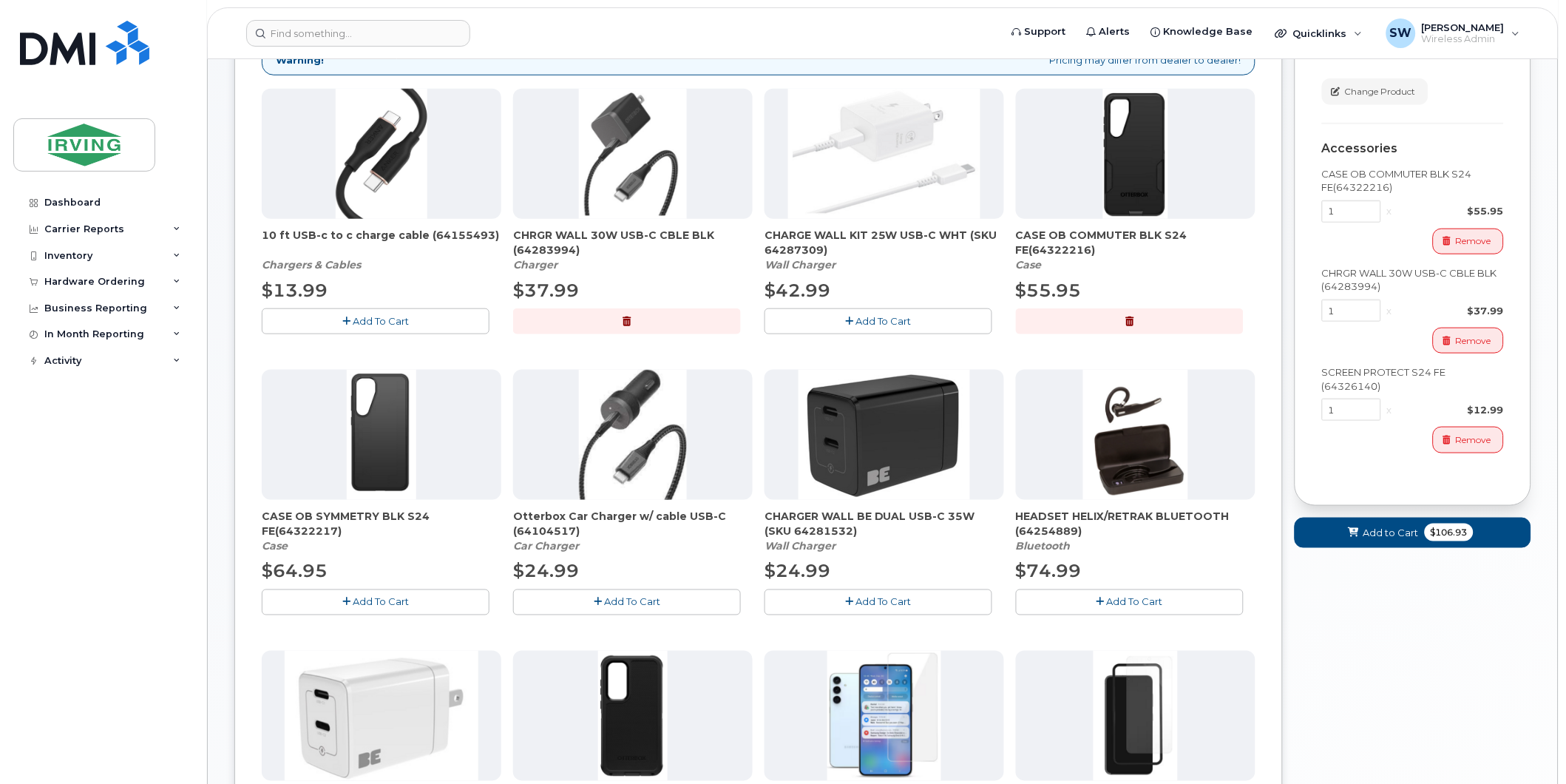
scroll to position [165, 0]
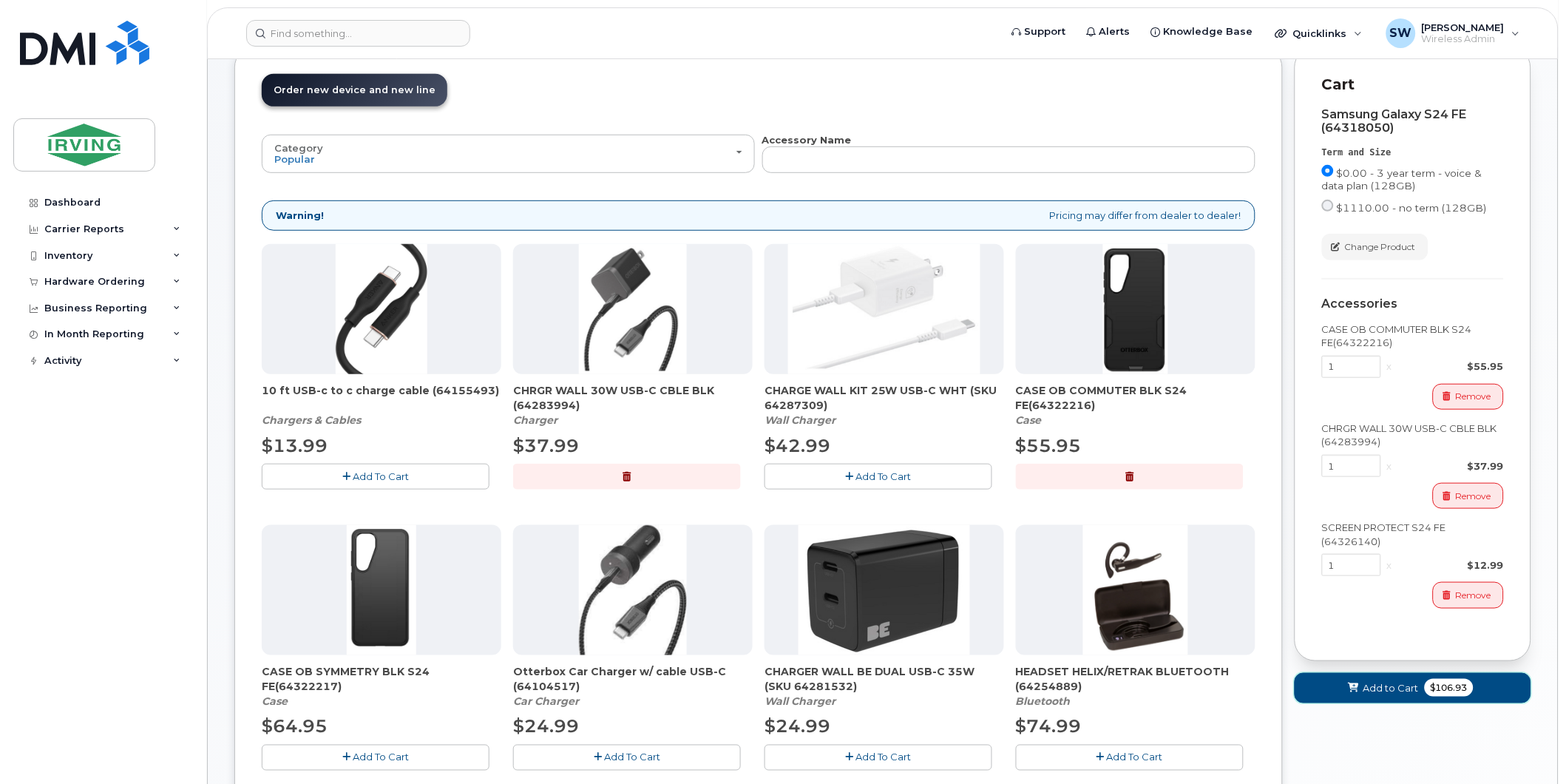
click at [1377, 691] on span "Add to Cart" at bounding box center [1391, 688] width 55 height 14
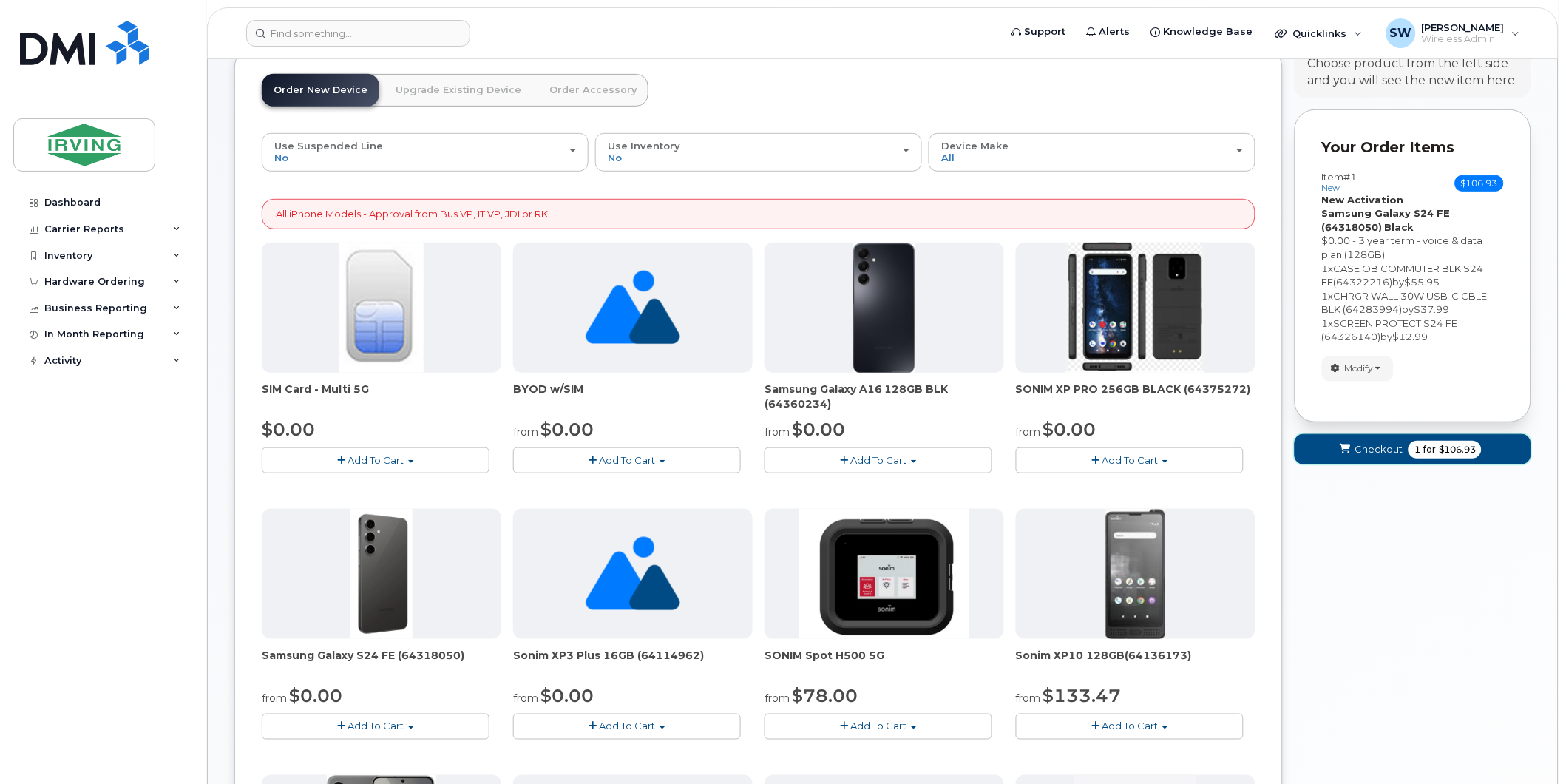
click at [1424, 444] on span "for" at bounding box center [1430, 449] width 18 height 13
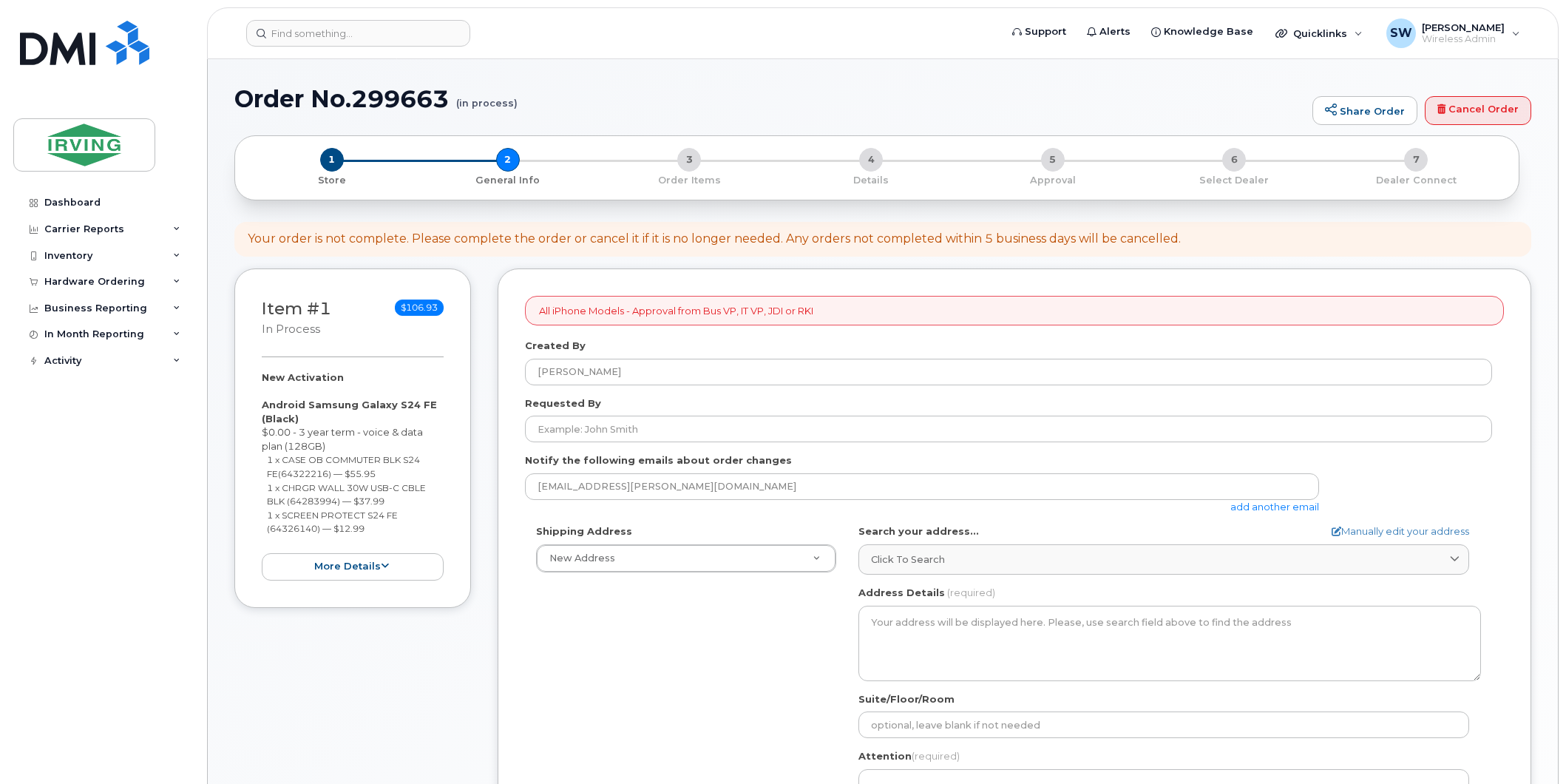
select select
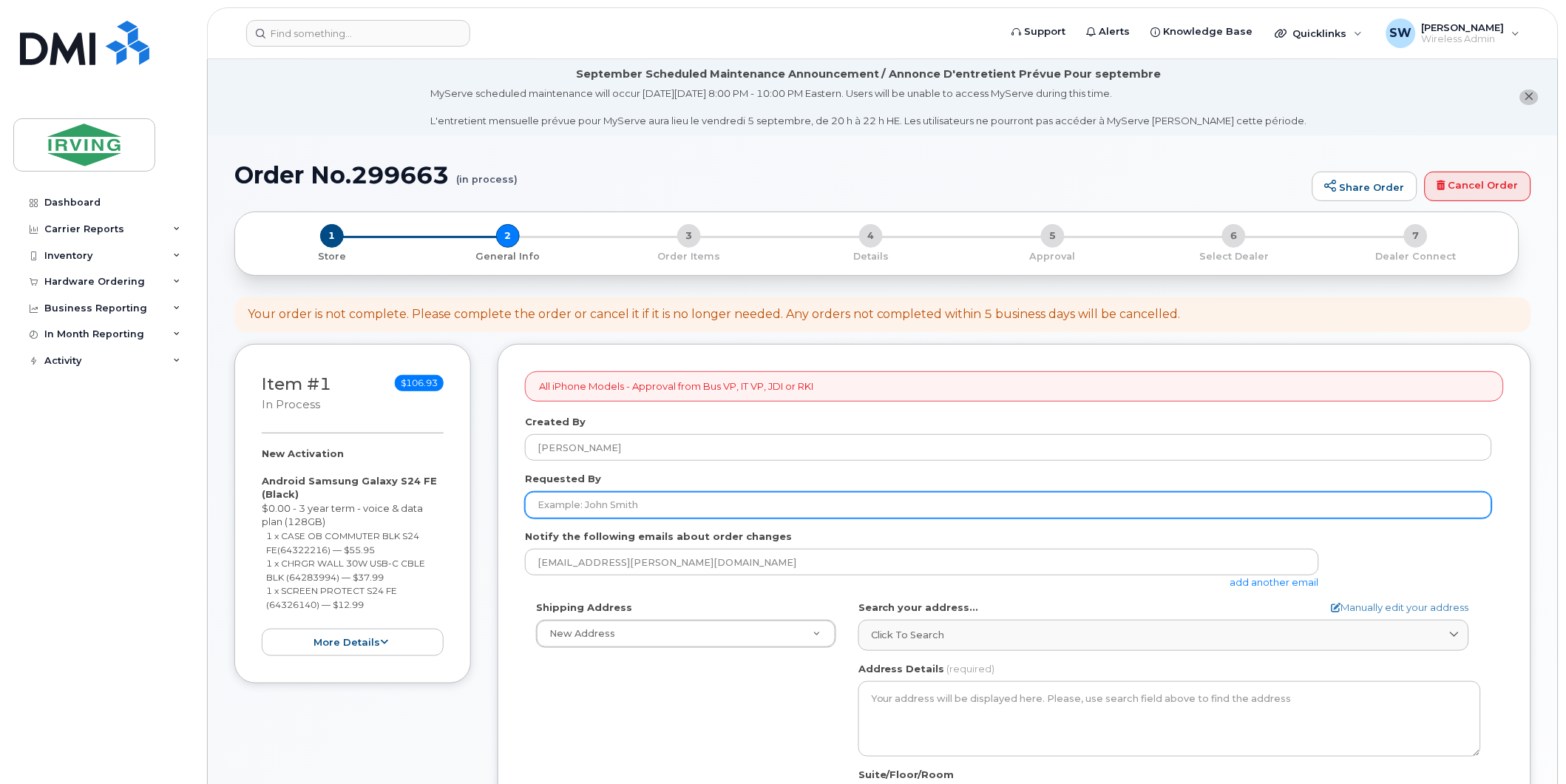
click at [600, 501] on input "Requested By" at bounding box center [1009, 504] width 967 height 27
type input "[PERSON_NAME]"
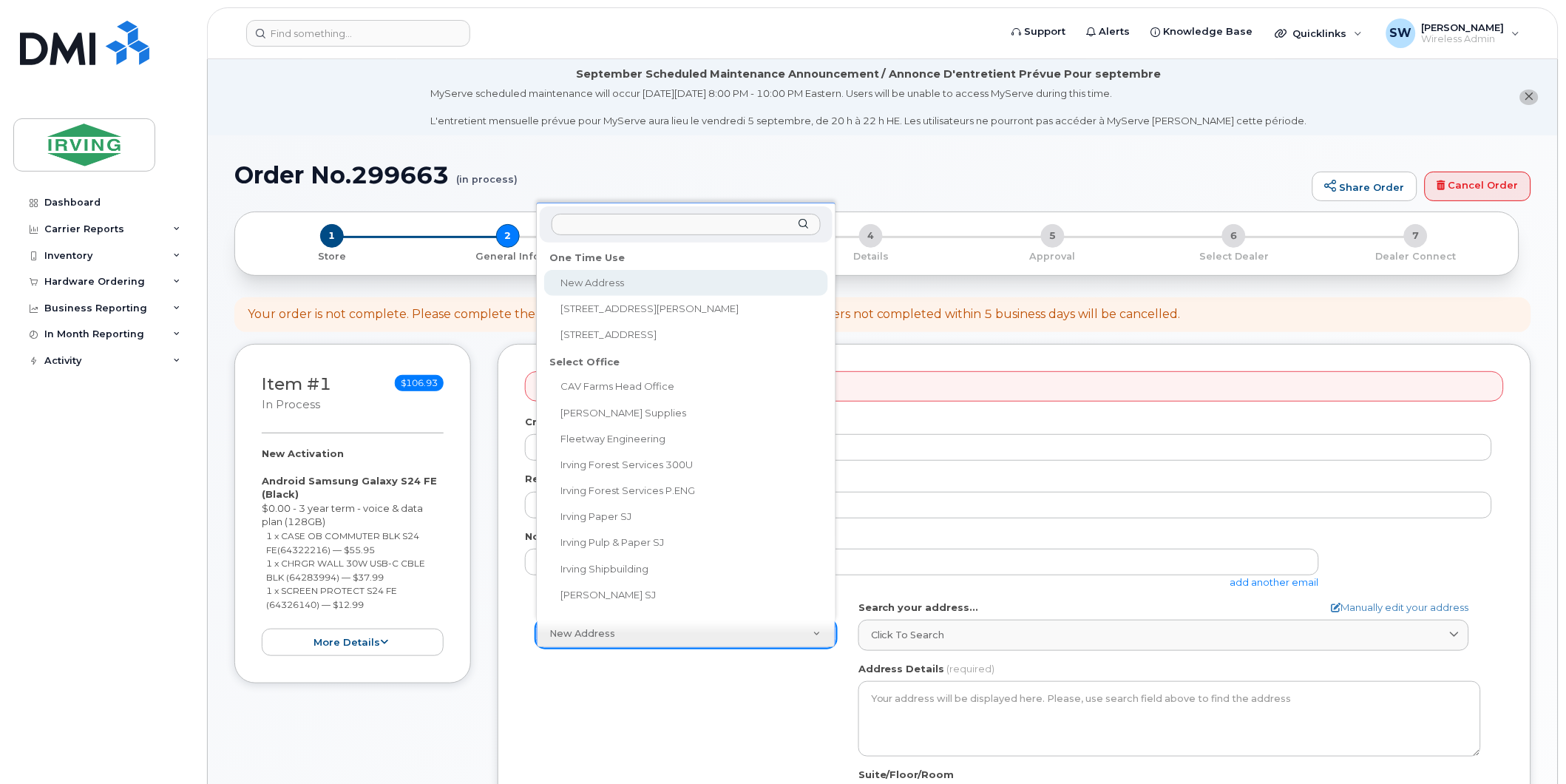
scroll to position [18, 0]
select select "[STREET_ADDRESS][PERSON_NAME]"
type input "[STREET_ADDRESS][PERSON_NAME]"
type input "2008"
type input "E2J 1W6"
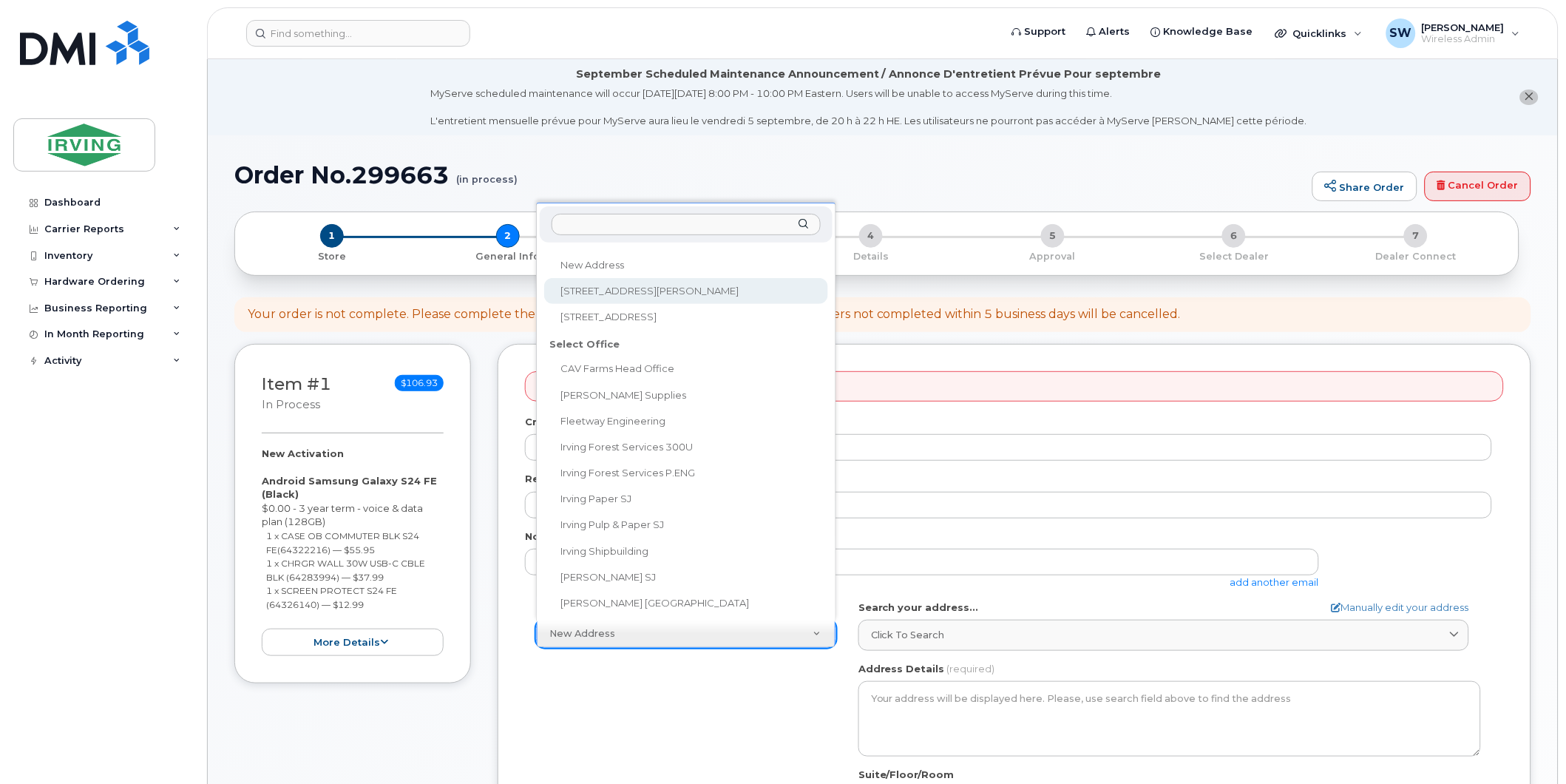
type input "[PERSON_NAME]"
type input "5066333327"
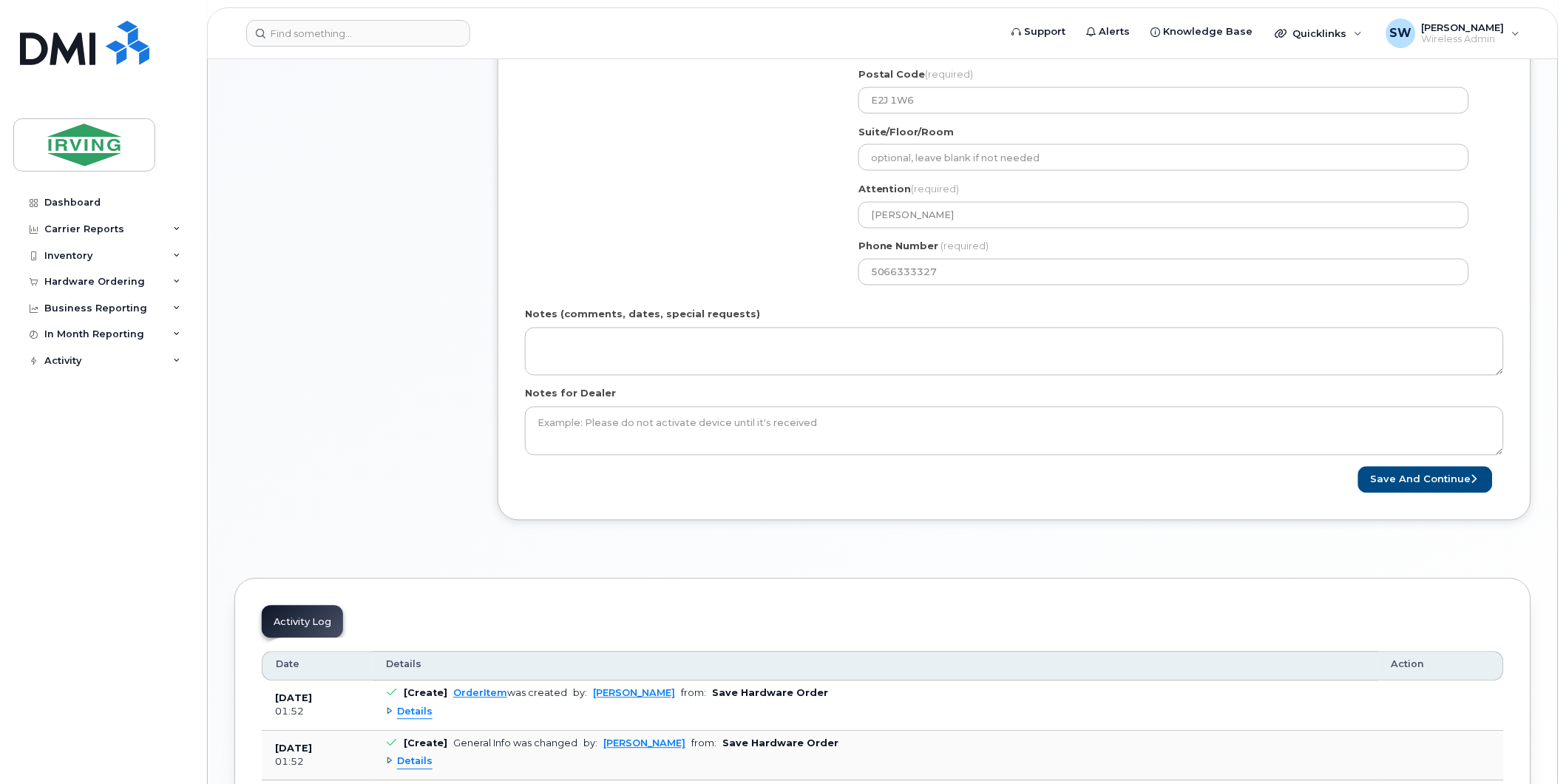
scroll to position [656, 0]
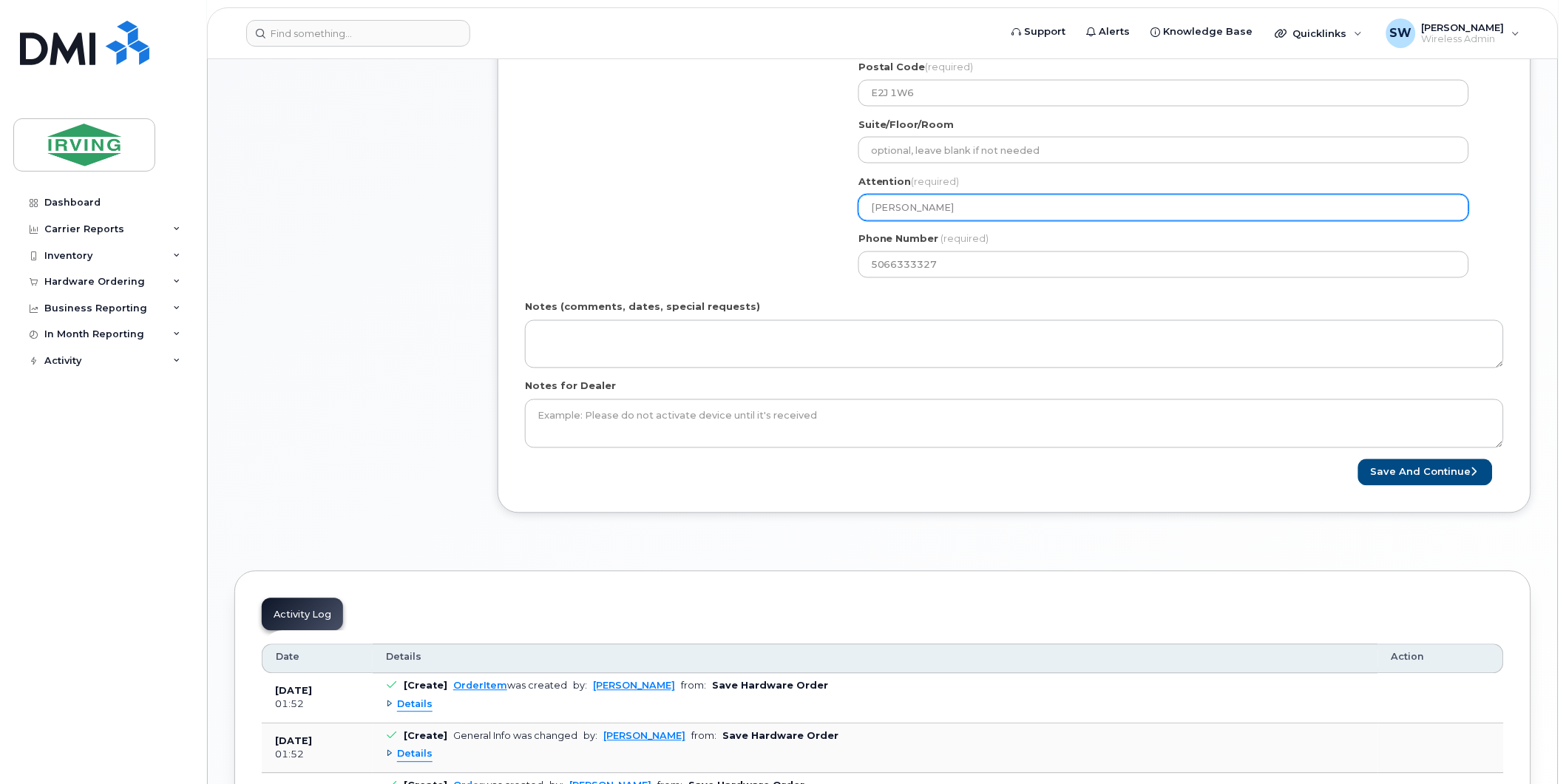
click at [925, 211] on input "[PERSON_NAME]" at bounding box center [1164, 207] width 611 height 27
drag, startPoint x: 947, startPoint y: 211, endPoint x: 800, endPoint y: 208, distance: 147.0
click at [800, 208] on div "Shipping Address 30 Thorne Avenue New Address 30 Thorne Avenue 430 Bayside Dr C…" at bounding box center [1009, 116] width 967 height 345
select select
type input "t"
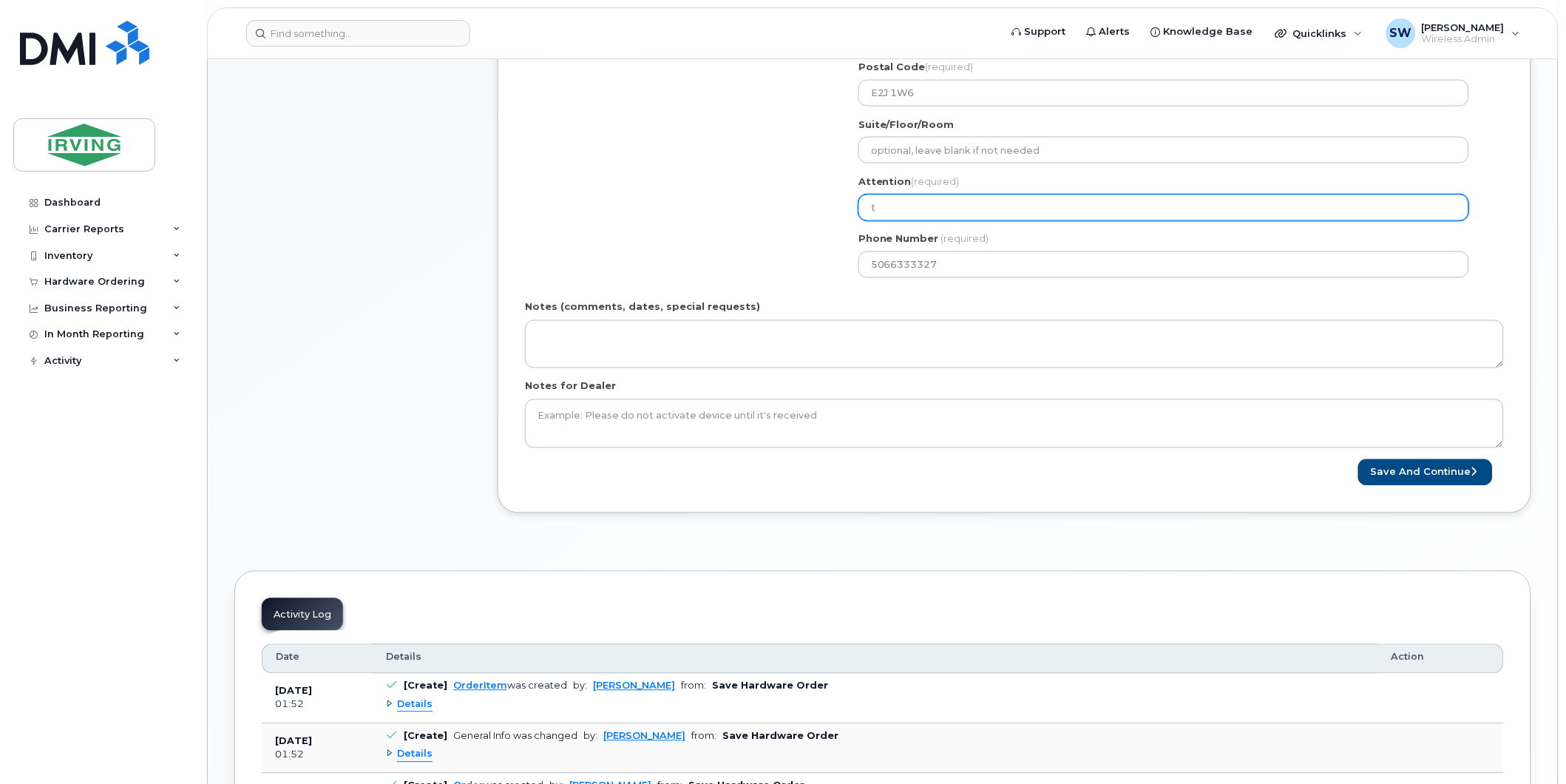
select select
type input "te"
select select
type input "tem"
select select
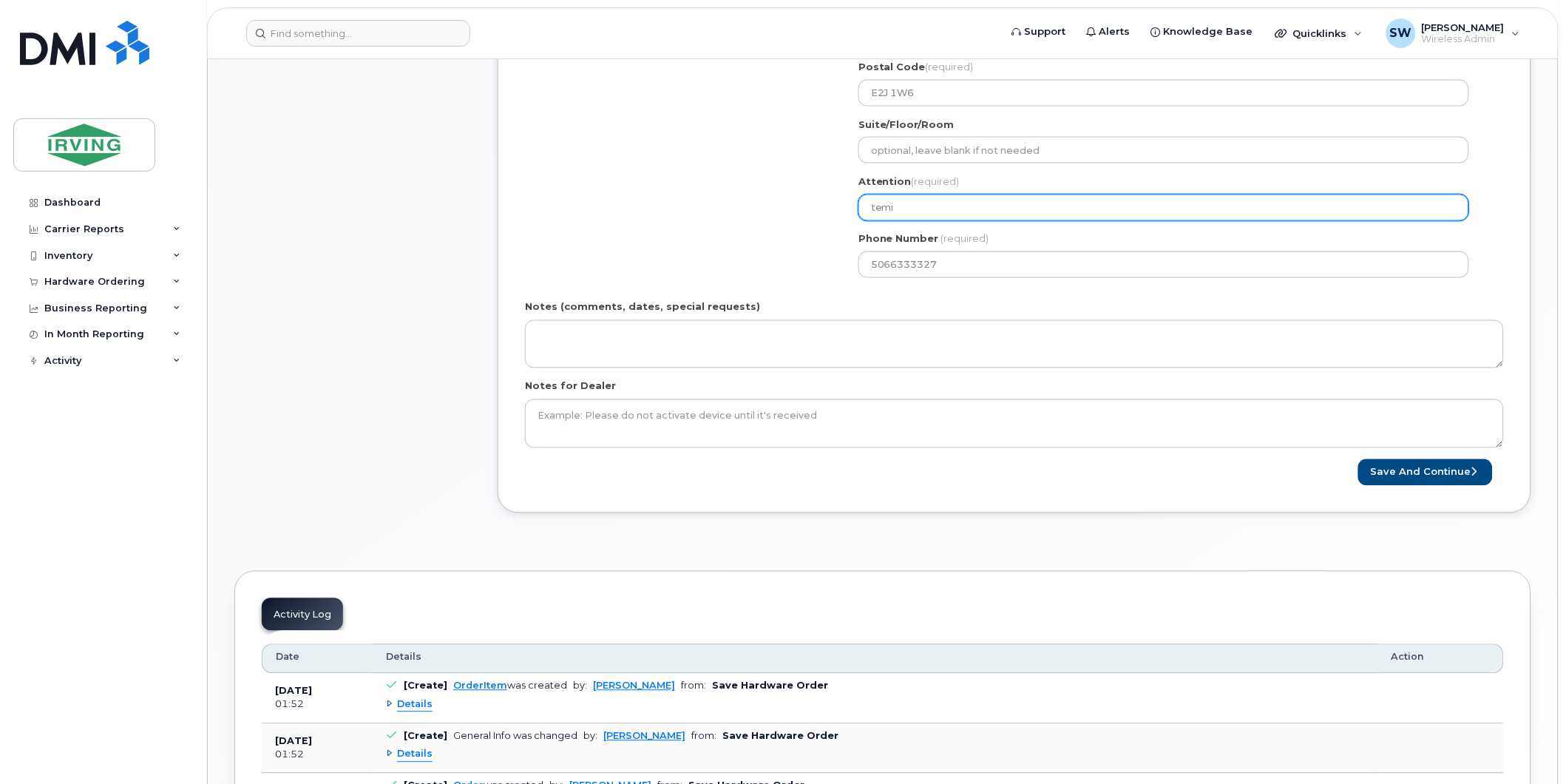
scroll to position [410, 0]
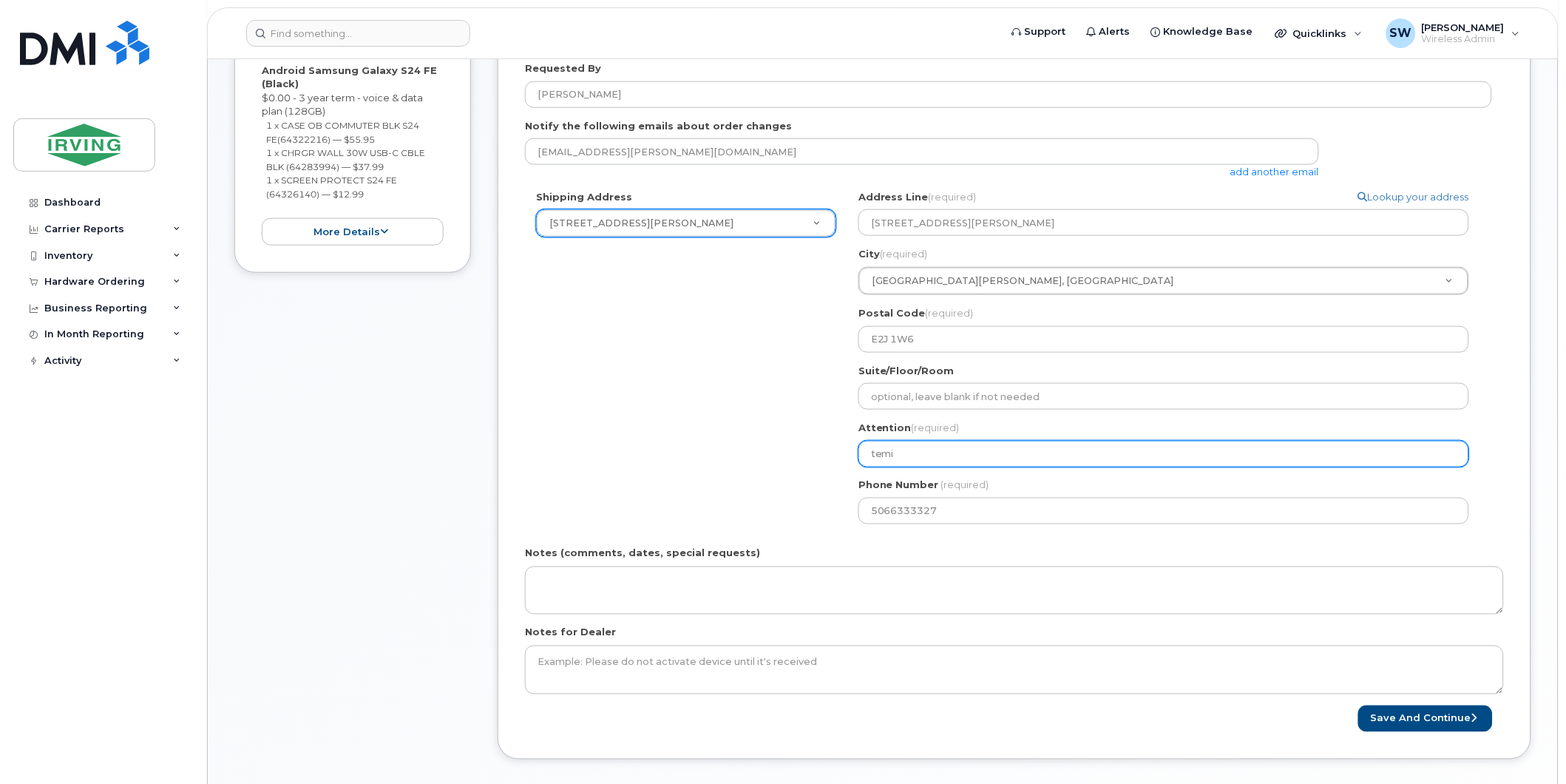
drag, startPoint x: 906, startPoint y: 451, endPoint x: 810, endPoint y: 444, distance: 96.3
click at [810, 444] on div "Shipping Address 30 Thorne Avenue New Address 30 Thorne Avenue 430 Bayside Dr C…" at bounding box center [1009, 363] width 967 height 345
type input "[PERSON_NAME]"
select select
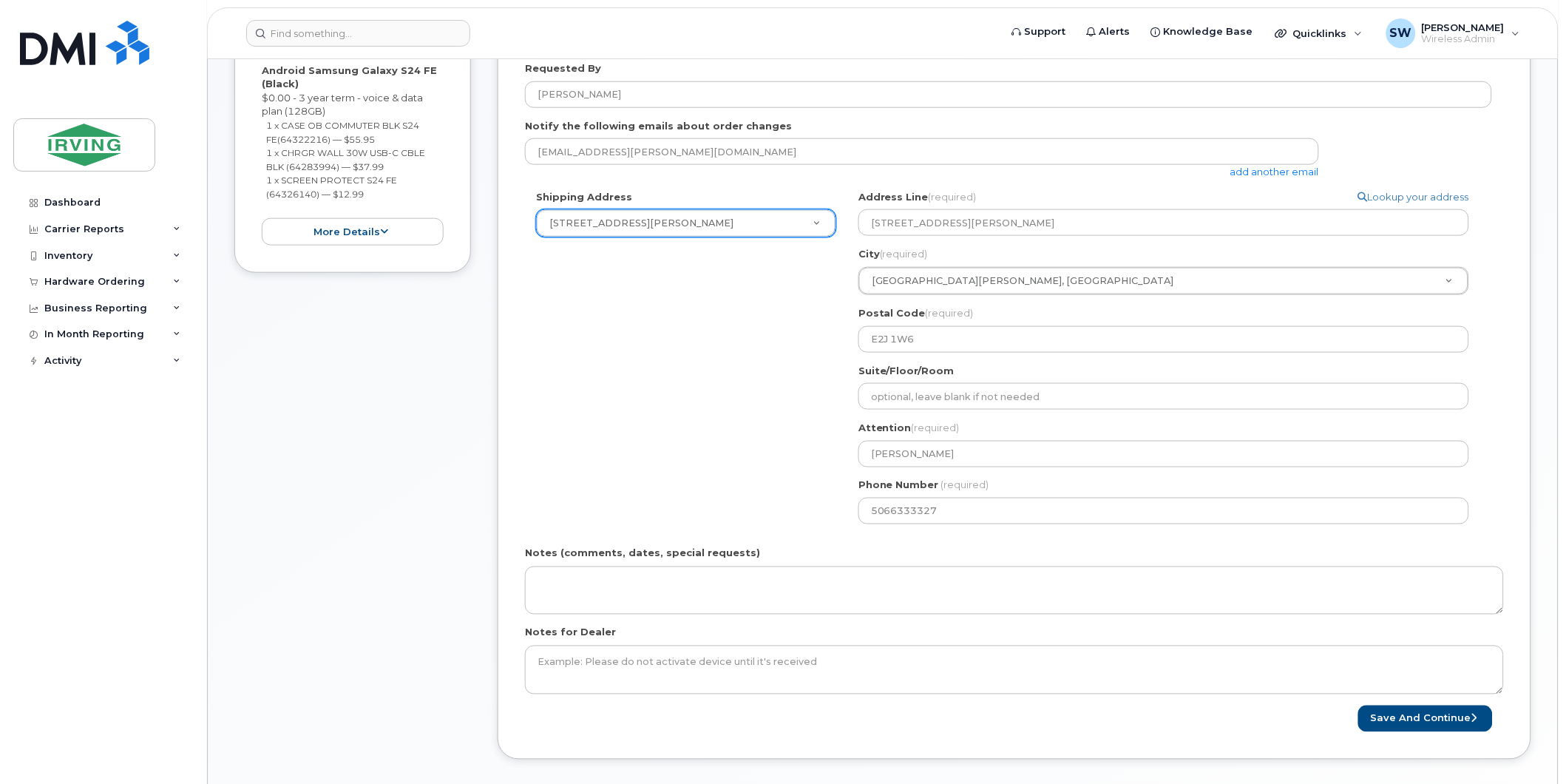
click at [814, 434] on div "Shipping Address 30 Thorne Avenue New Address 30 Thorne Avenue 430 Bayside Dr C…" at bounding box center [1009, 363] width 967 height 345
click at [1410, 713] on button "Save and Continue" at bounding box center [1426, 719] width 135 height 28
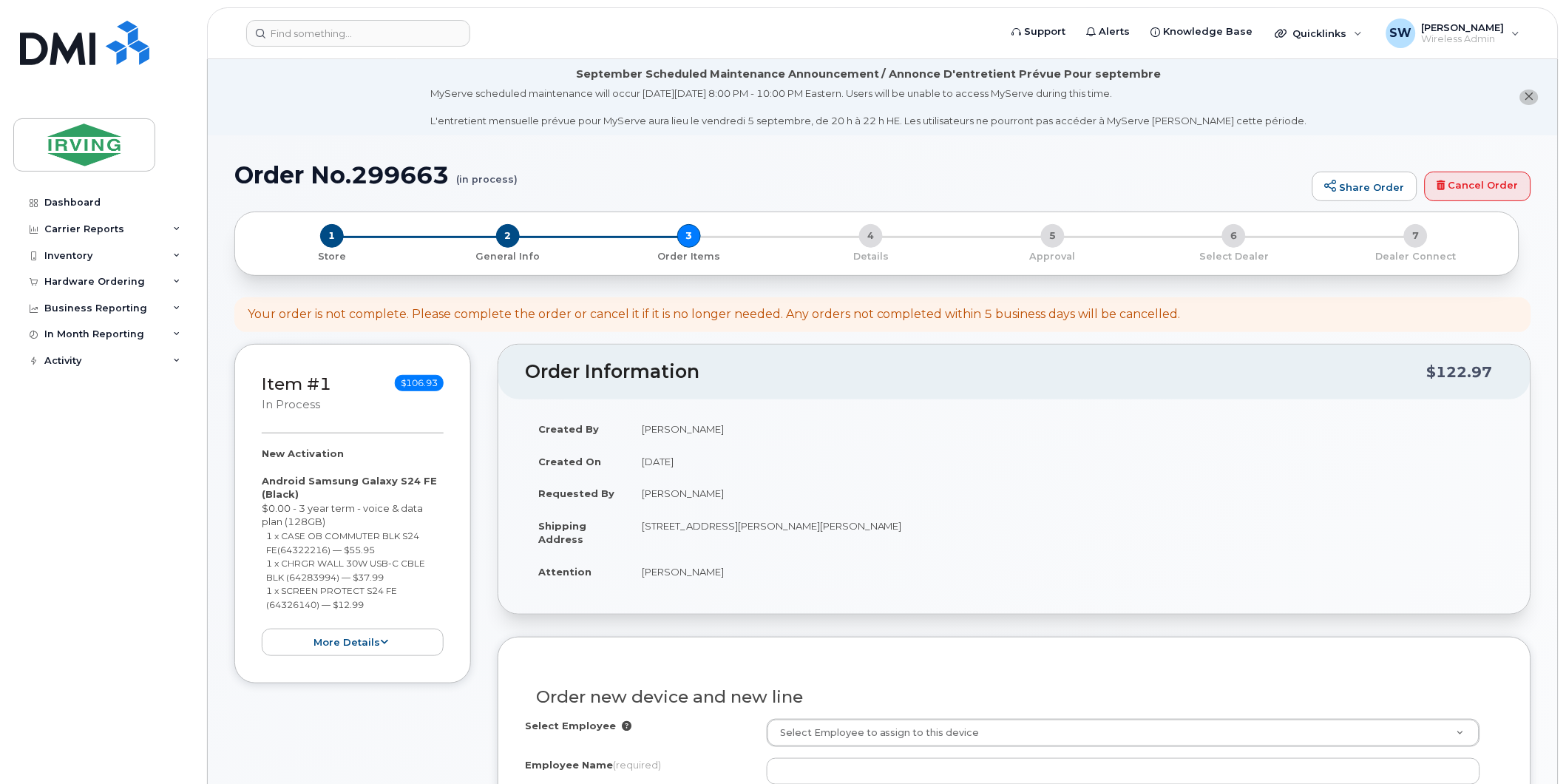
scroll to position [328, 0]
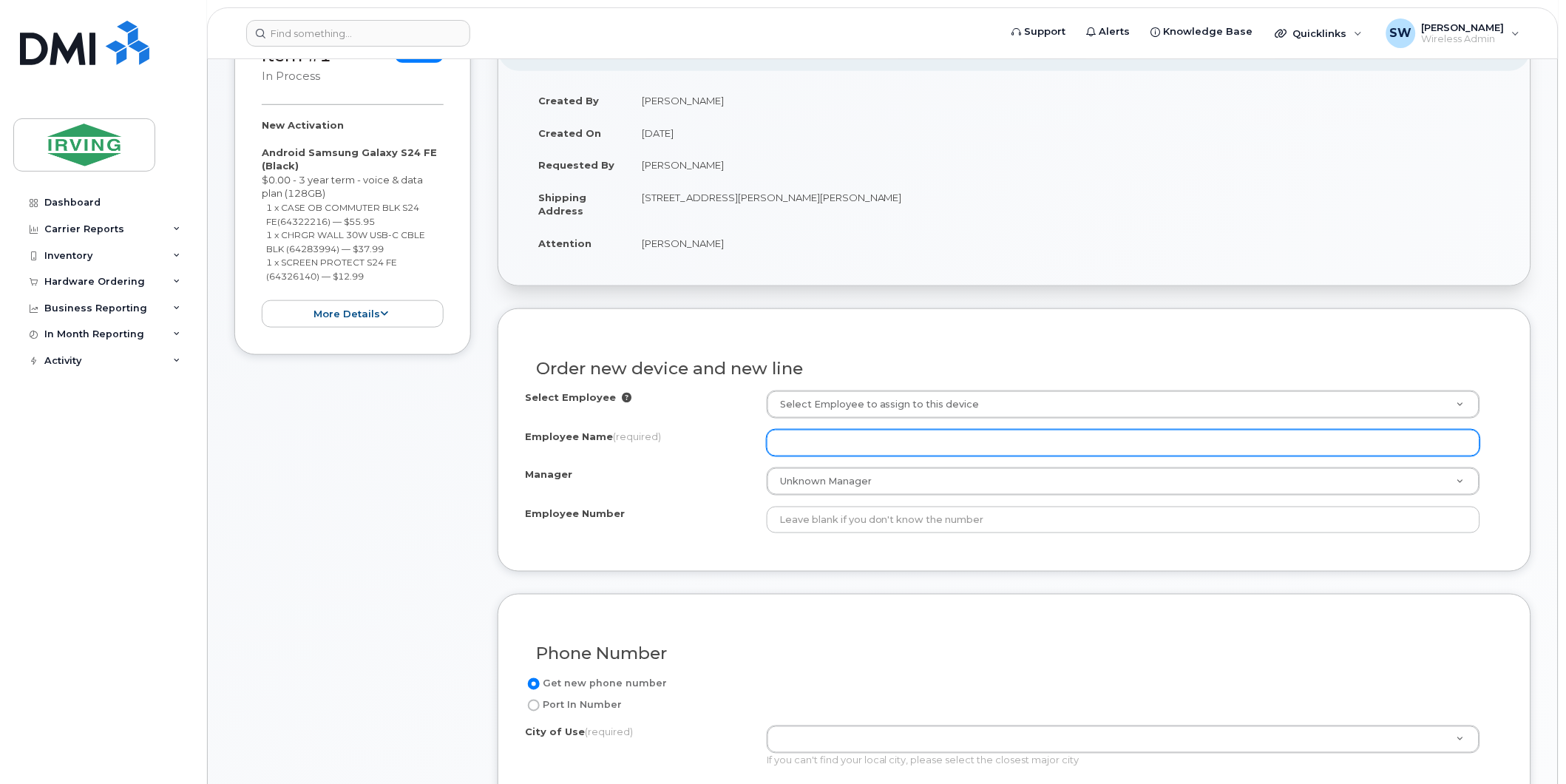
click at [839, 441] on input "Employee Name (required)" at bounding box center [1124, 443] width 713 height 27
type input "[PERSON_NAME]"
drag, startPoint x: 848, startPoint y: 441, endPoint x: 740, endPoint y: 440, distance: 108.0
click at [740, 440] on div "Employee Name (required) Lucas Seto" at bounding box center [1014, 443] width 979 height 27
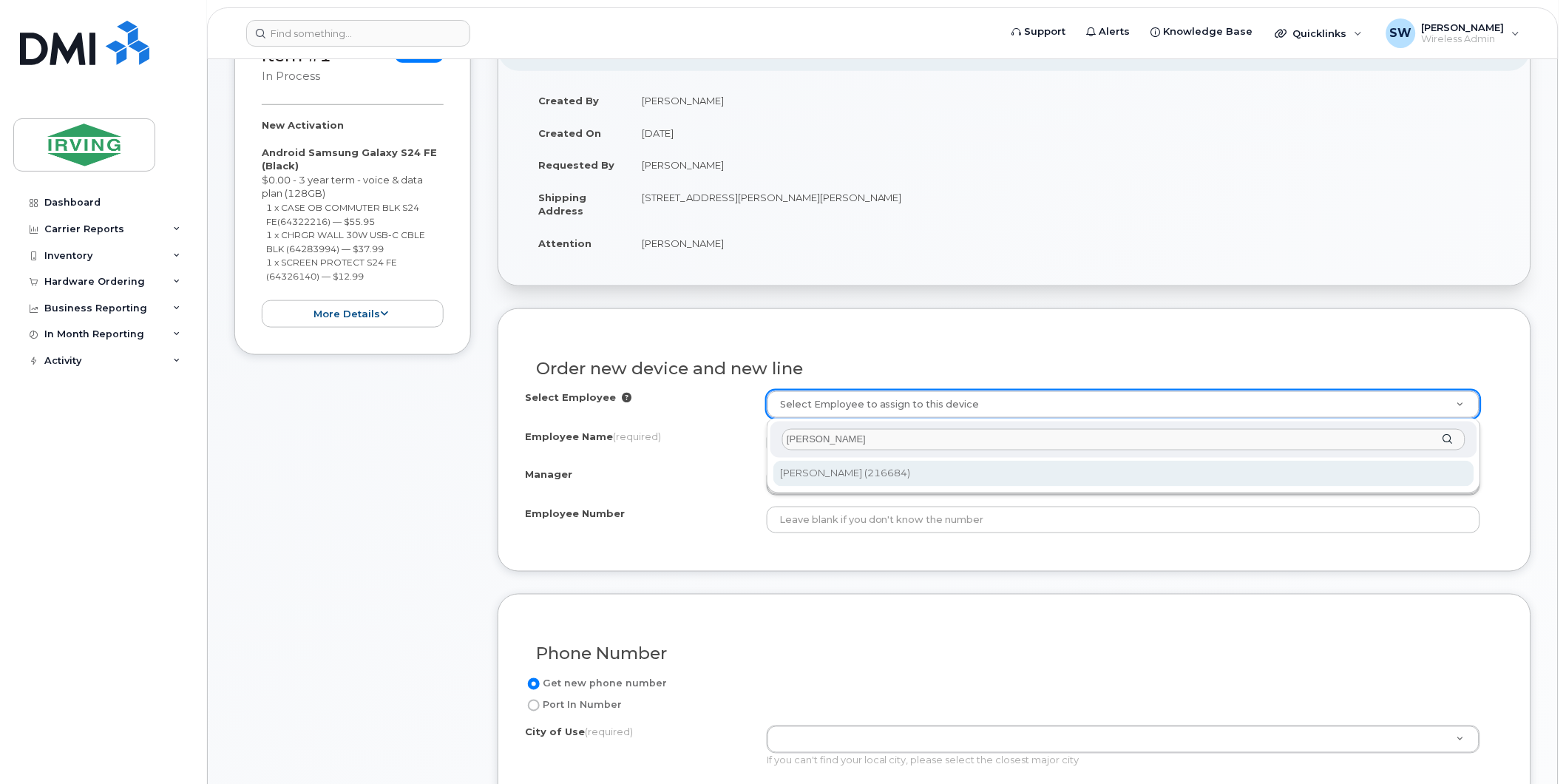
type input "[PERSON_NAME]"
type input "1716474"
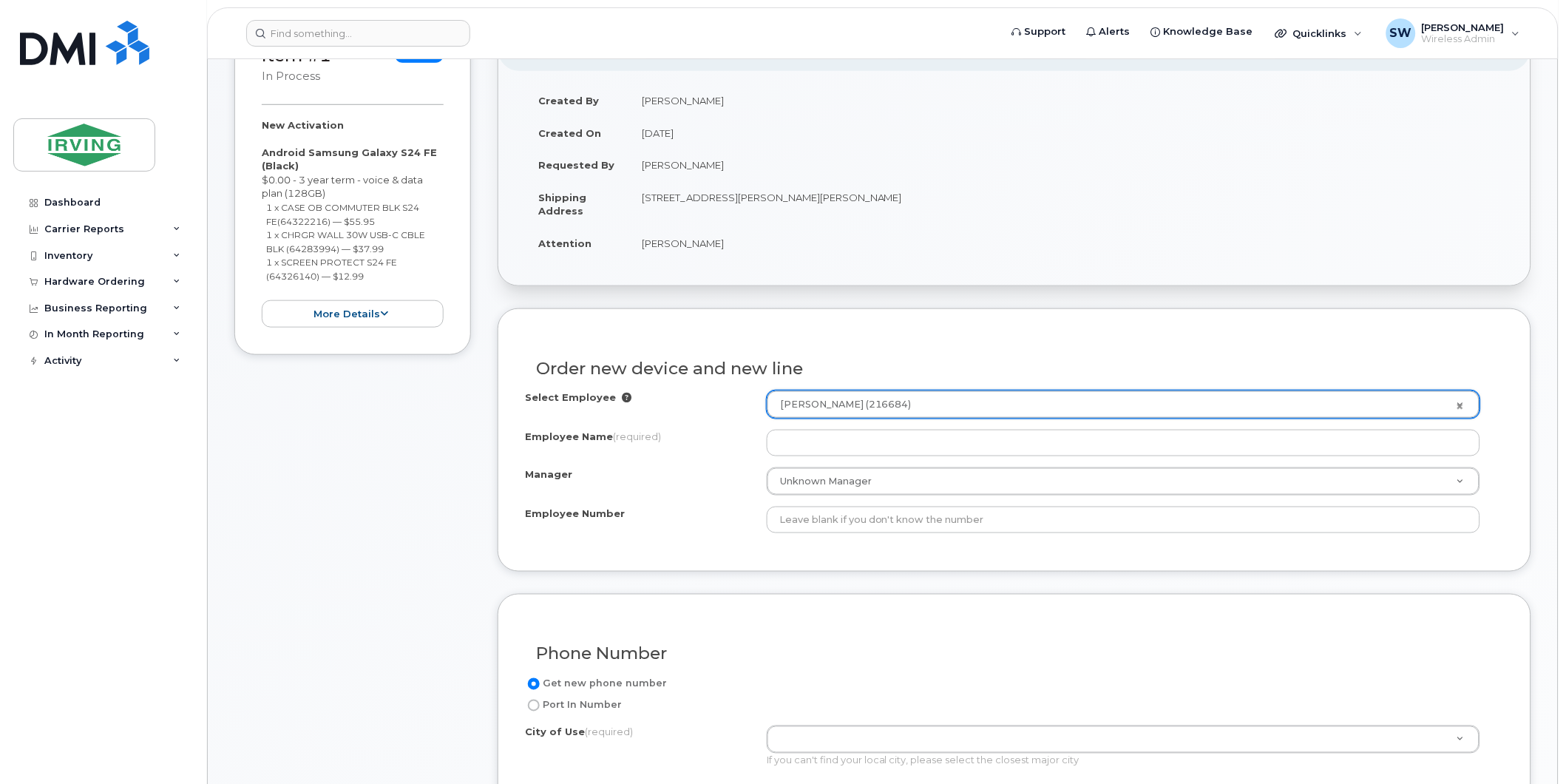
type input "[PERSON_NAME]"
select select "? number:1469245 ?"
type input "216684"
type input "100225"
select select "1469245"
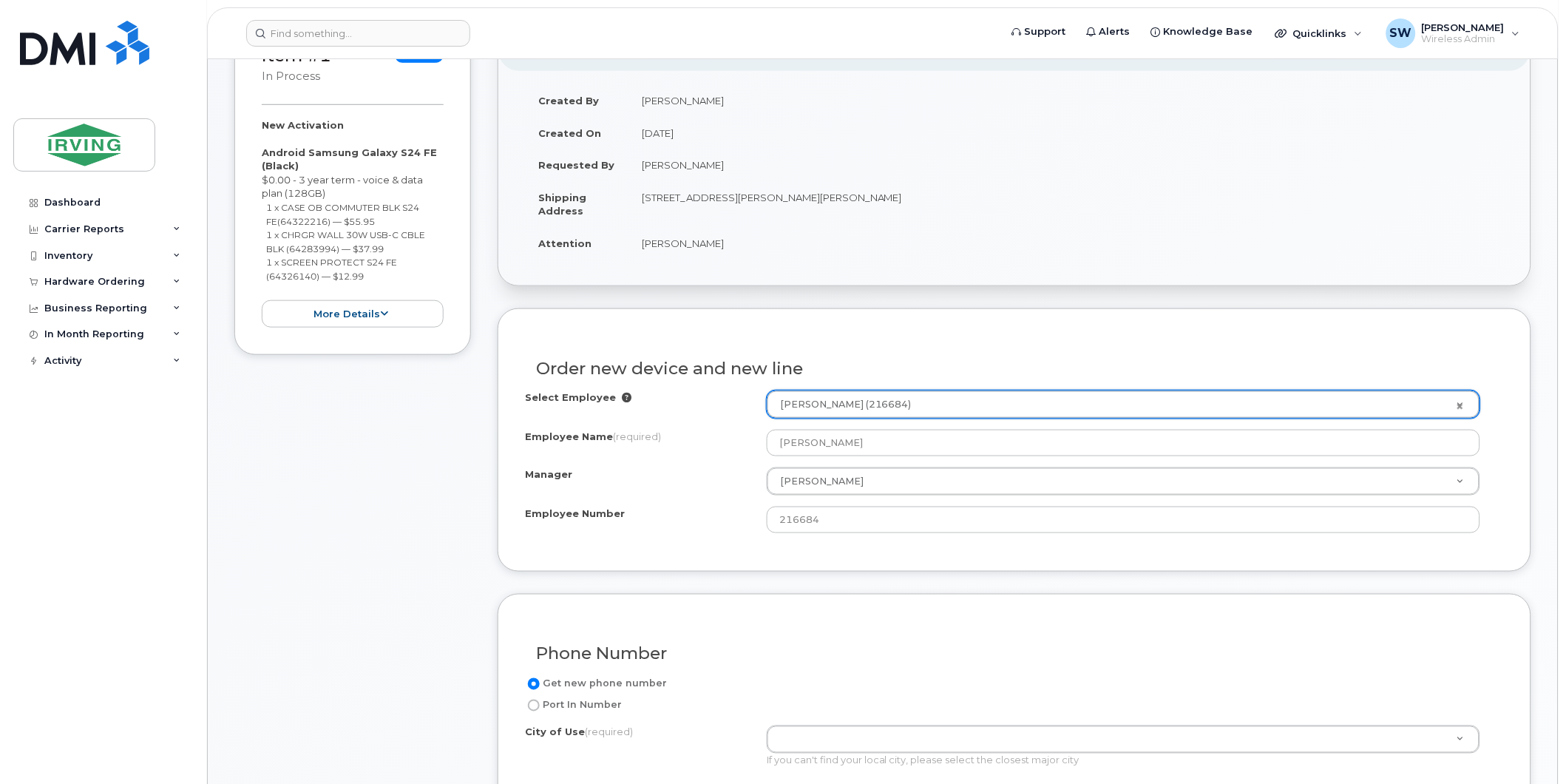
scroll to position [656, 0]
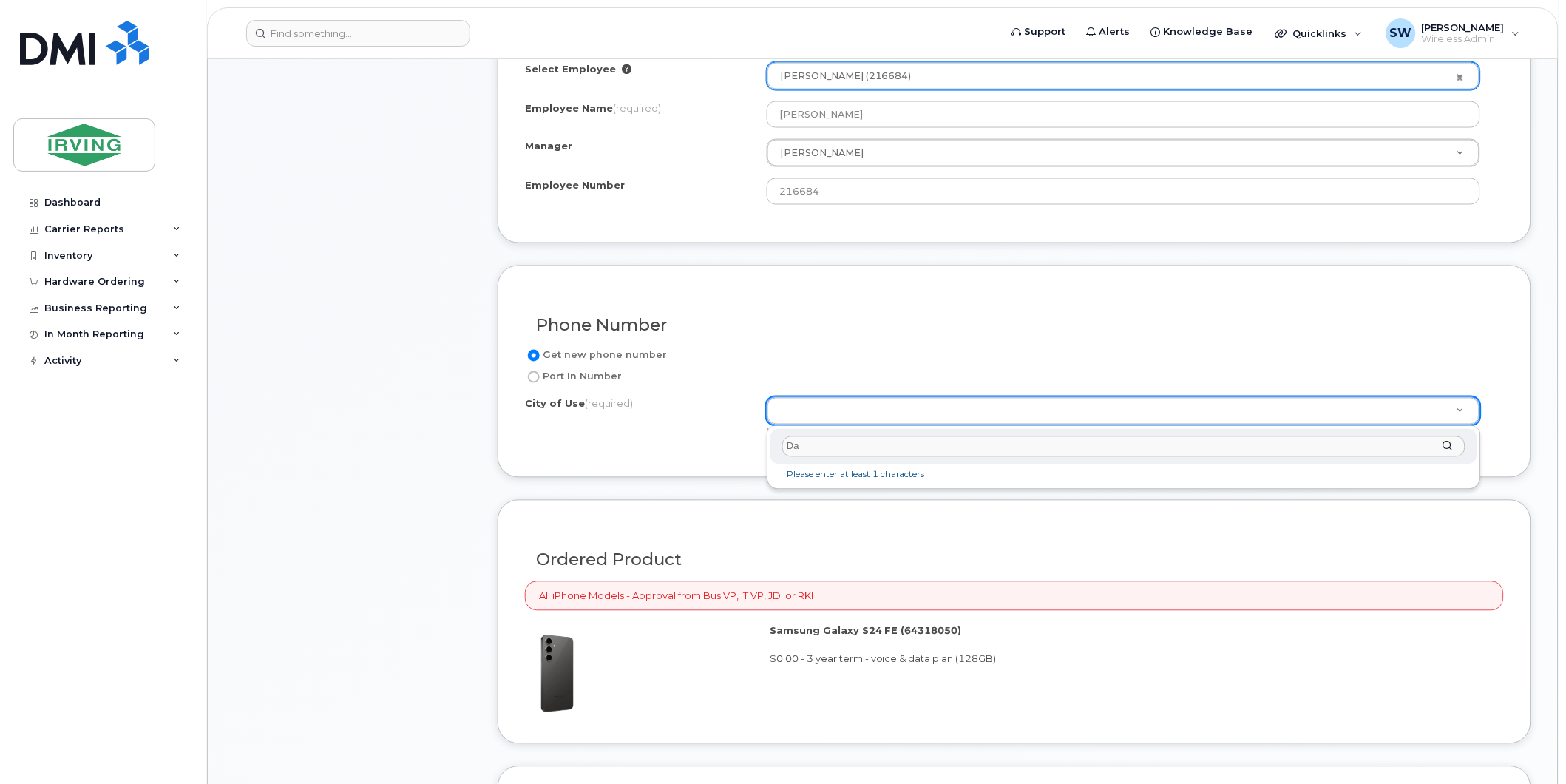
type input "D"
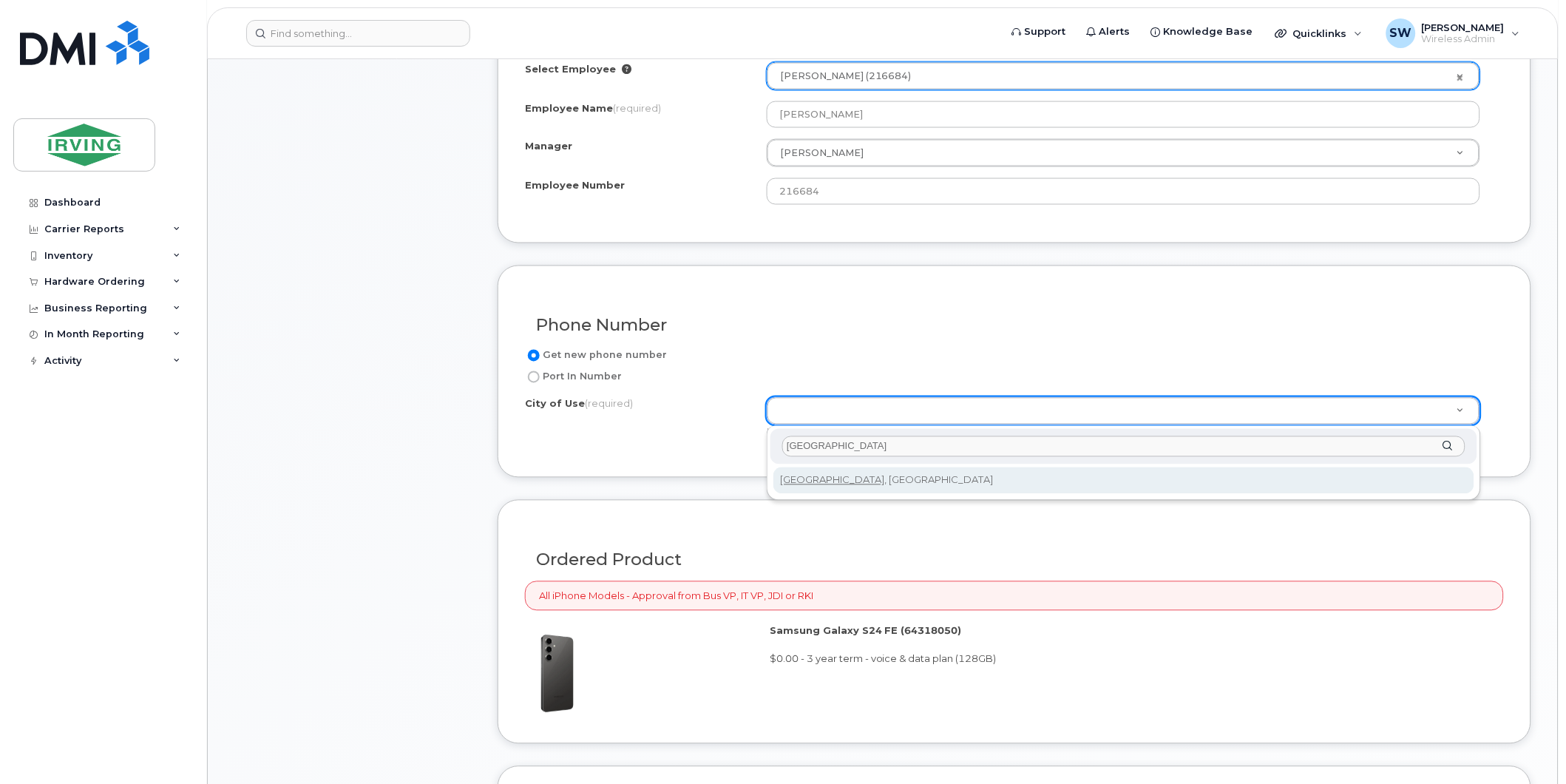
type input "Halifax"
type input "3070"
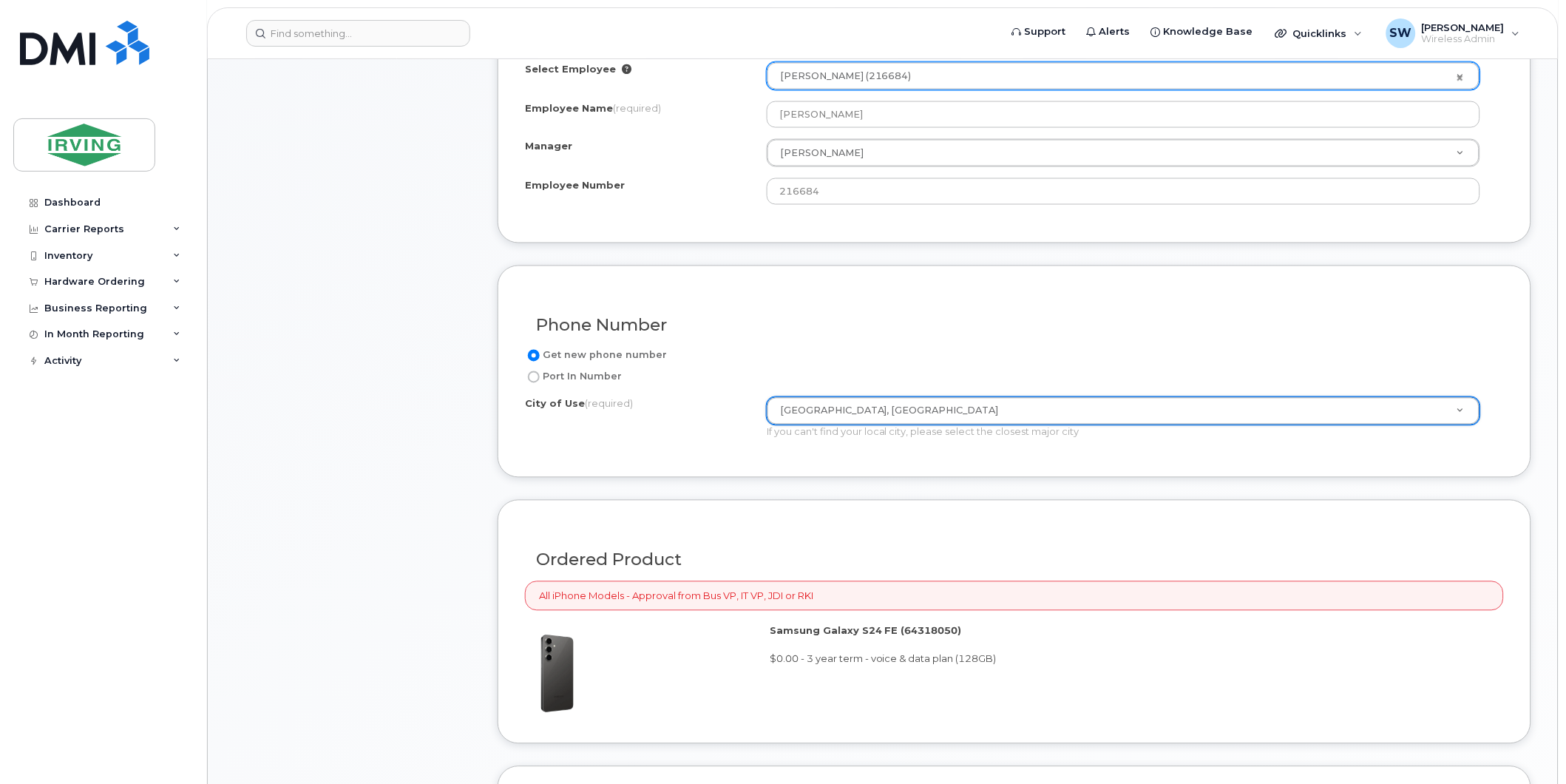
click at [460, 600] on div "Item #1 in process $106.93 New Activation Android Samsung Galaxy S24 FE (Black)…" at bounding box center [352, 366] width 236 height 1357
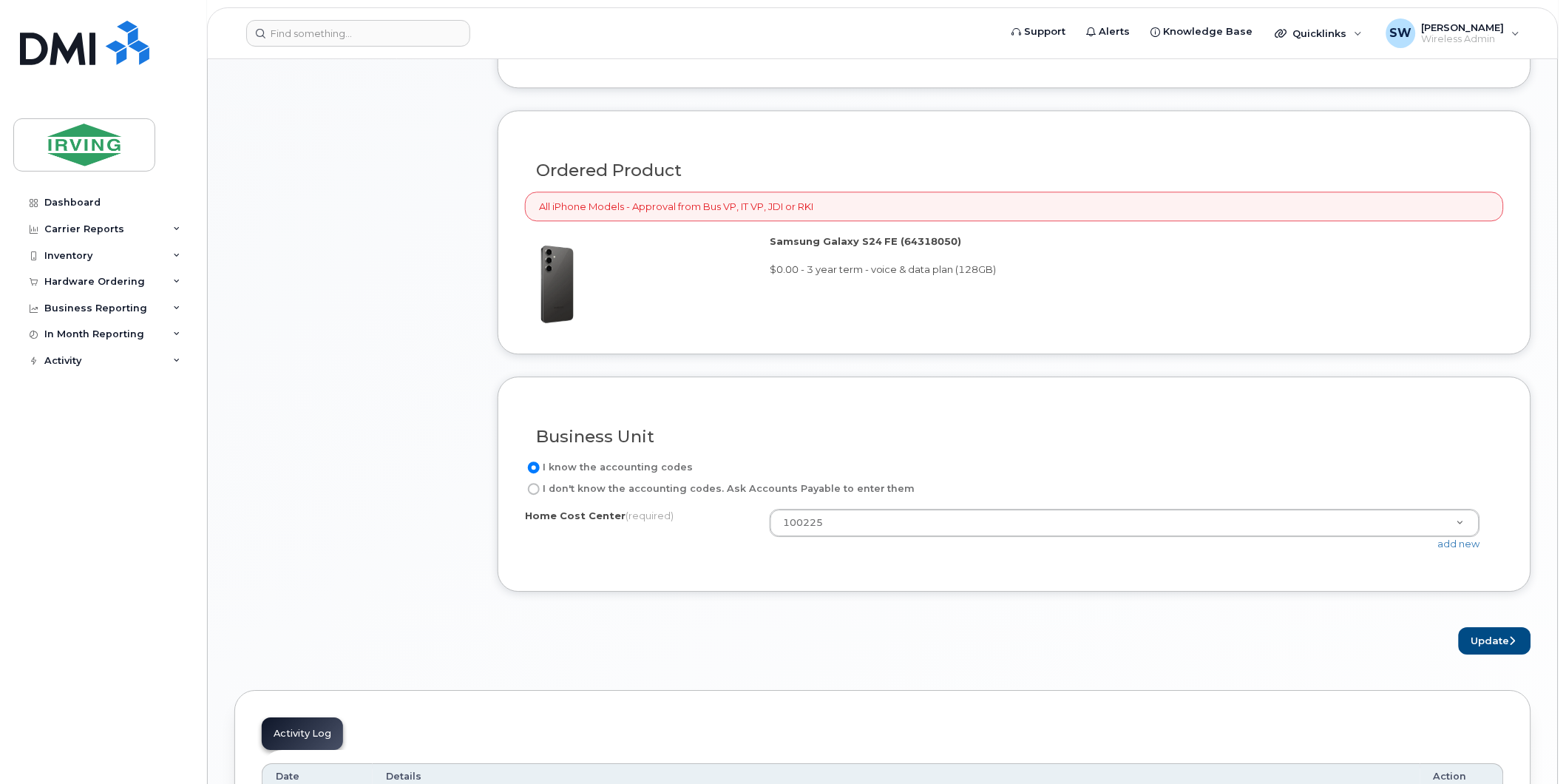
scroll to position [1231, 0]
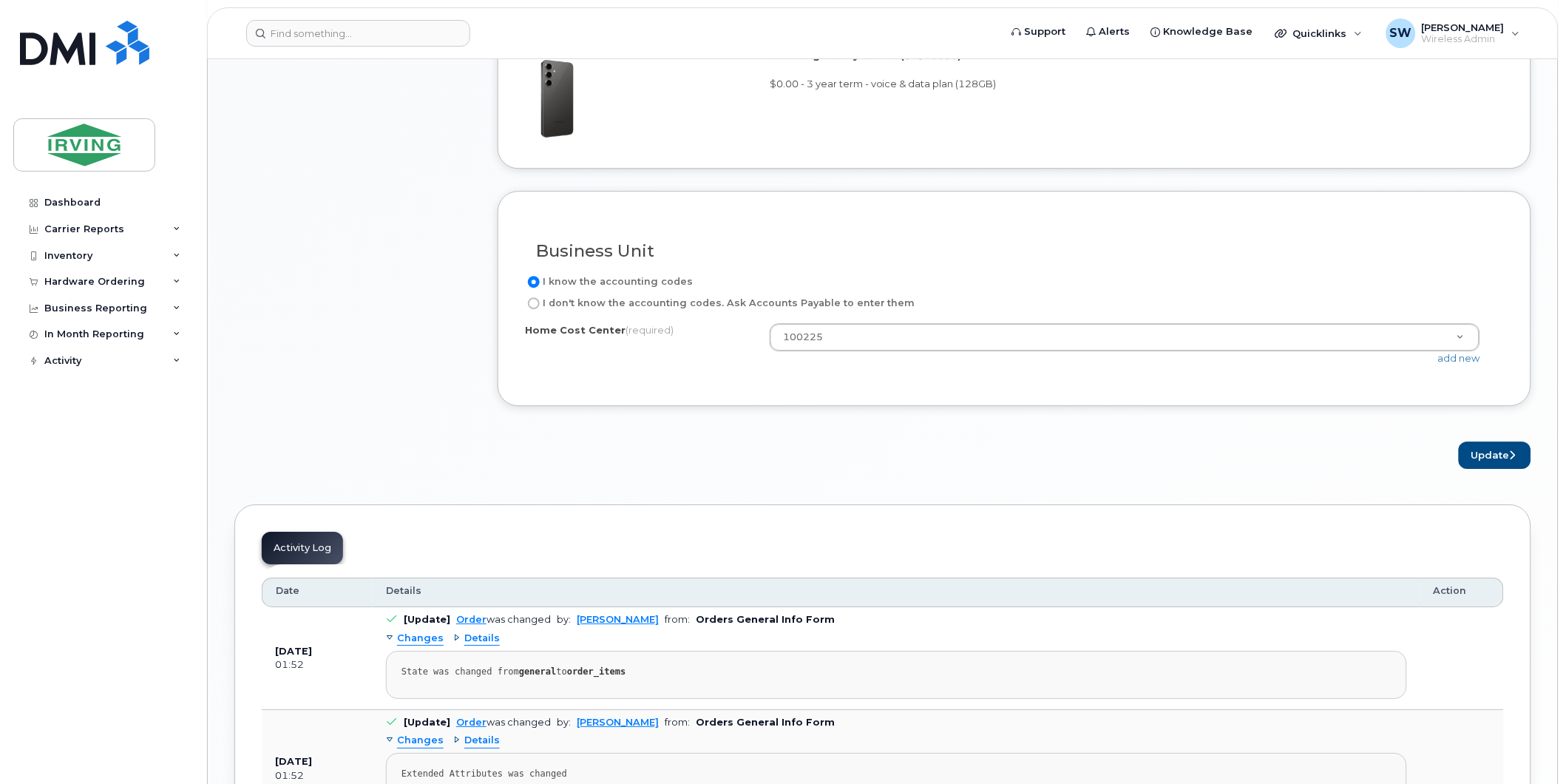
drag, startPoint x: 1462, startPoint y: 336, endPoint x: 1451, endPoint y: 337, distance: 11.0
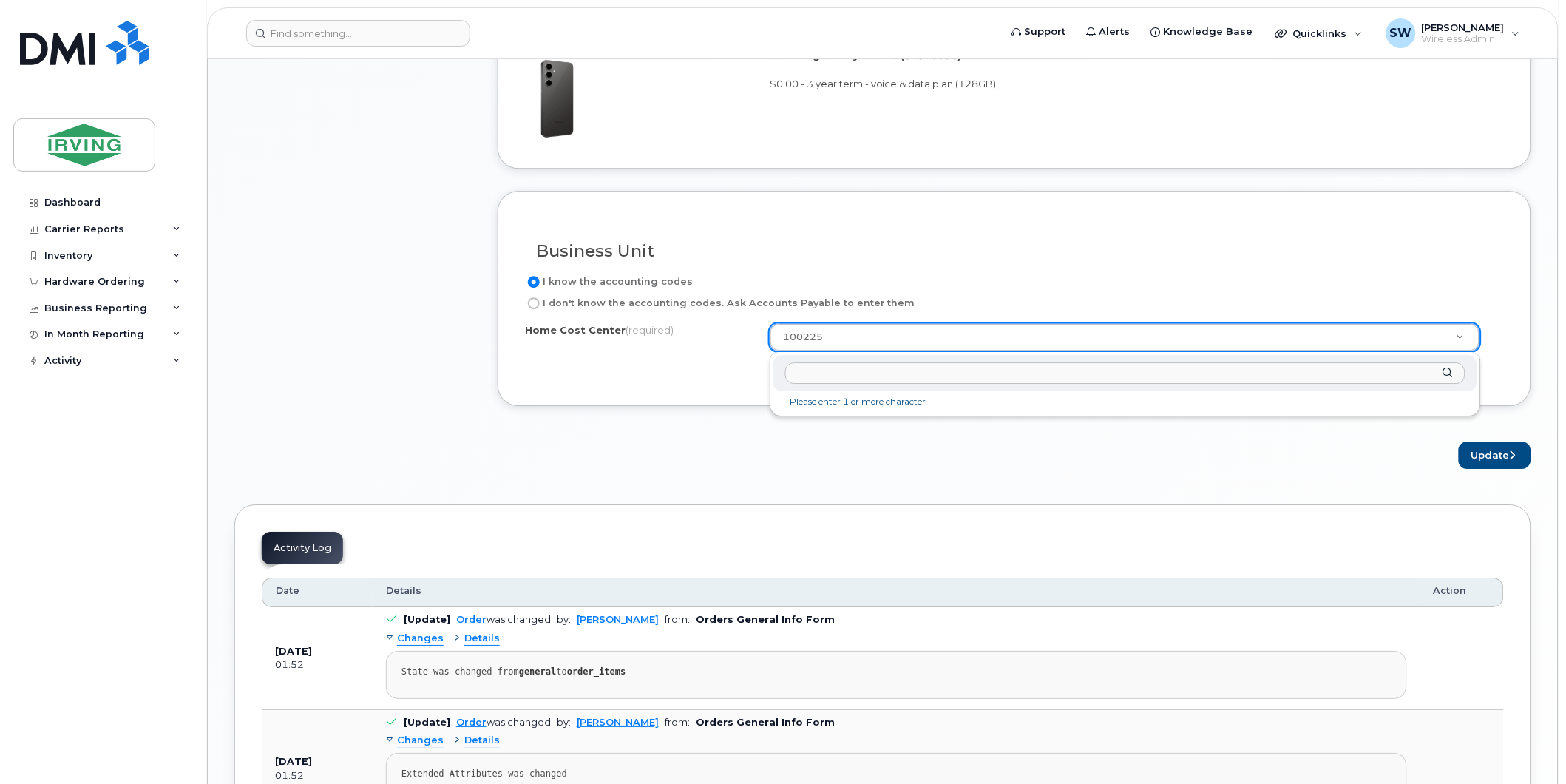
click at [824, 370] on input "text" at bounding box center [1125, 373] width 679 height 22
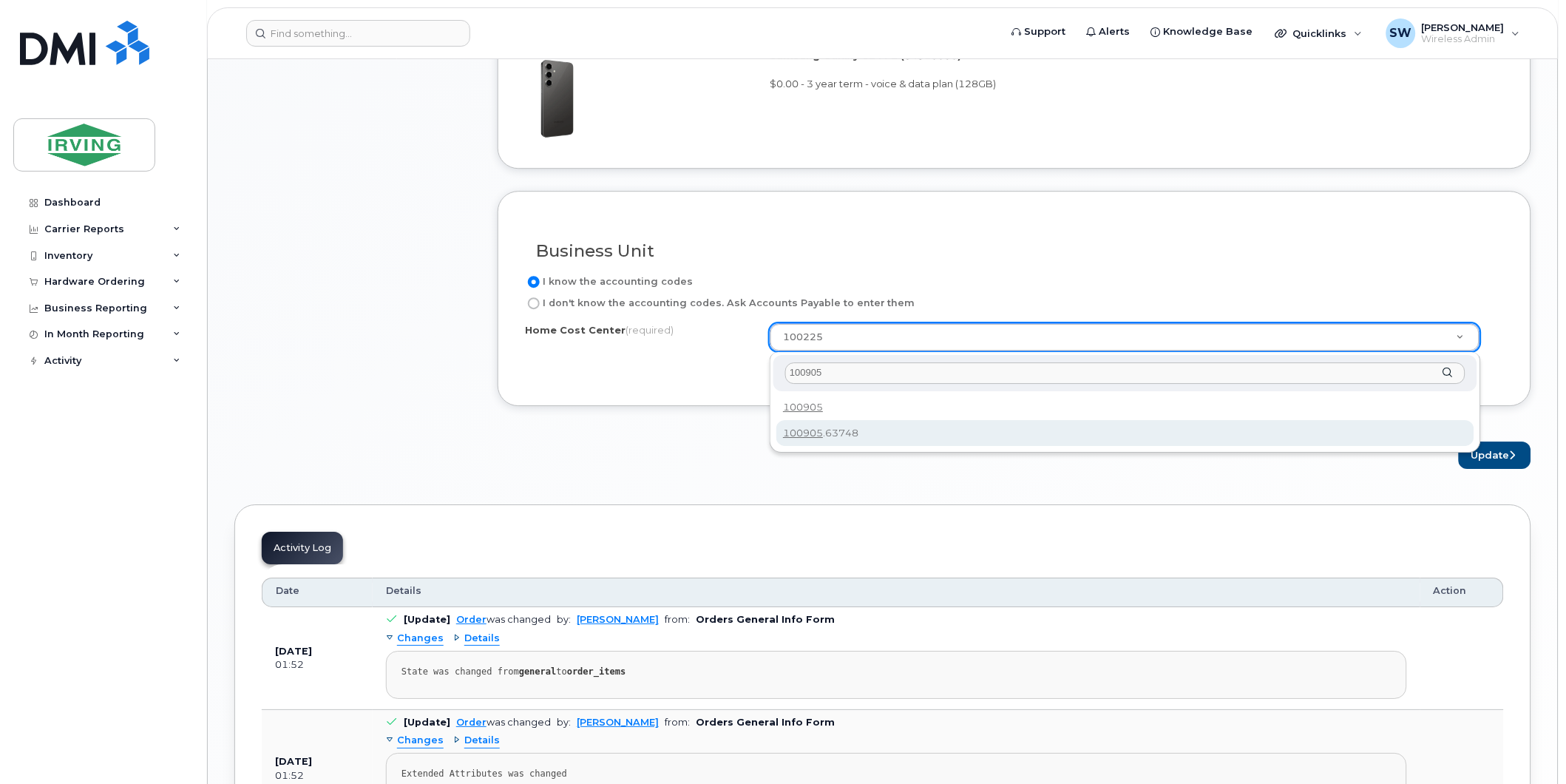
type input "100905"
type input "100905.63748"
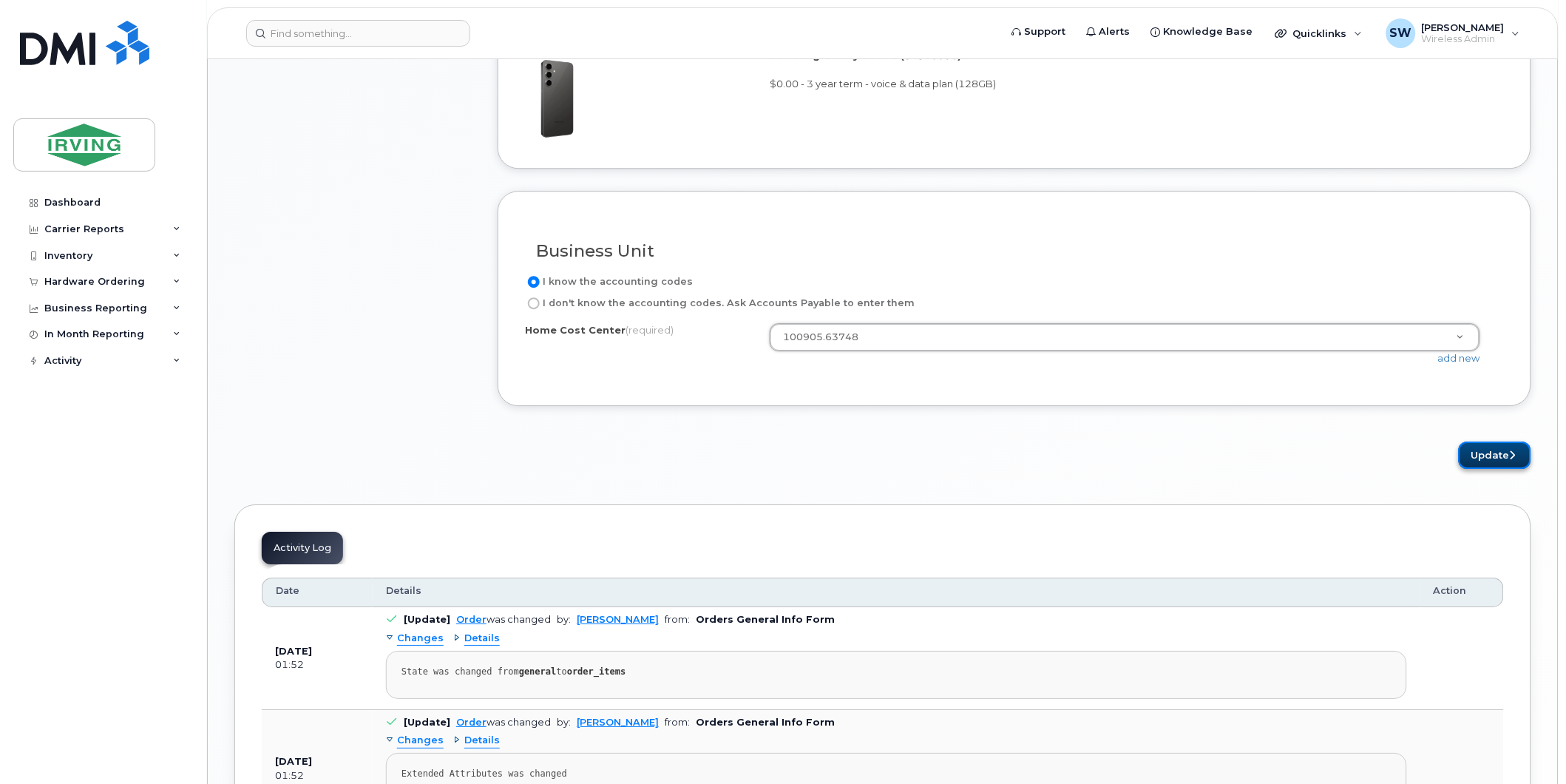
click at [1490, 462] on button "Update" at bounding box center [1495, 455] width 72 height 28
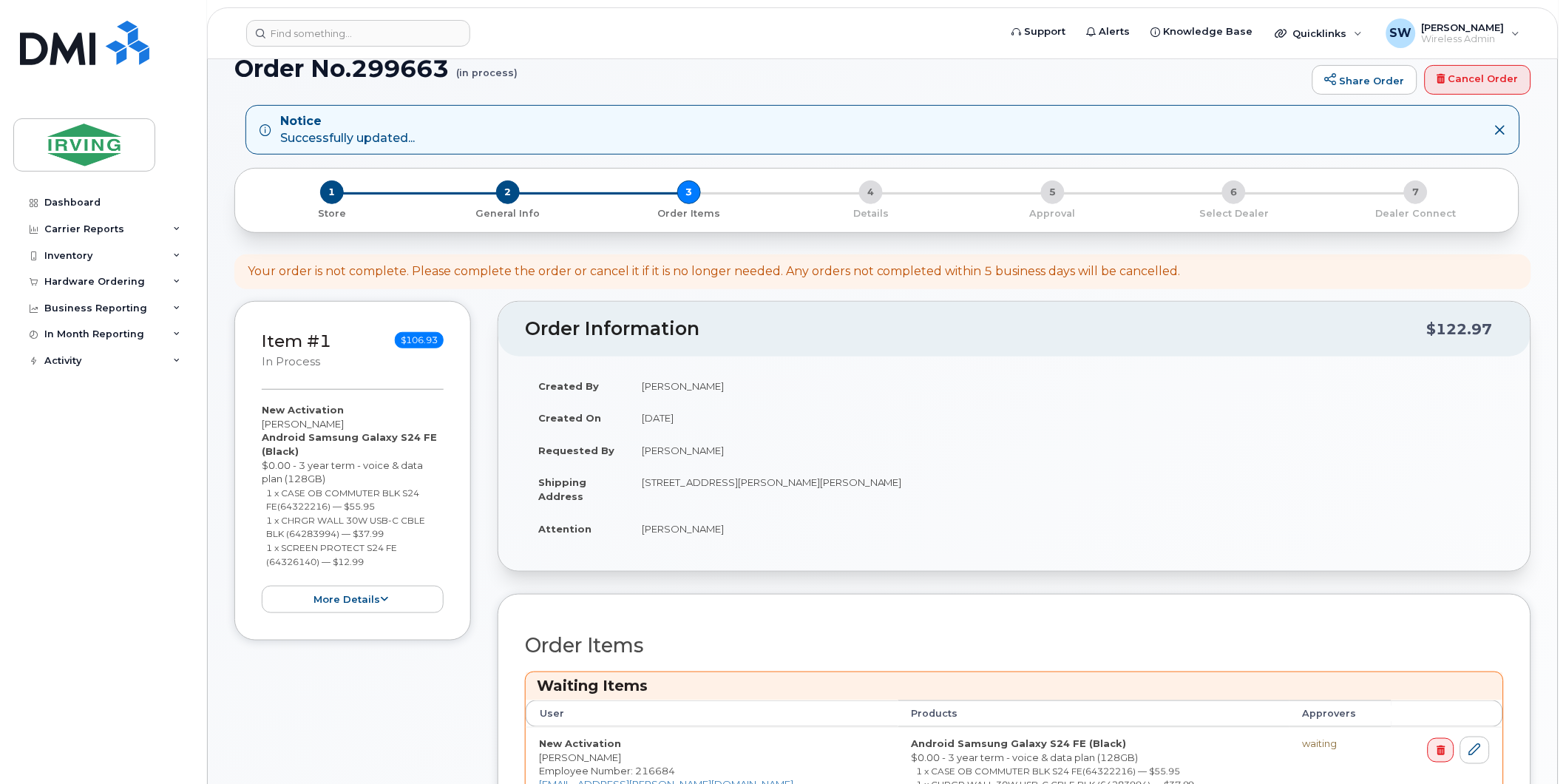
scroll to position [410, 0]
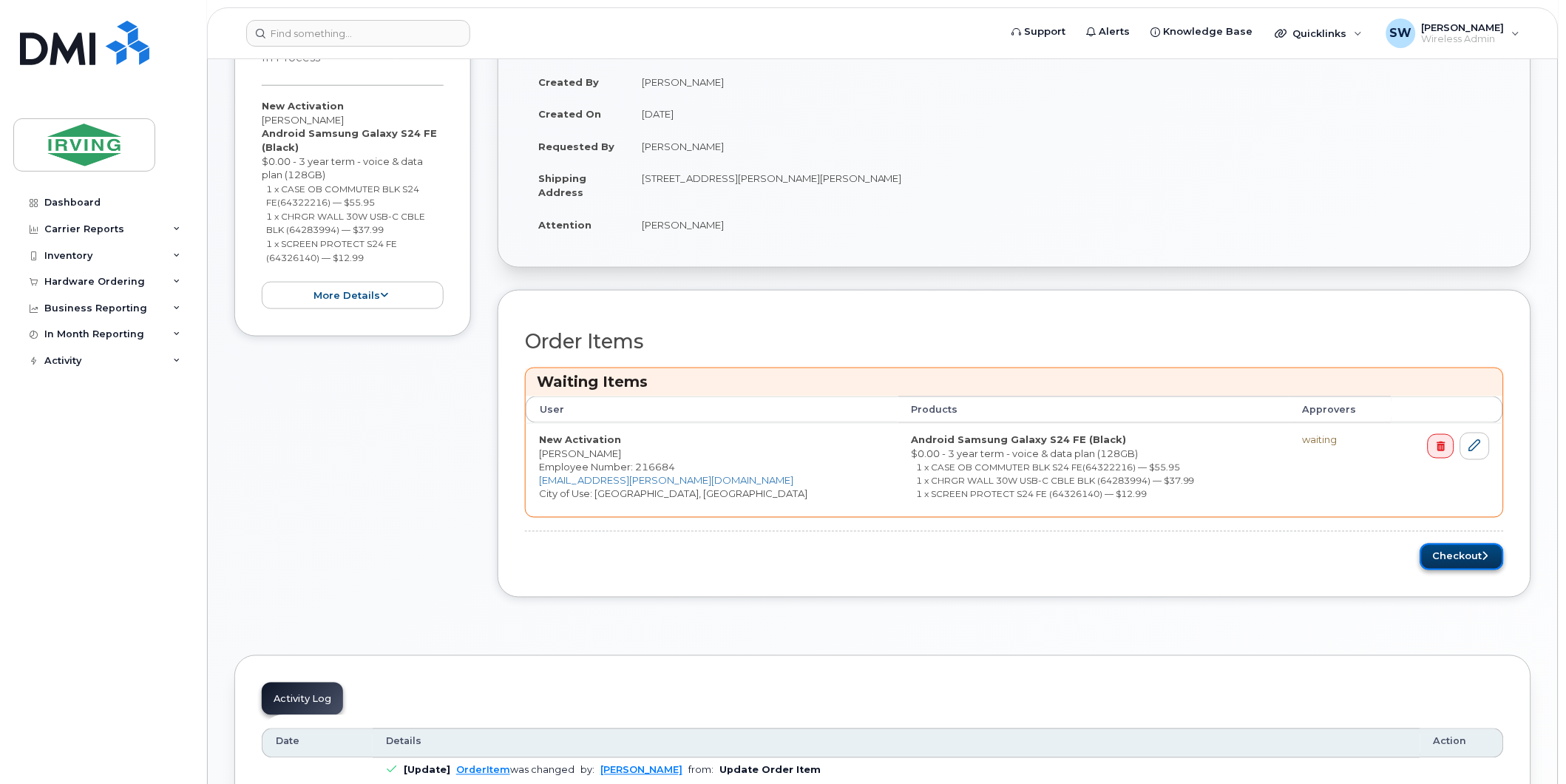
click at [1479, 559] on button "Checkout" at bounding box center [1462, 558] width 83 height 28
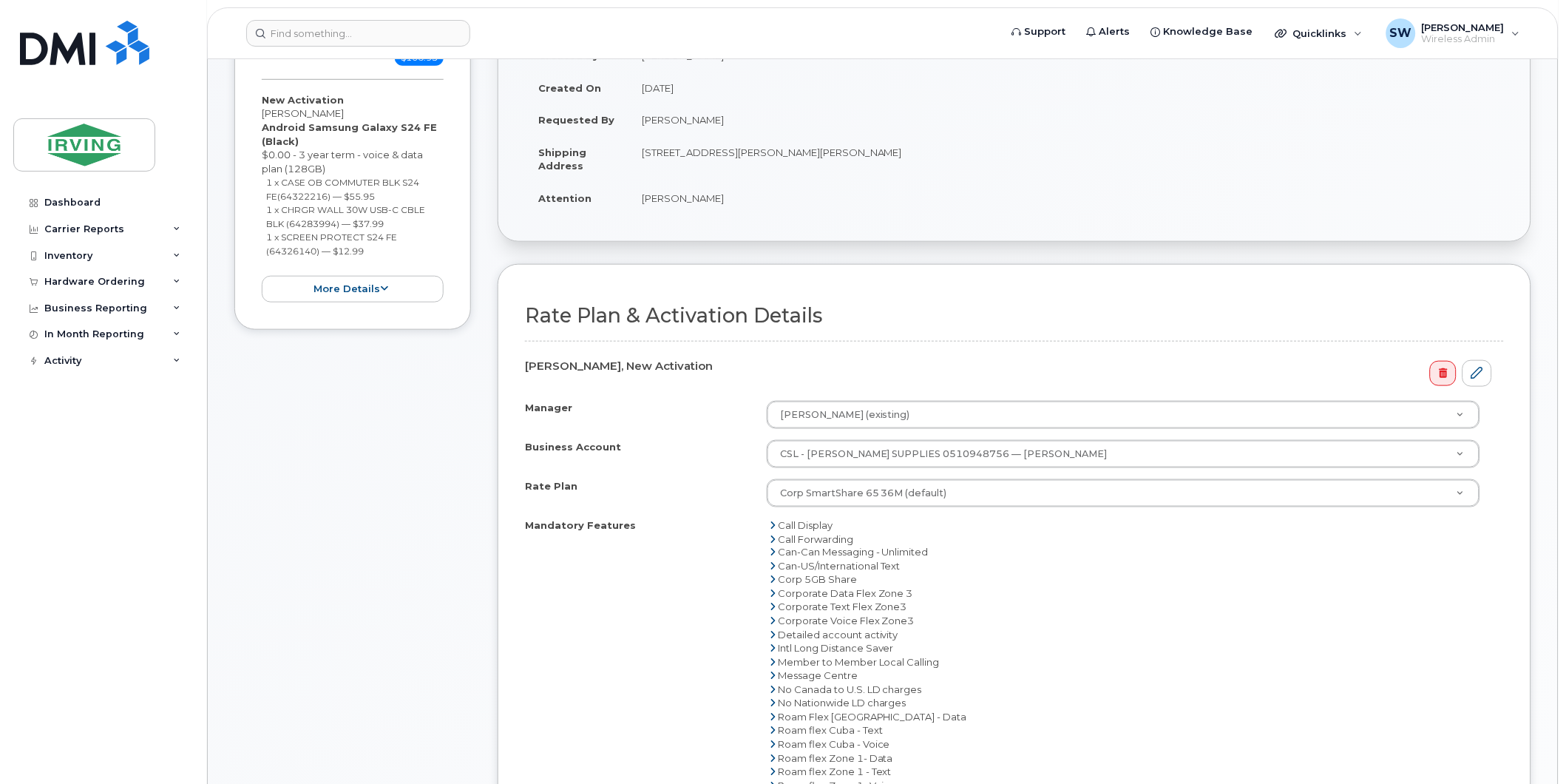
scroll to position [328, 0]
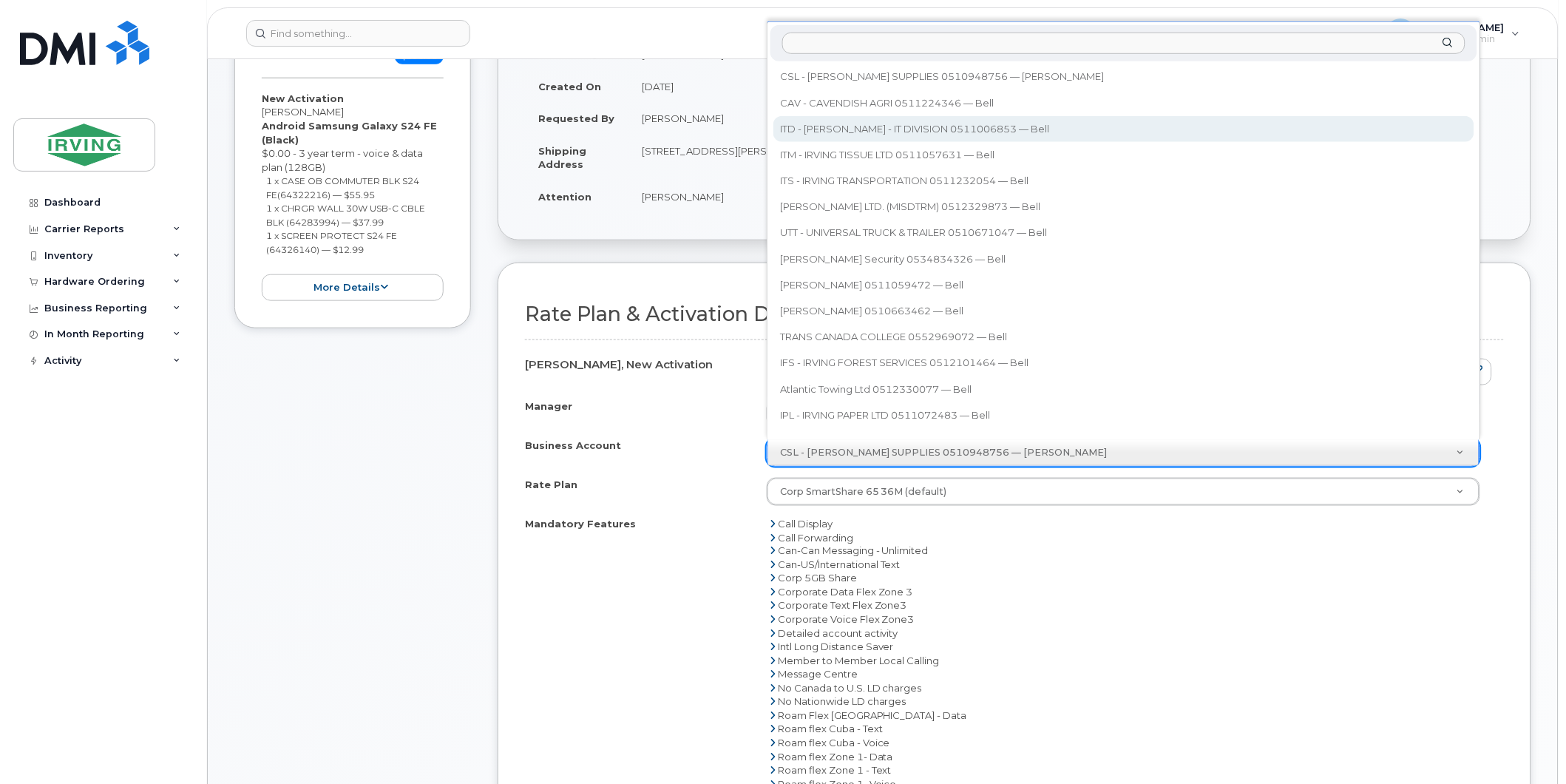
select select "11301"
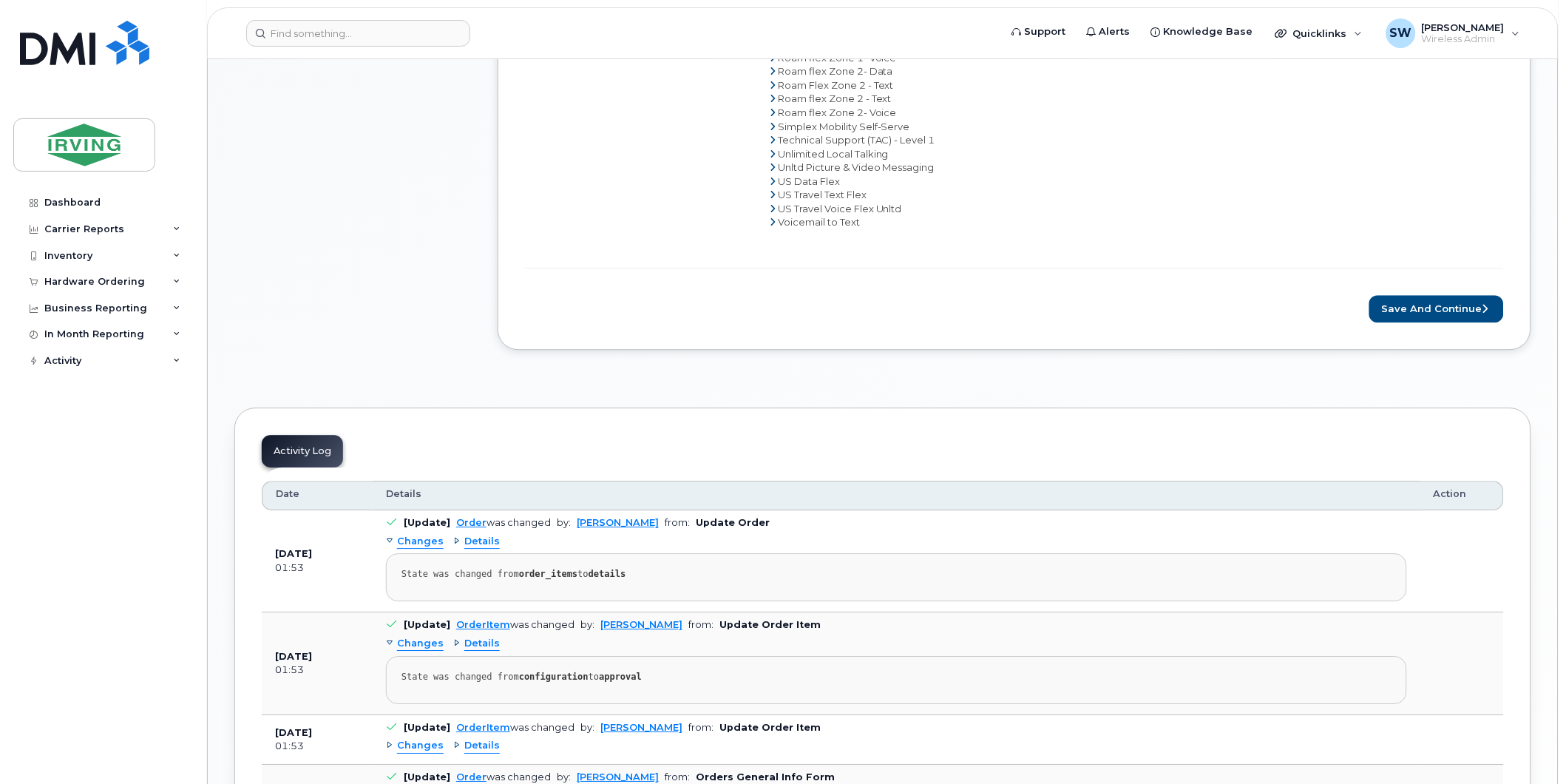
scroll to position [1060, 0]
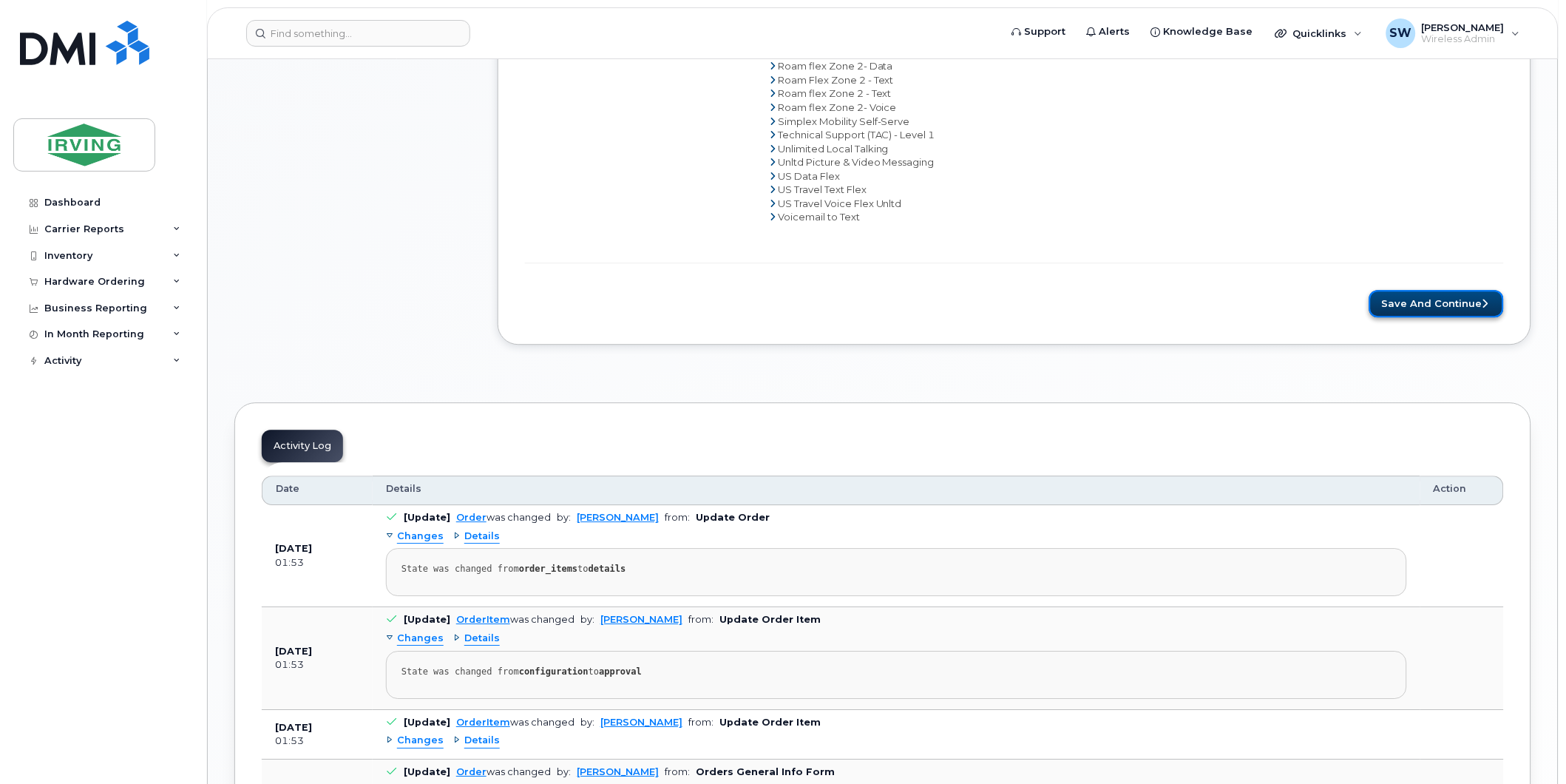
click at [1464, 300] on button "Save and Continue" at bounding box center [1437, 303] width 135 height 28
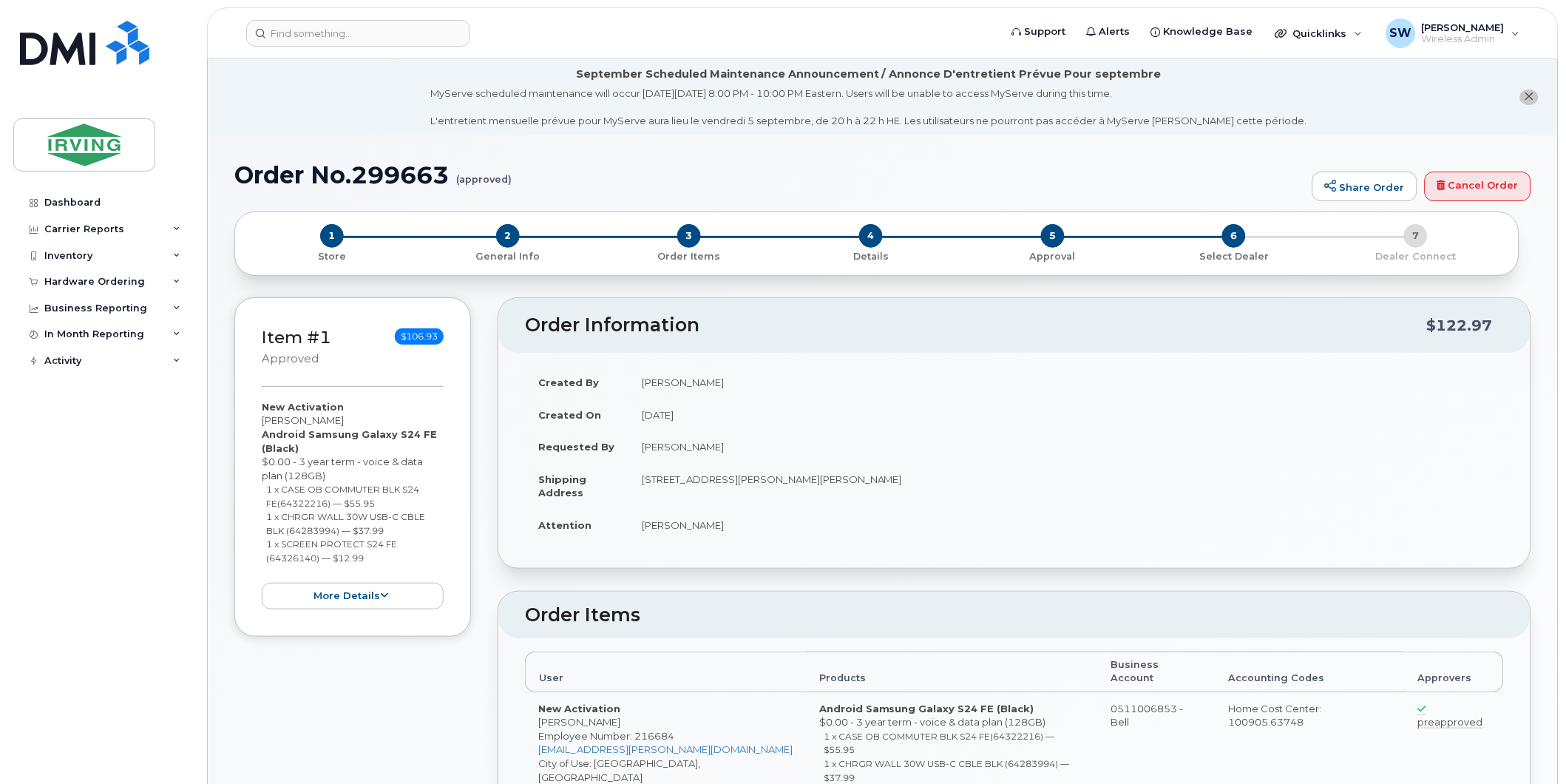
radio input "true"
drag, startPoint x: 236, startPoint y: 174, endPoint x: 447, endPoint y: 174, distance: 211.0
click at [447, 174] on h1 "Order No.299663 (approved)" at bounding box center [770, 175] width 1071 height 26
copy h1 "Order No.299663"
